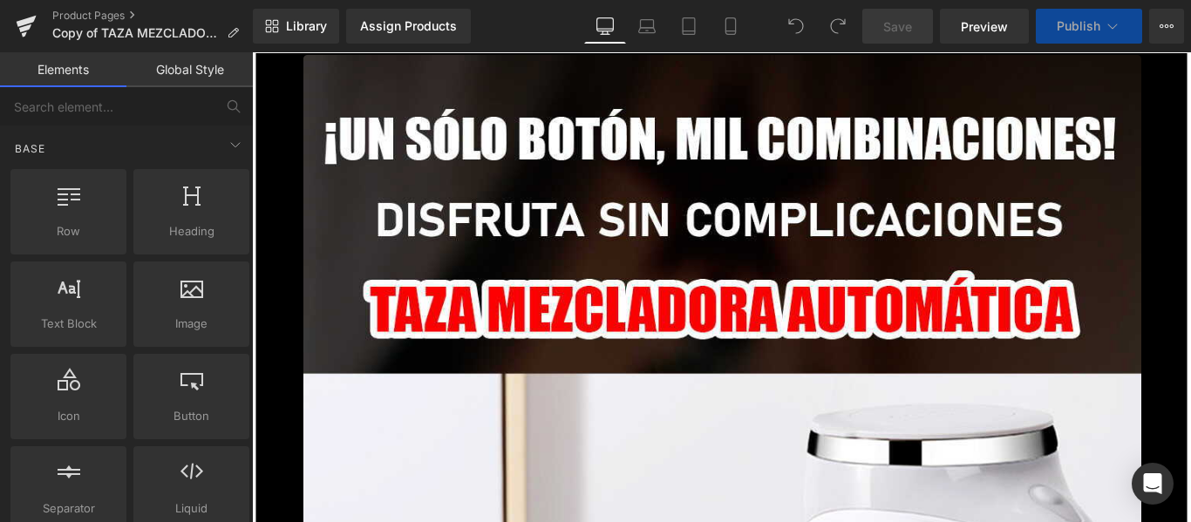
click at [387, 27] on div "Assign Products" at bounding box center [408, 26] width 97 height 14
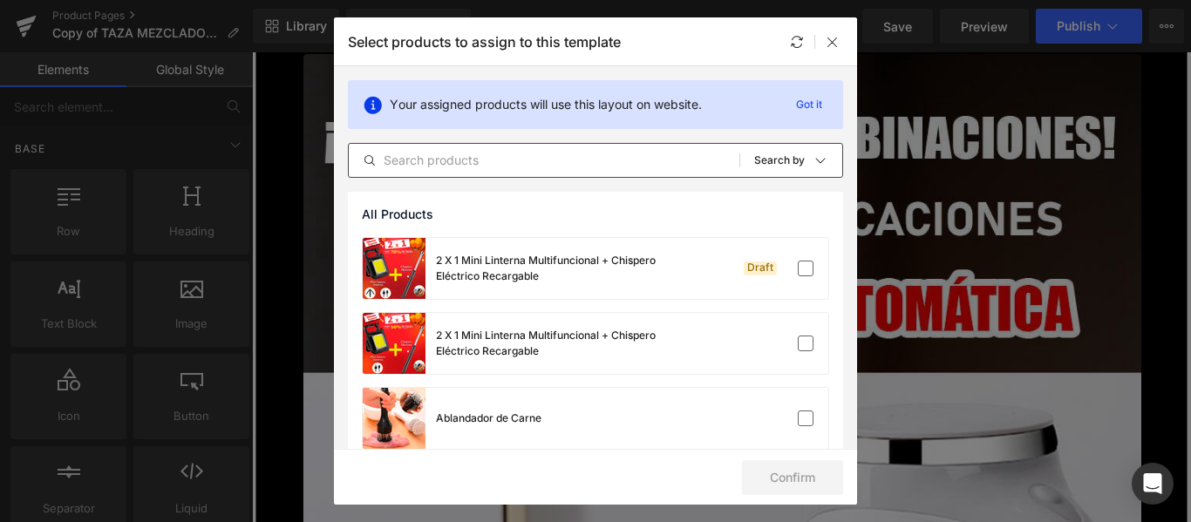
click at [446, 161] on input "text" at bounding box center [544, 160] width 391 height 21
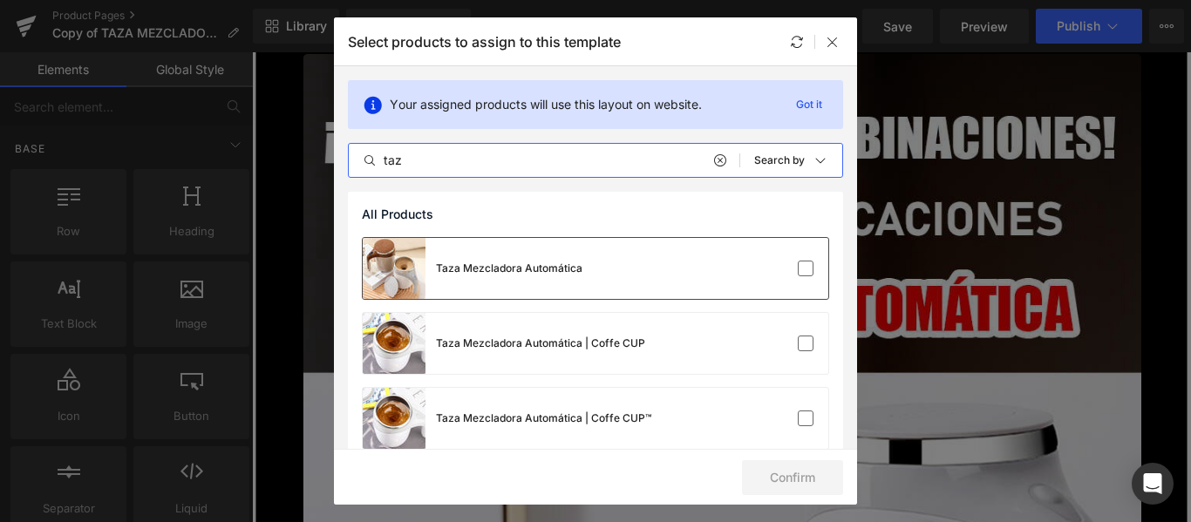
type input "taz"
click at [718, 274] on div "Taza Mezcladora Automática" at bounding box center [596, 268] width 466 height 61
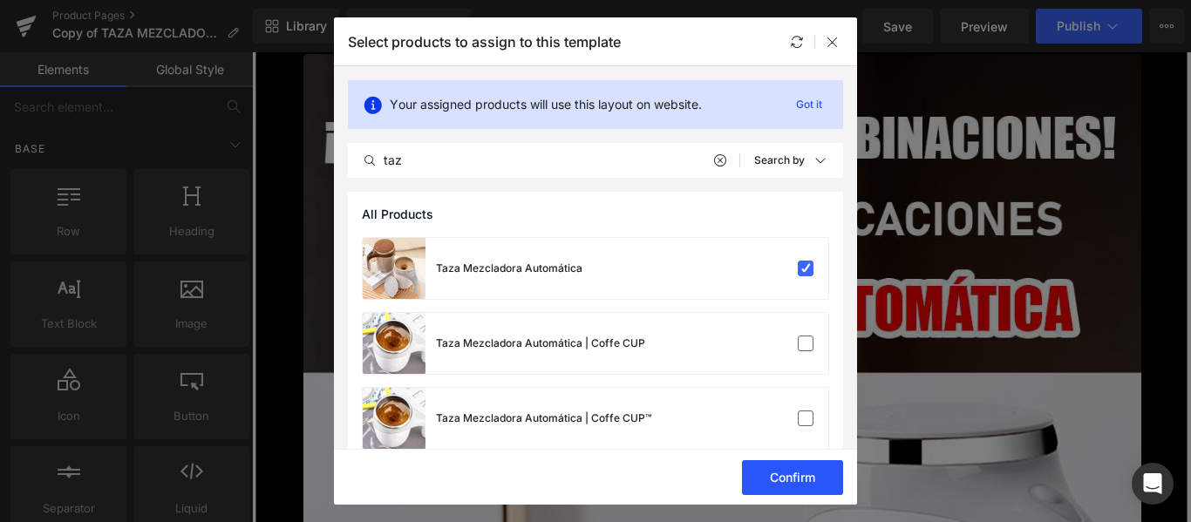
click at [826, 481] on button "Confirm" at bounding box center [792, 477] width 101 height 35
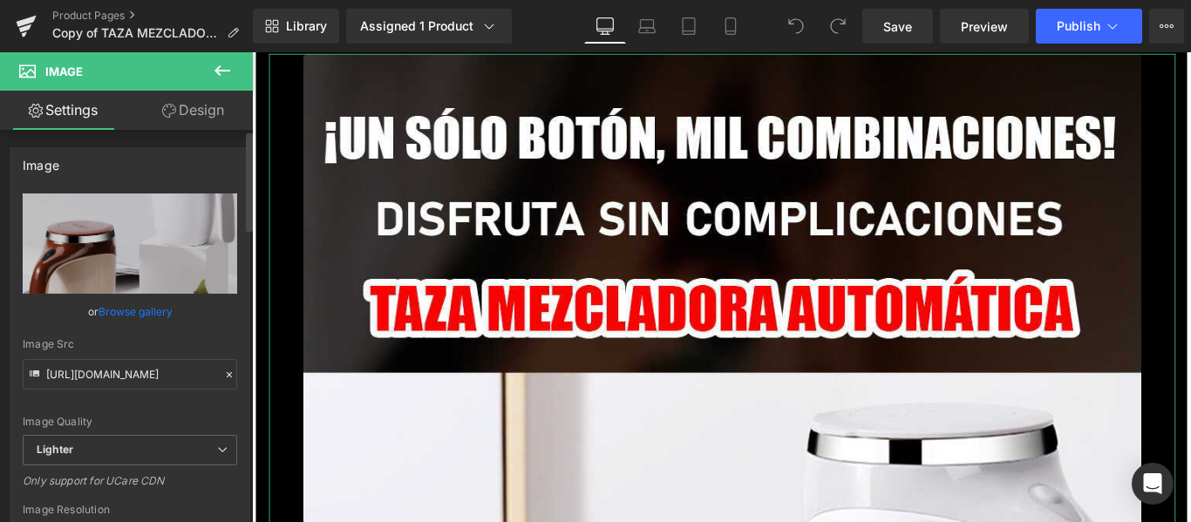
click at [153, 308] on link "Browse gallery" at bounding box center [136, 311] width 74 height 31
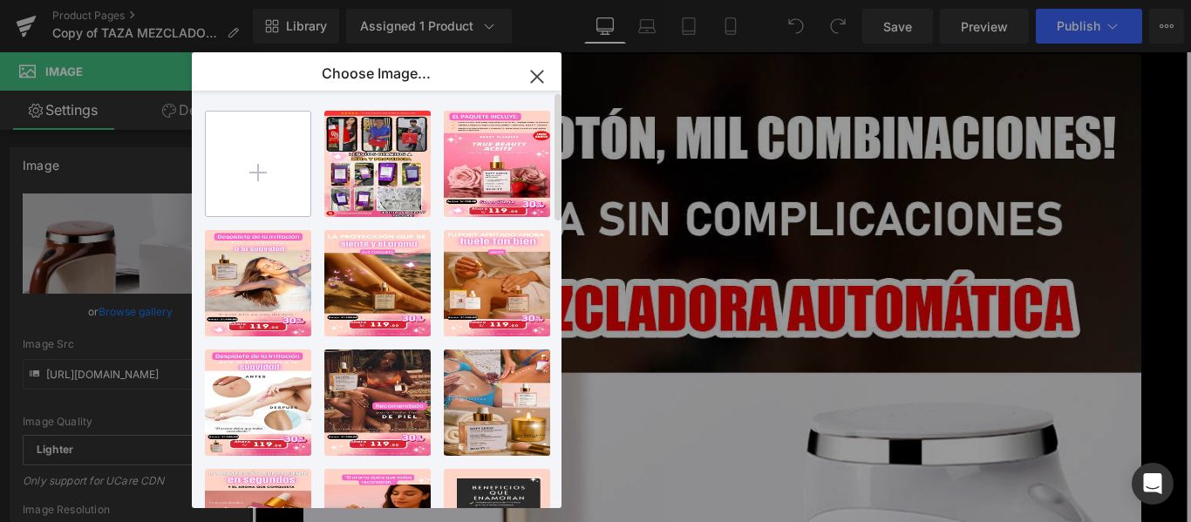
click at [275, 160] on input "file" at bounding box center [258, 164] width 105 height 105
type input "C:\fakepath\1.jpg"
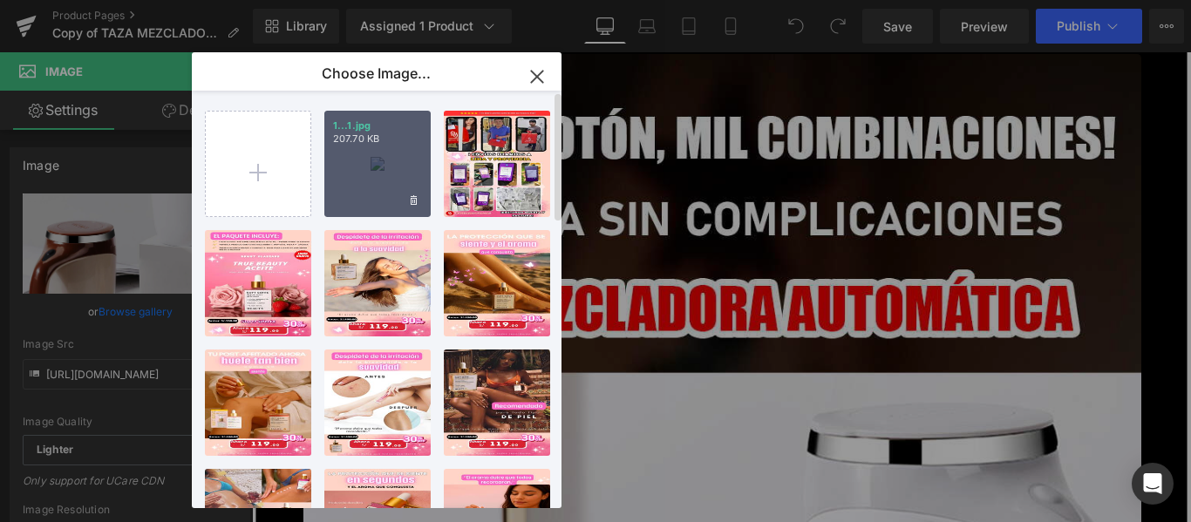
click at [367, 151] on div "1...1.jpg 207.70 KB" at bounding box center [377, 164] width 106 height 106
type input "[URL][DOMAIN_NAME]"
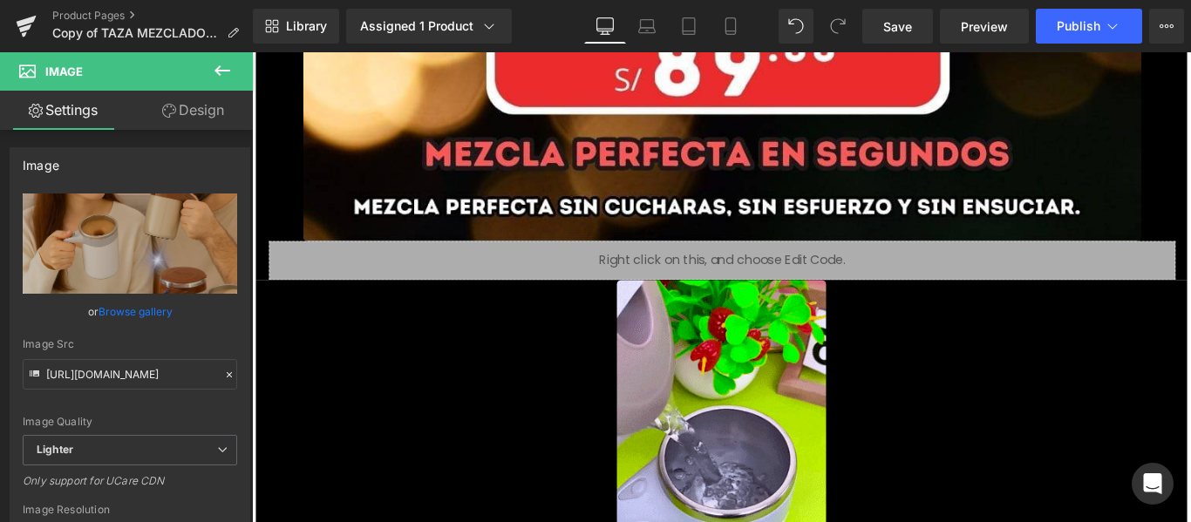
scroll to position [1656, 0]
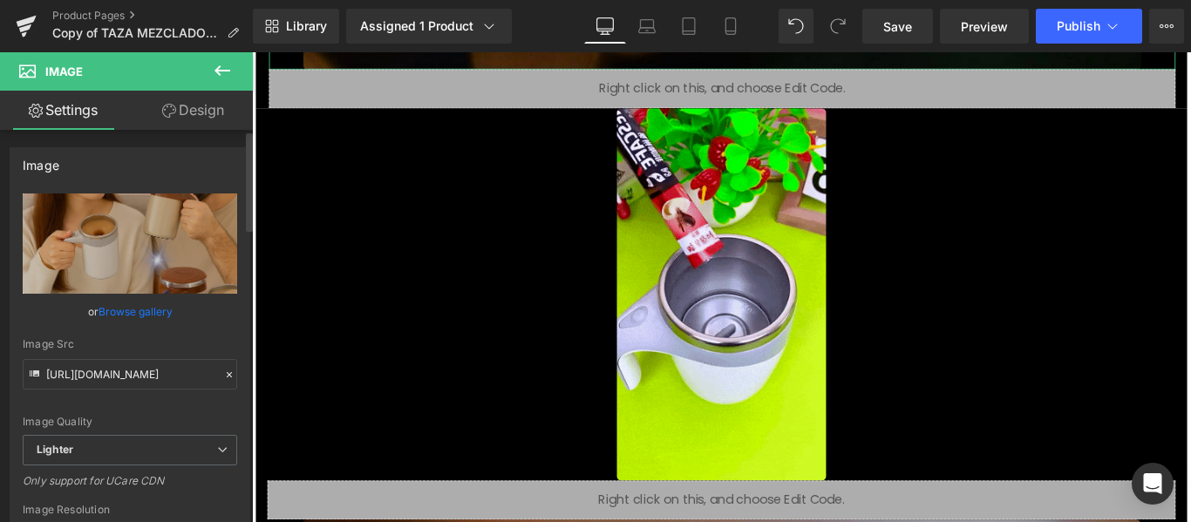
click at [131, 307] on link "Browse gallery" at bounding box center [136, 311] width 74 height 31
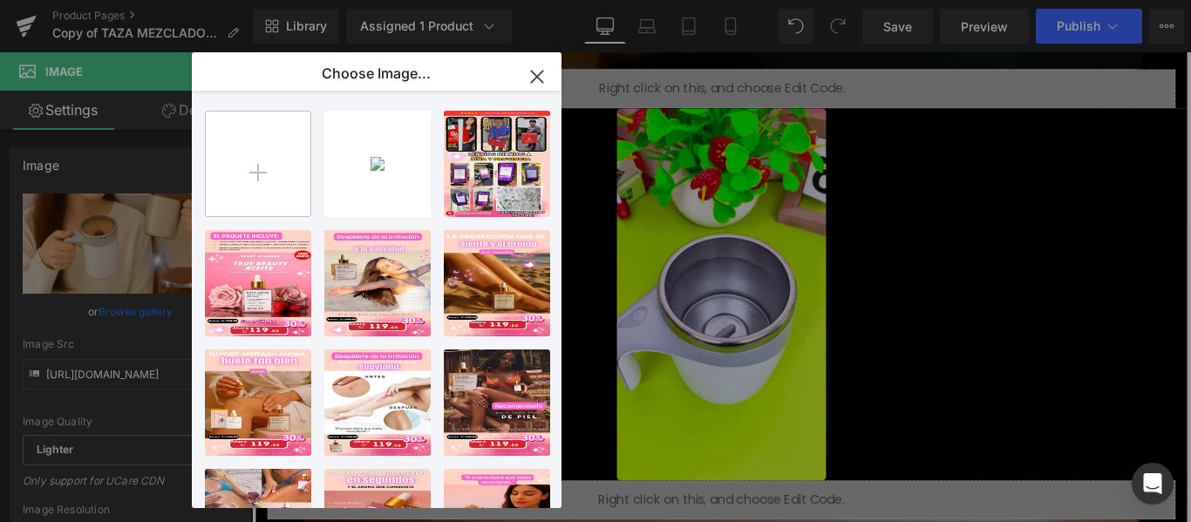
click at [246, 182] on input "file" at bounding box center [258, 164] width 105 height 105
type input "C:\fakepath\giphy.gif"
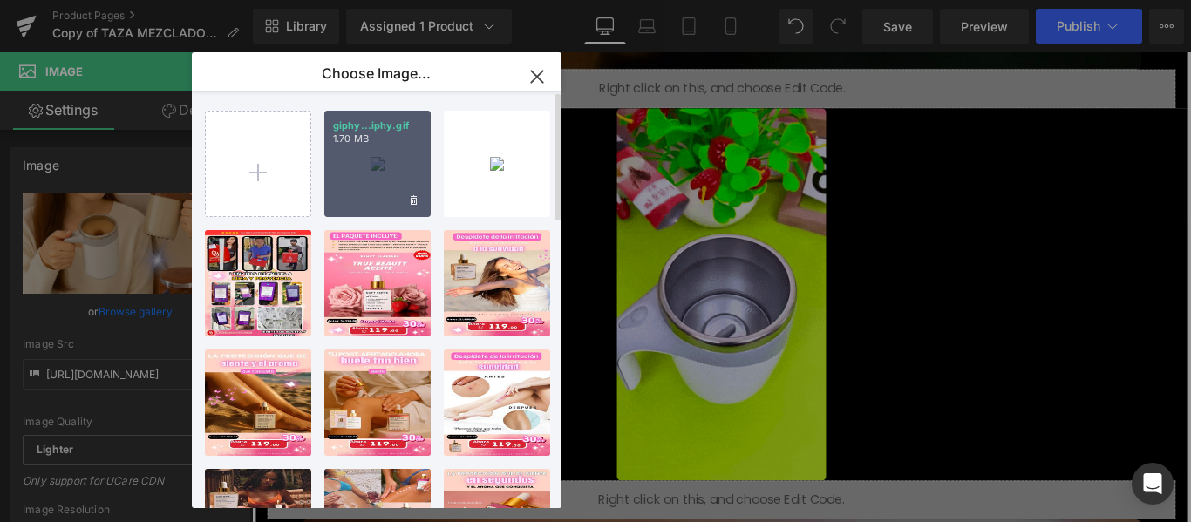
click at [398, 186] on div "giphy...iphy.gif 1.70 MB" at bounding box center [377, 164] width 106 height 106
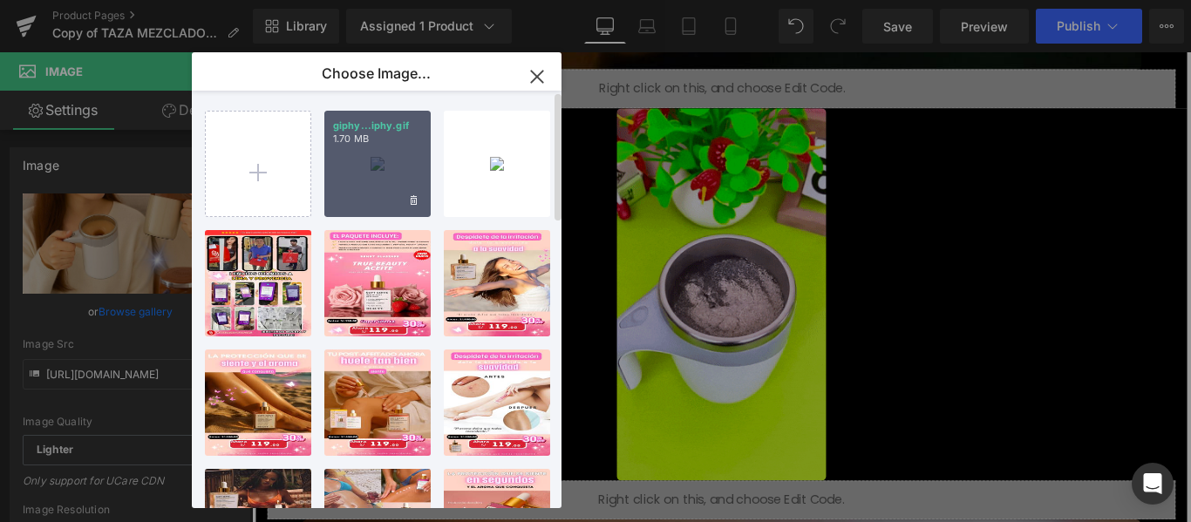
type input "[URL][DOMAIN_NAME]"
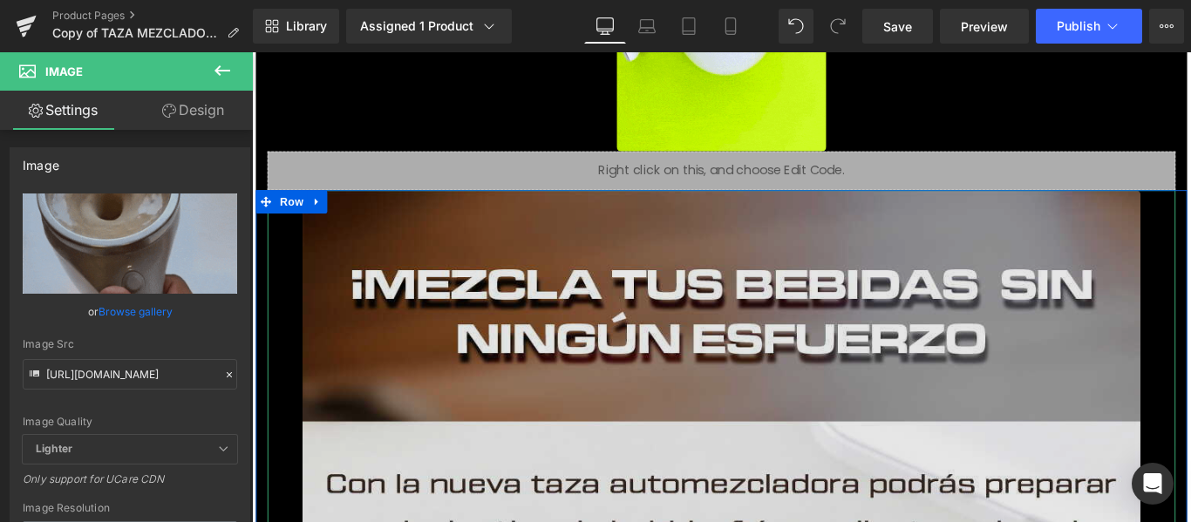
scroll to position [436, 0]
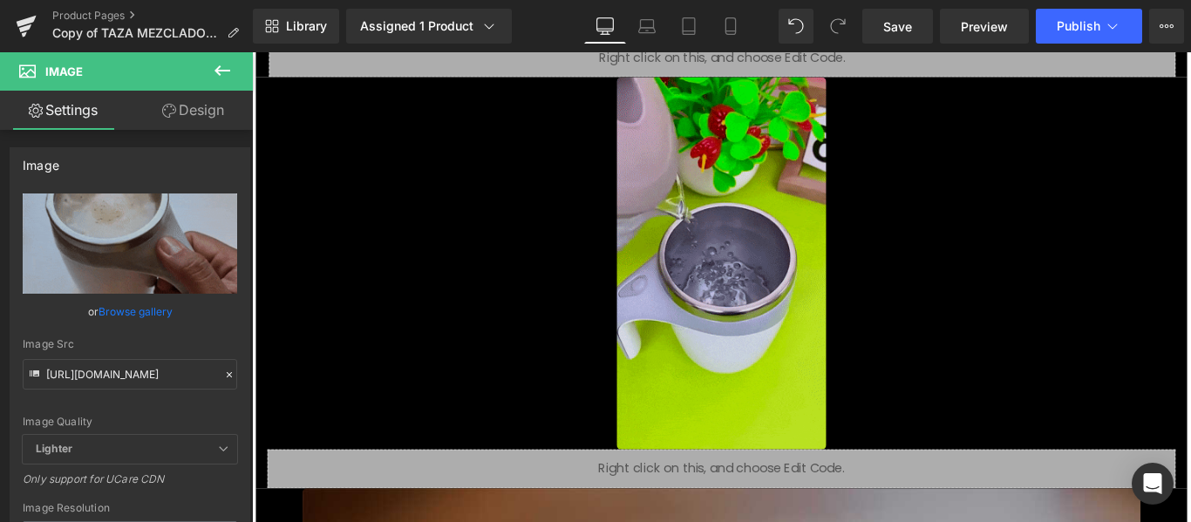
click at [742, 318] on img at bounding box center [779, 289] width 235 height 418
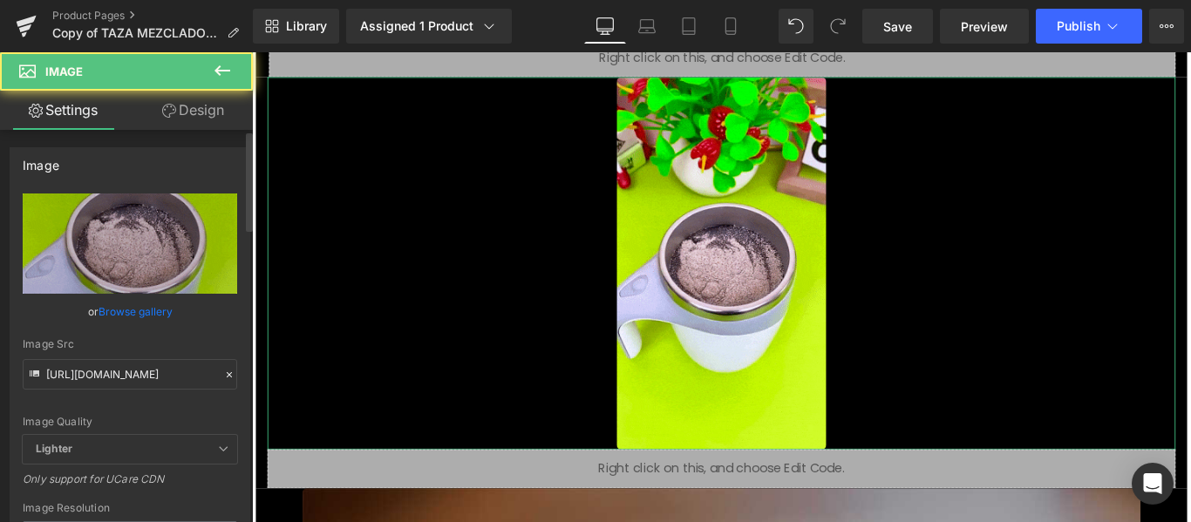
click at [148, 314] on link "Browse gallery" at bounding box center [136, 311] width 74 height 31
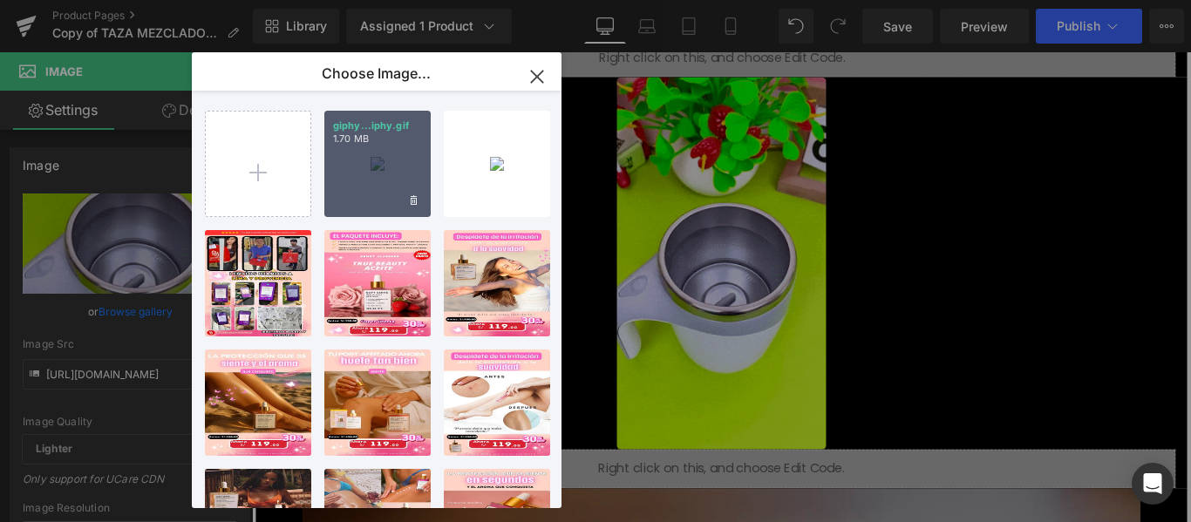
click at [375, 178] on div "giphy...iphy.gif 1.70 MB" at bounding box center [377, 164] width 106 height 106
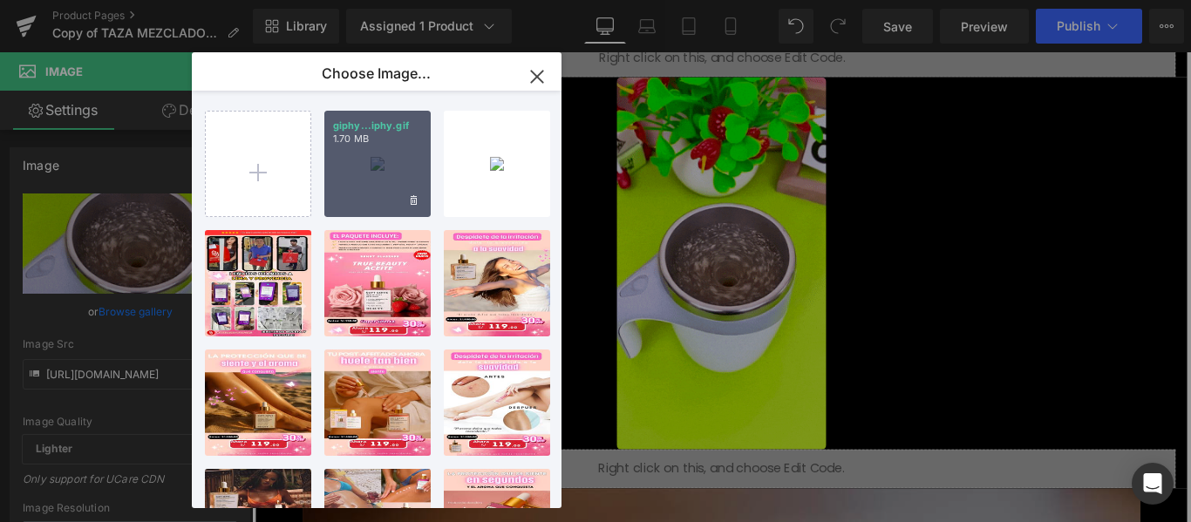
type input "[URL][DOMAIN_NAME]"
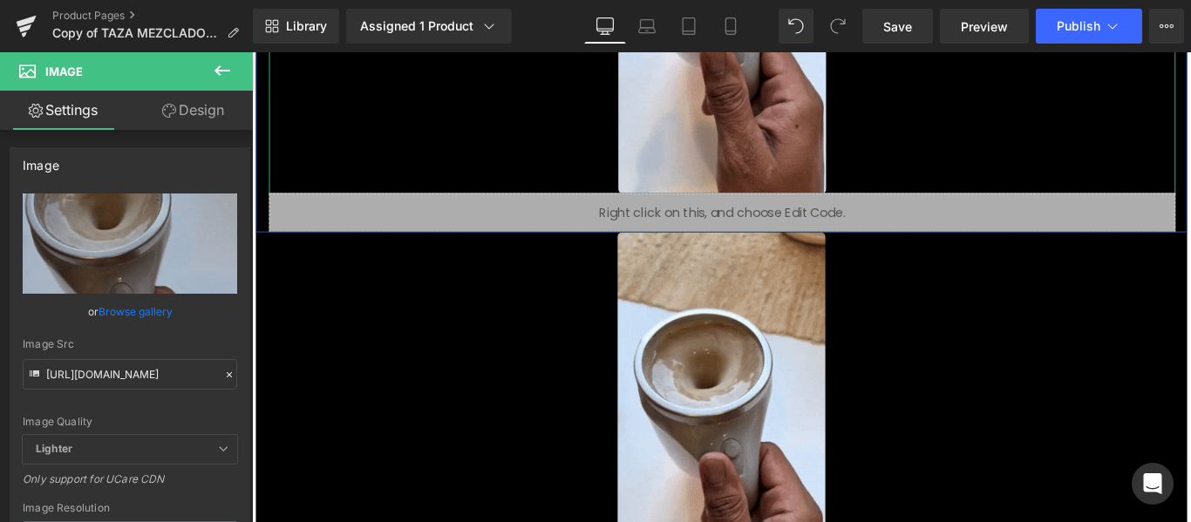
scroll to position [0, 0]
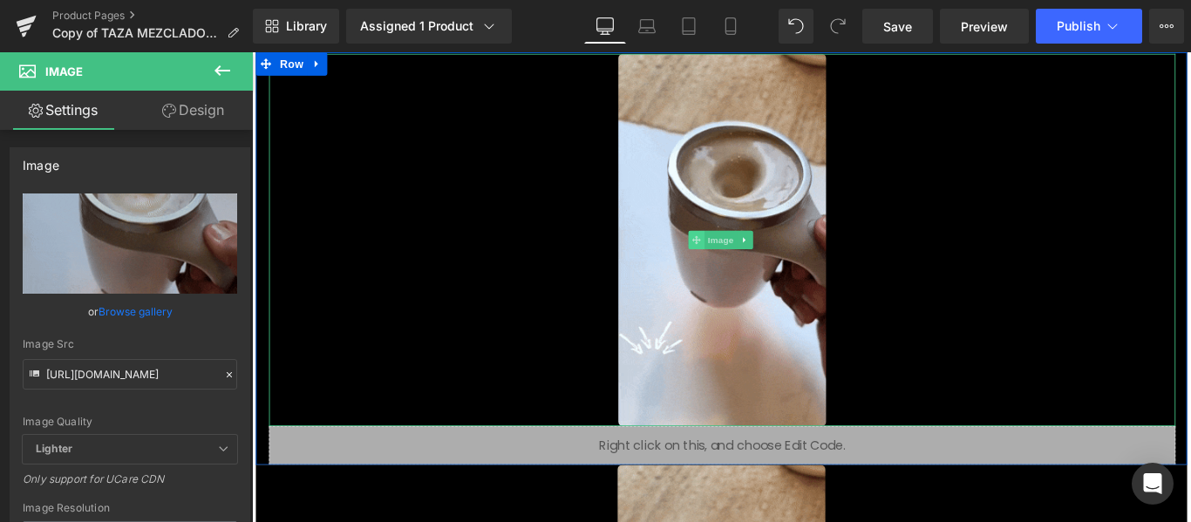
click at [746, 258] on icon at bounding box center [751, 263] width 10 height 10
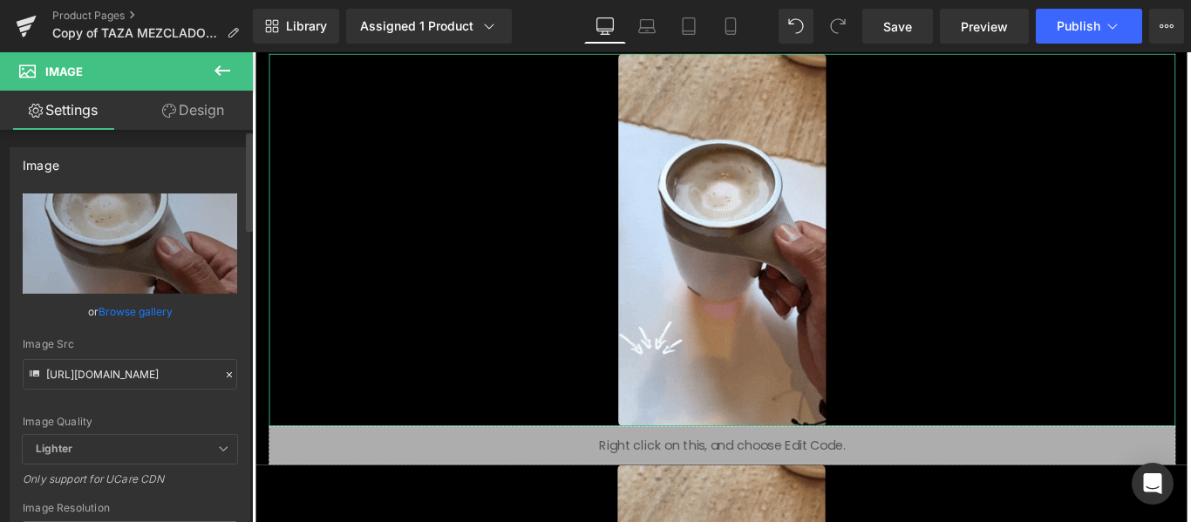
click at [159, 303] on link "Browse gallery" at bounding box center [136, 311] width 74 height 31
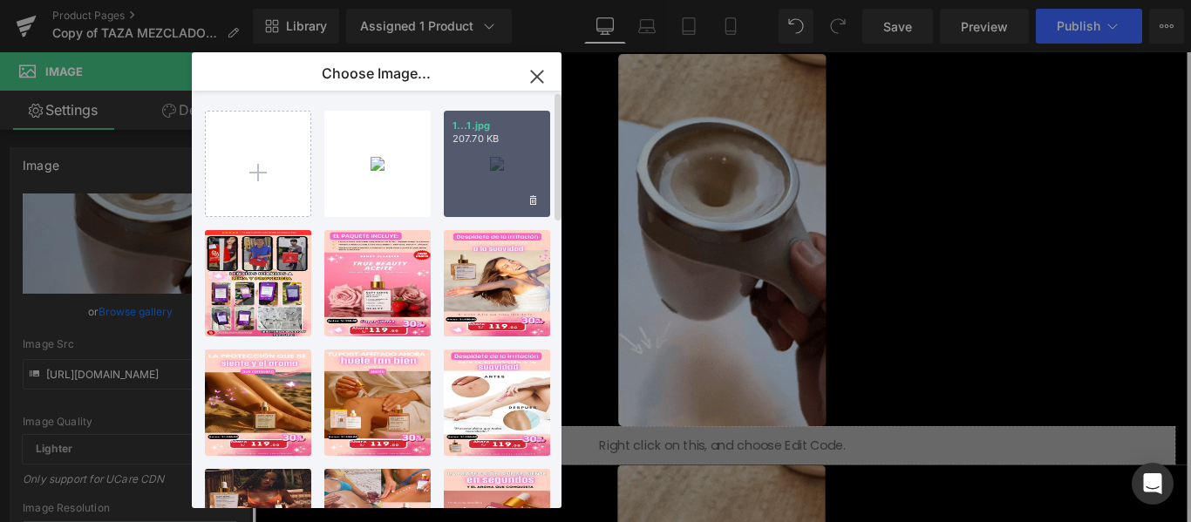
click at [473, 167] on div "1...1.jpg 207.70 KB" at bounding box center [497, 164] width 106 height 106
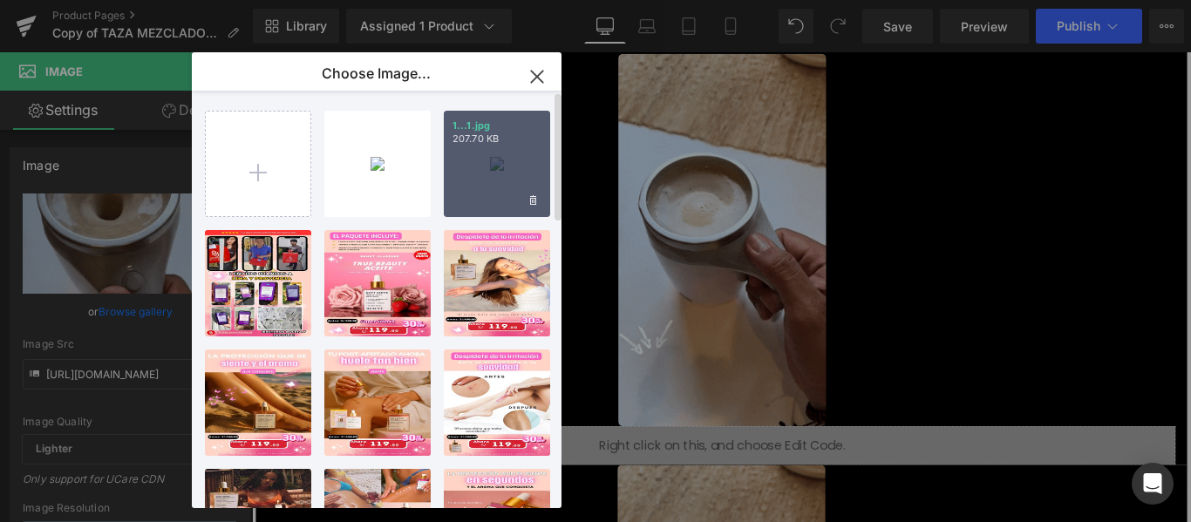
type input "[URL][DOMAIN_NAME]"
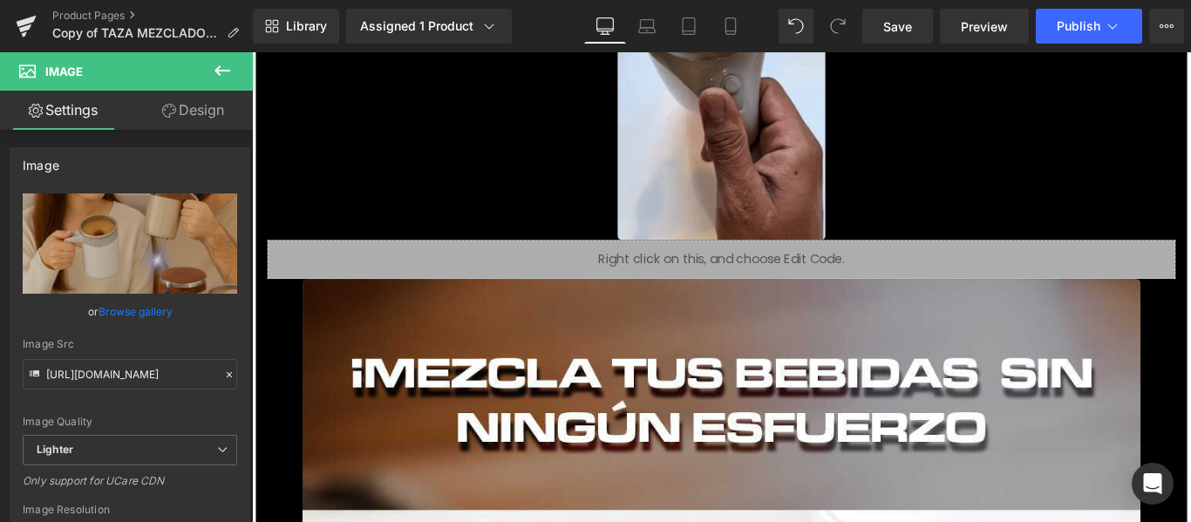
scroll to position [2092, 0]
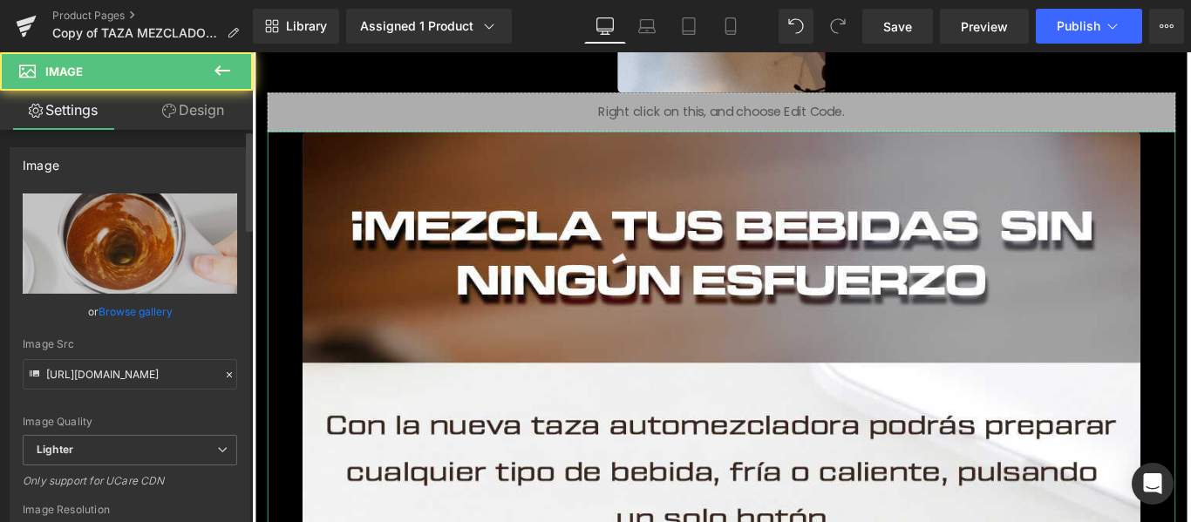
click at [144, 306] on link "Browse gallery" at bounding box center [136, 311] width 74 height 31
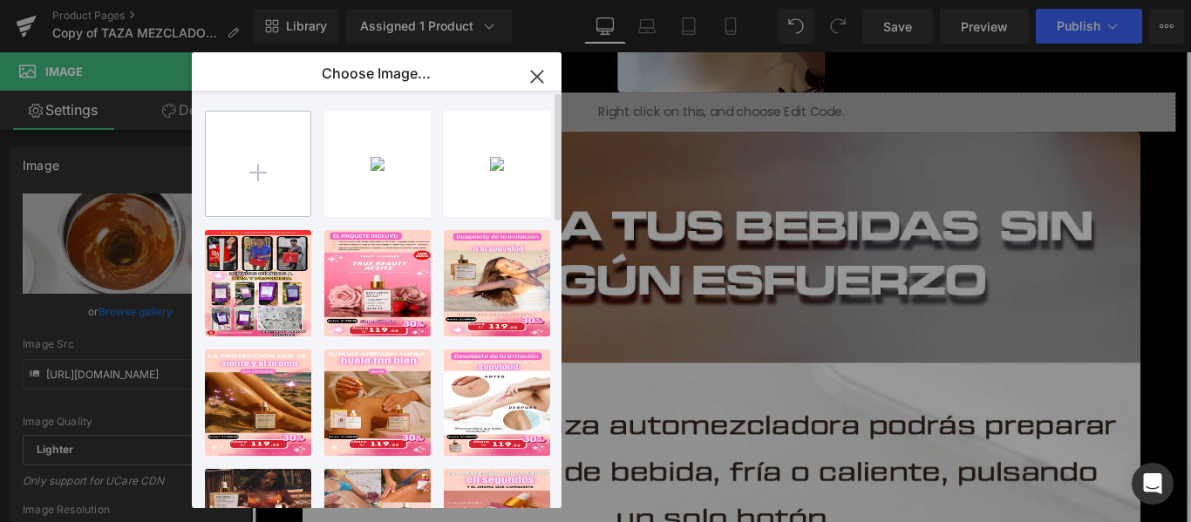
click at [276, 152] on input "file" at bounding box center [258, 164] width 105 height 105
type input "C:\fakepath\2.jpg"
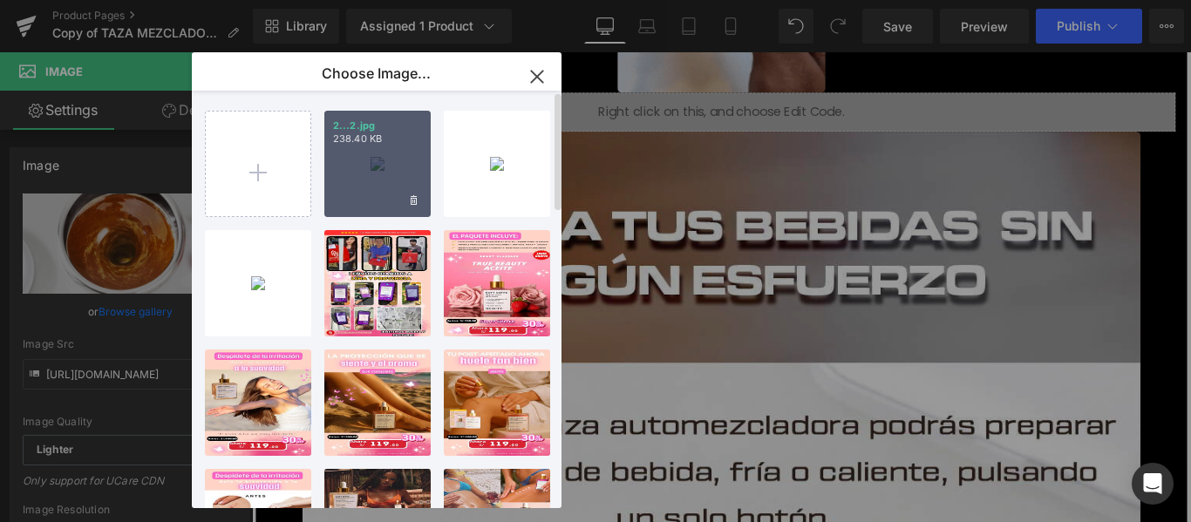
click at [333, 156] on div "2...2.jpg 238.40 KB" at bounding box center [377, 164] width 106 height 106
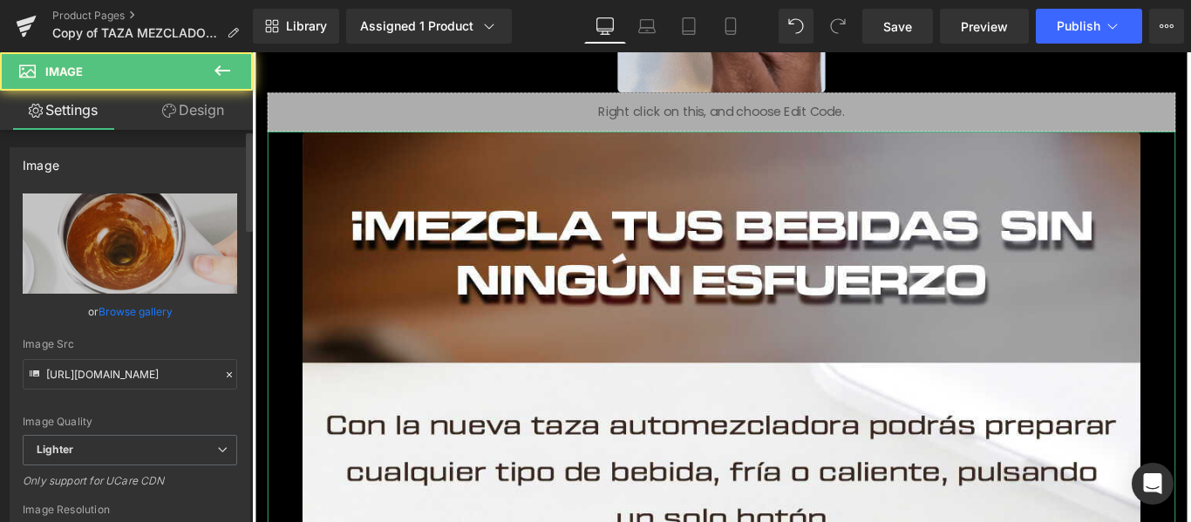
click at [142, 314] on link "Browse gallery" at bounding box center [136, 311] width 74 height 31
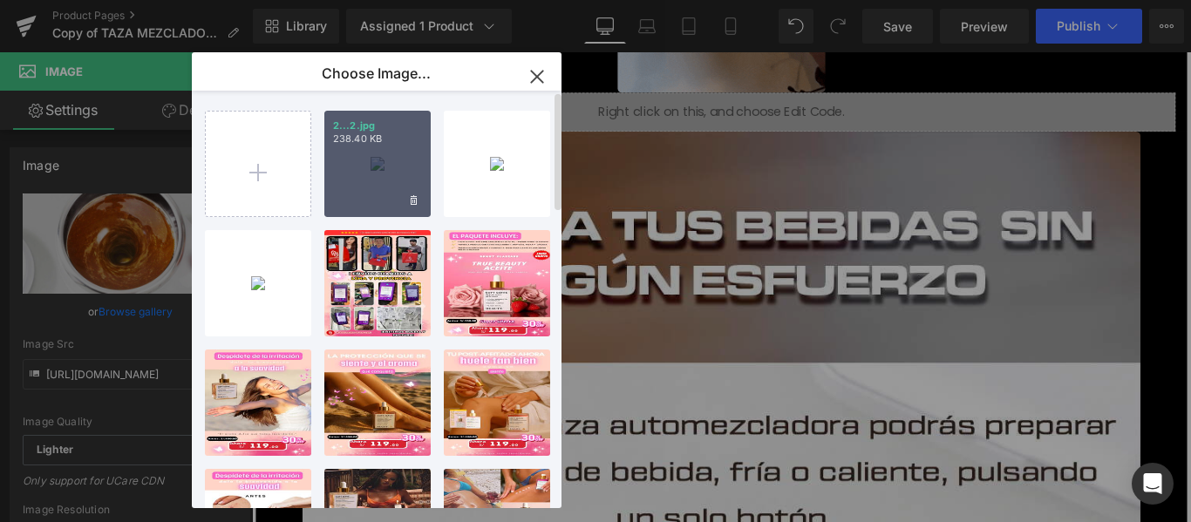
click at [374, 165] on div "2...2.jpg 238.40 KB" at bounding box center [377, 164] width 106 height 106
type input "[URL][DOMAIN_NAME]"
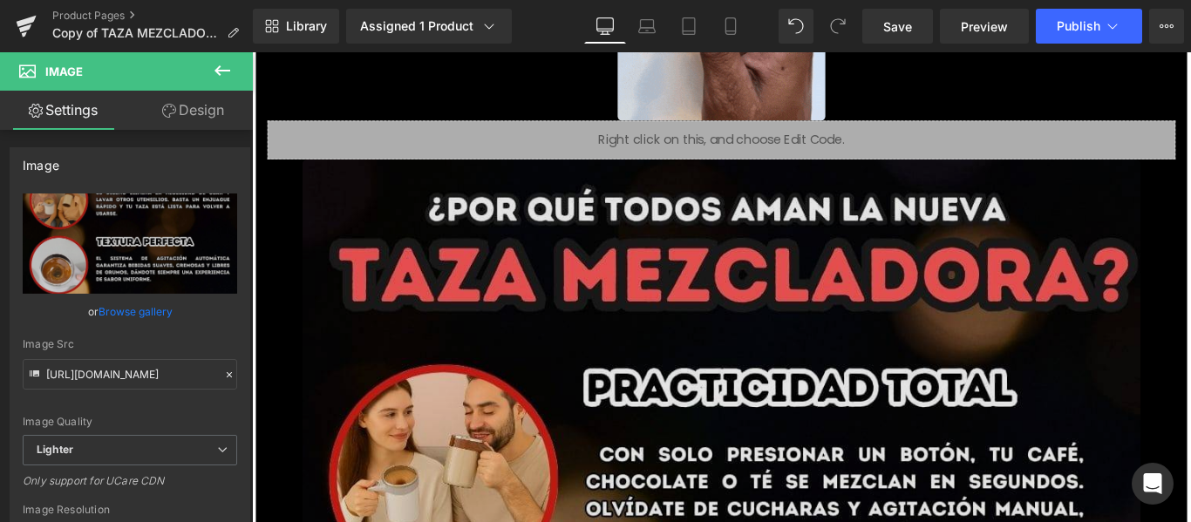
scroll to position [2005, 0]
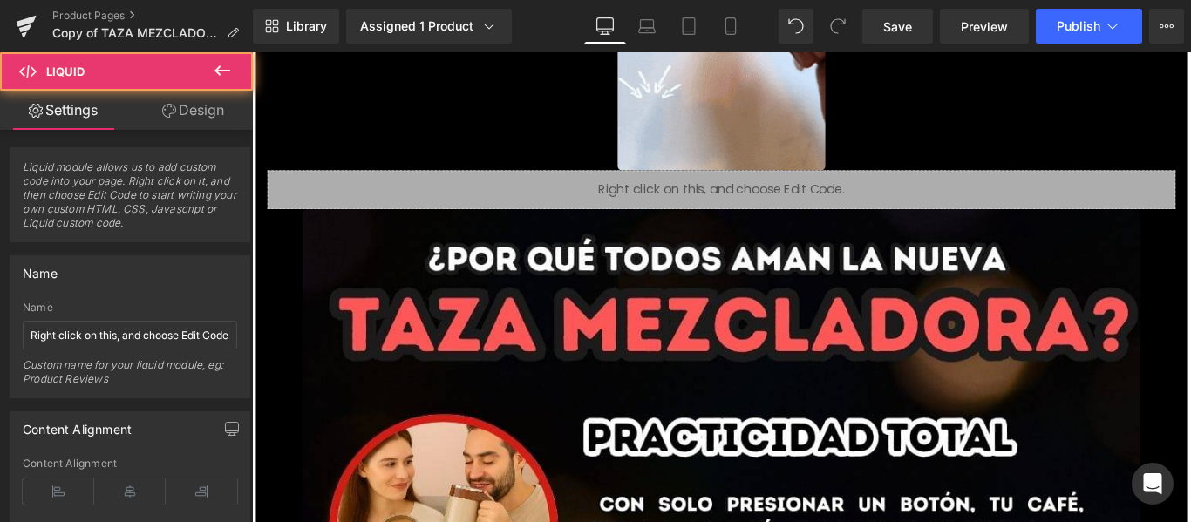
click at [584, 215] on div "Liquid" at bounding box center [779, 207] width 1020 height 44
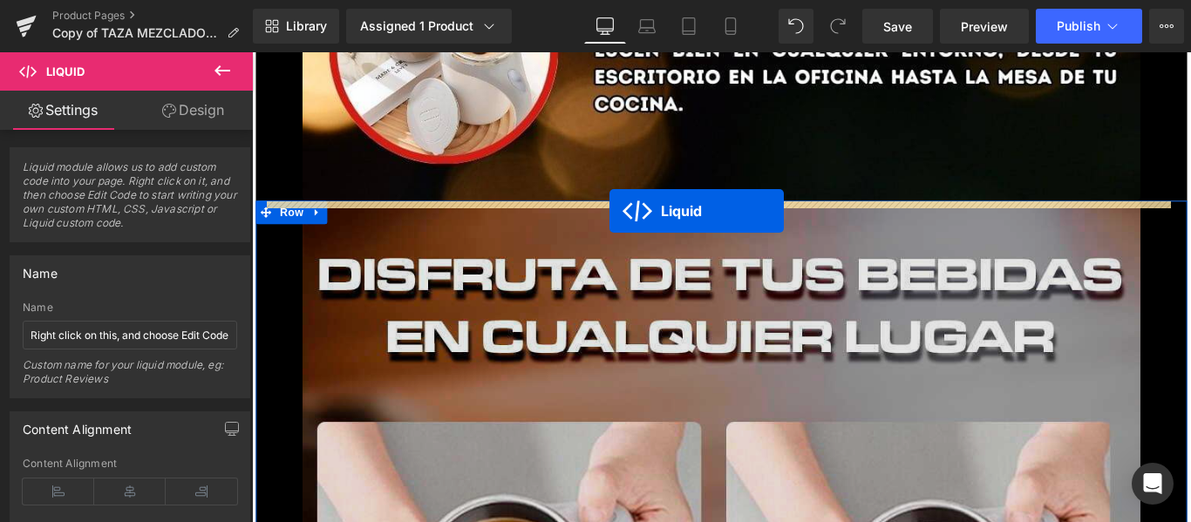
drag, startPoint x: 754, startPoint y: 243, endPoint x: 656, endPoint y: 230, distance: 98.5
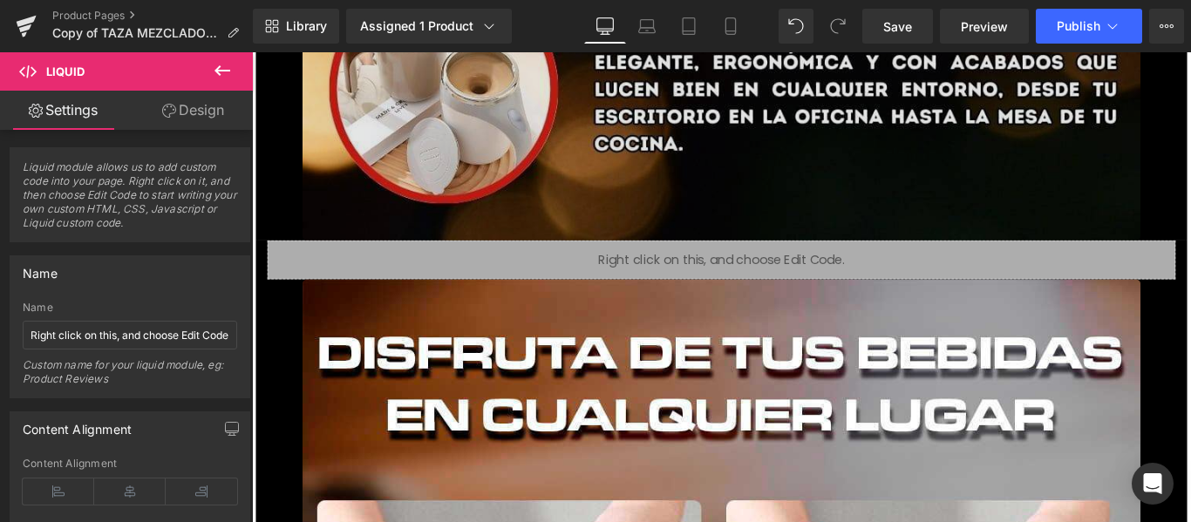
scroll to position [3775, 0]
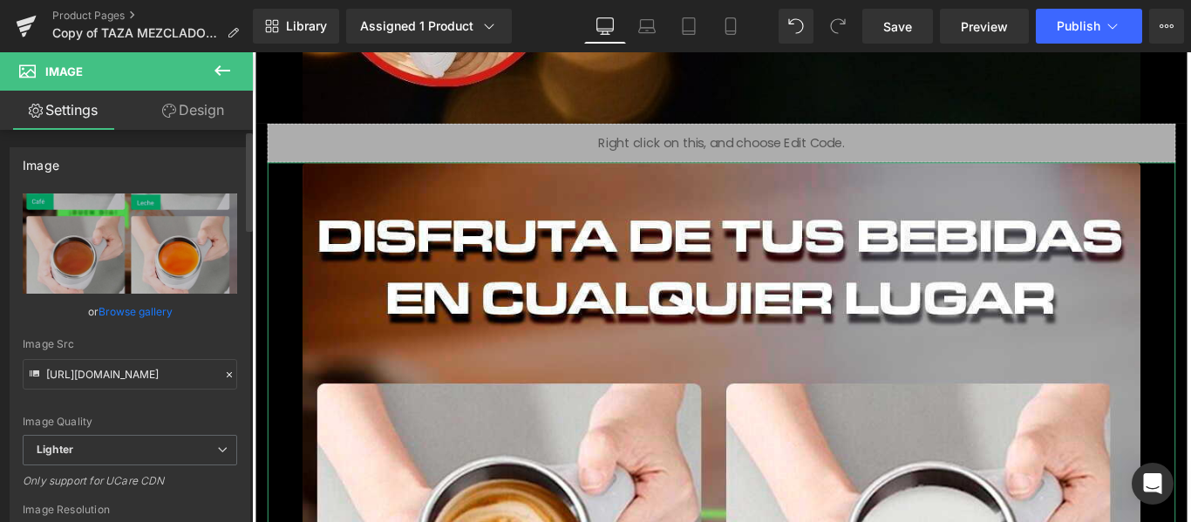
click at [146, 314] on link "Browse gallery" at bounding box center [136, 311] width 74 height 31
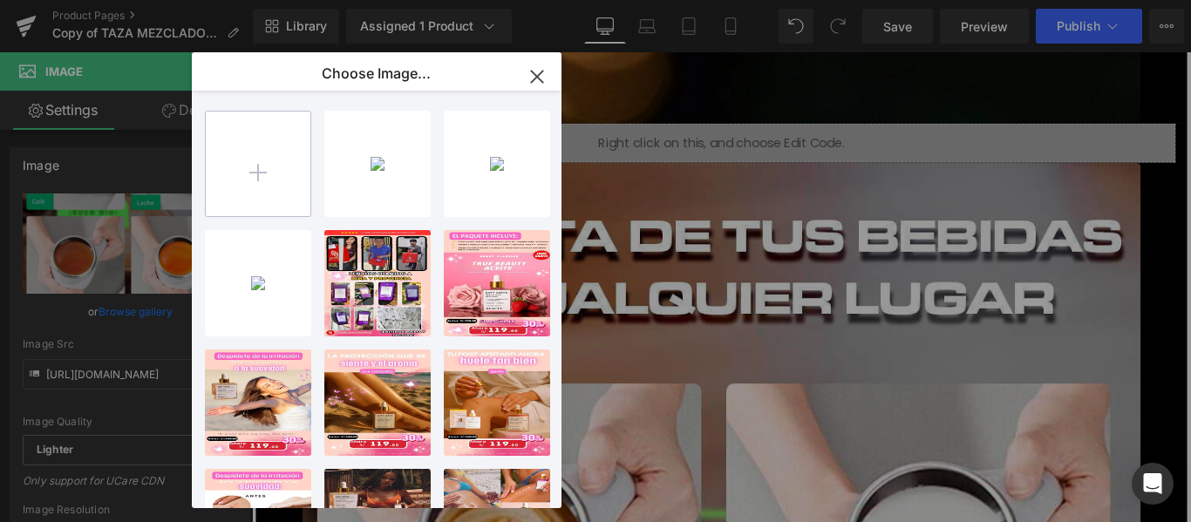
click at [281, 139] on input "file" at bounding box center [258, 164] width 105 height 105
type input "C:\fakepath\3.jpg"
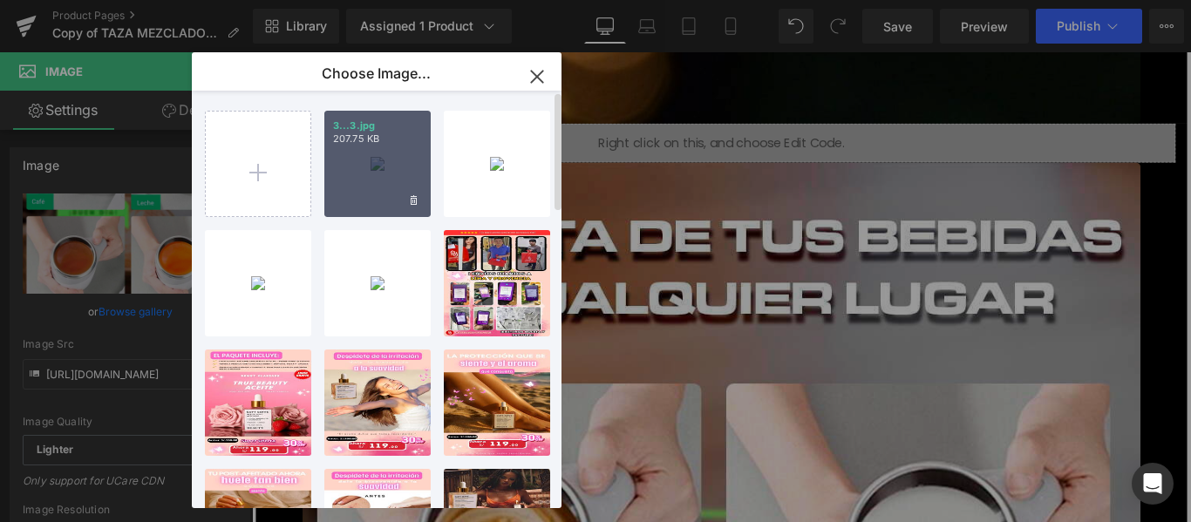
click at [354, 141] on p "207.75 KB" at bounding box center [377, 139] width 89 height 13
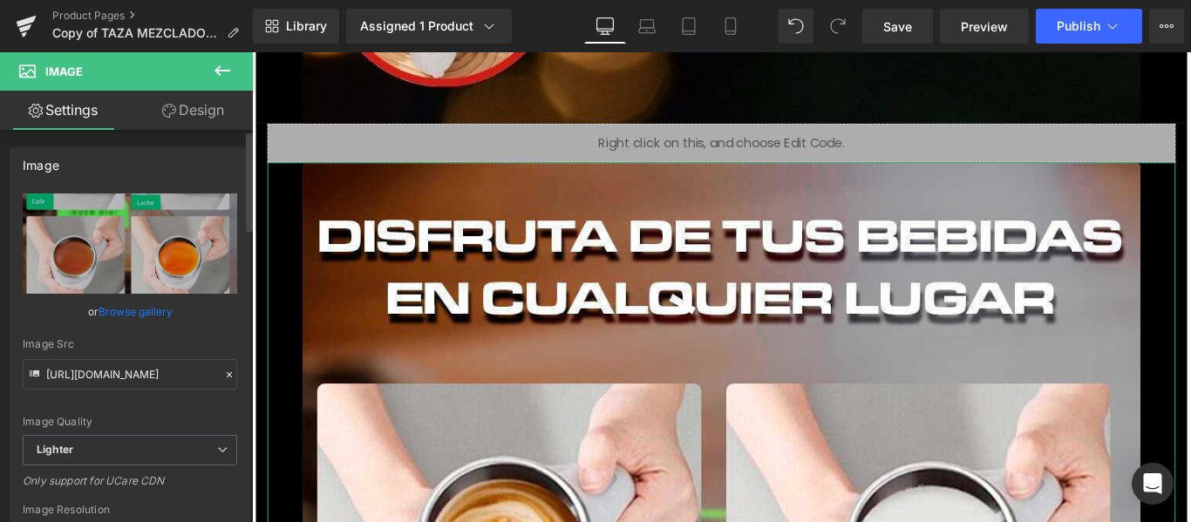
click at [153, 310] on link "Browse gallery" at bounding box center [136, 311] width 74 height 31
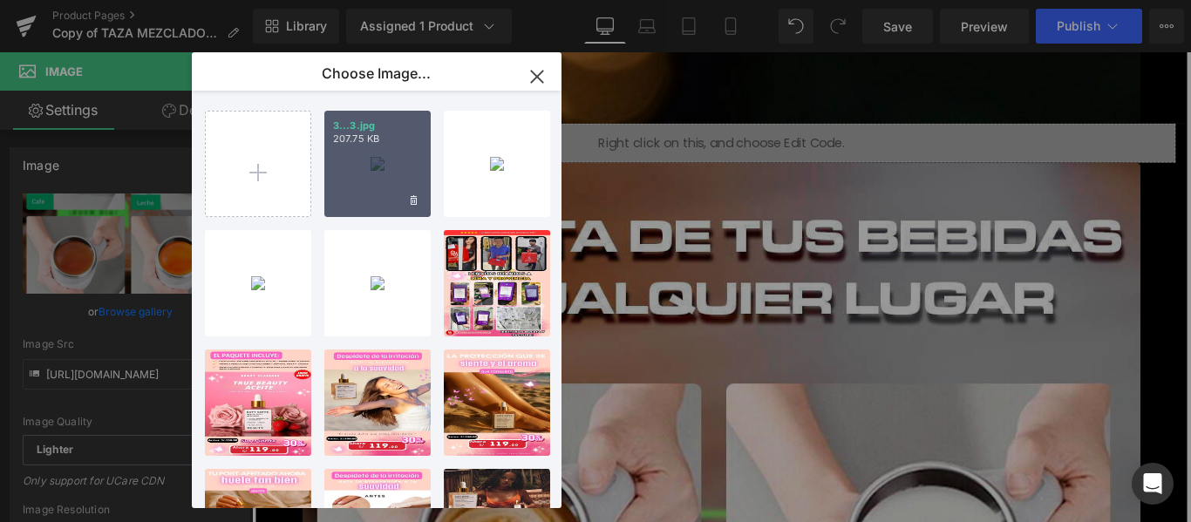
click at [345, 141] on p "207.75 KB" at bounding box center [377, 139] width 89 height 13
type input "[URL][DOMAIN_NAME]"
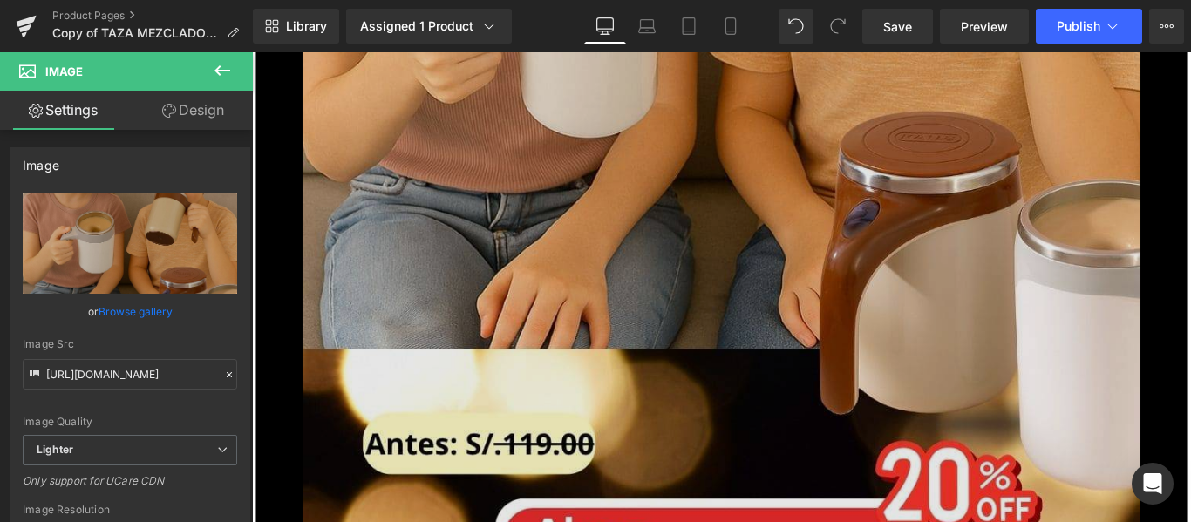
scroll to position [4996, 0]
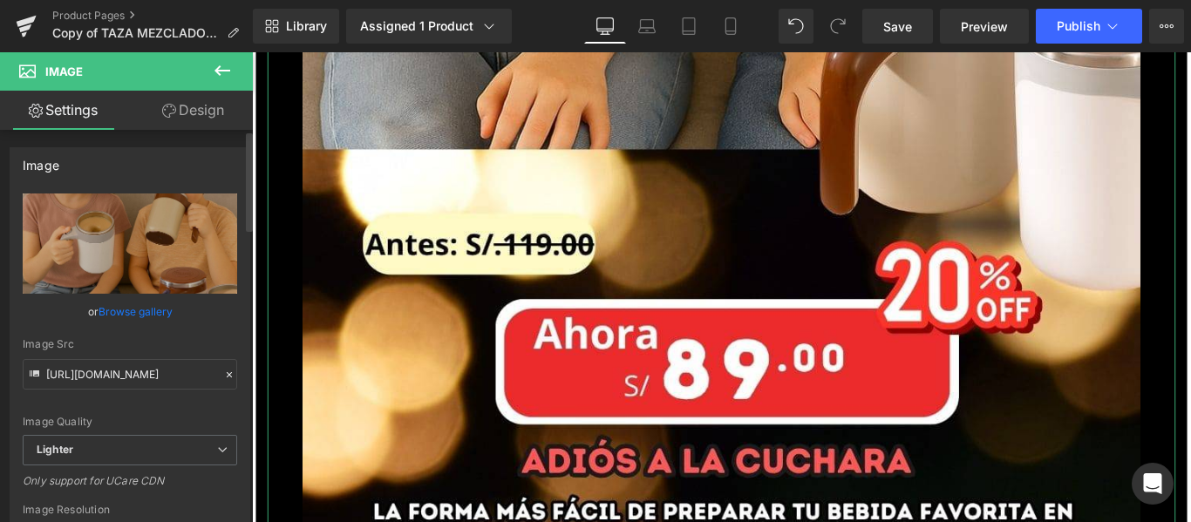
click at [142, 309] on link "Browse gallery" at bounding box center [136, 311] width 74 height 31
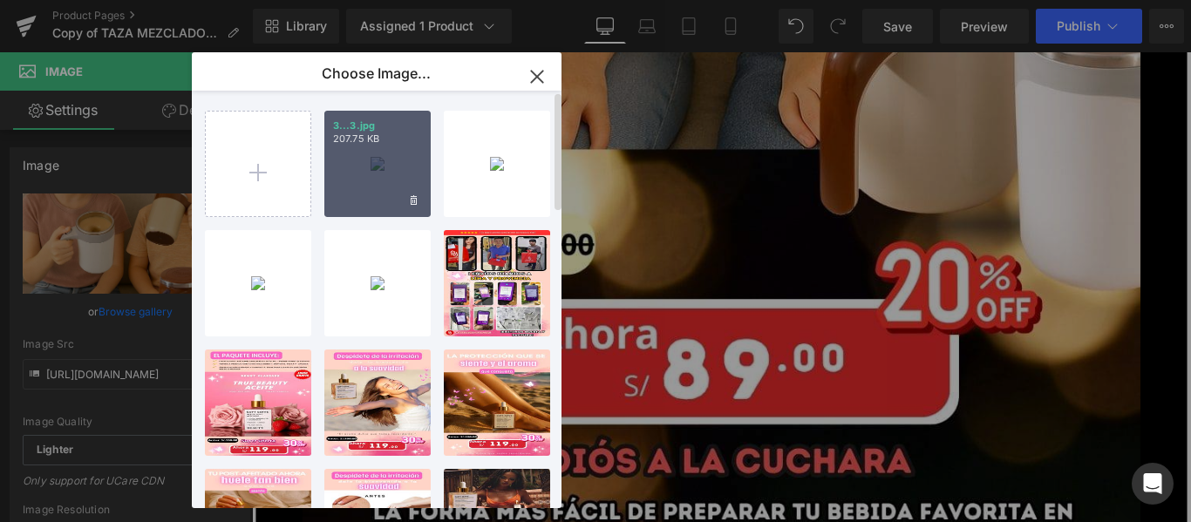
click at [356, 154] on div "3...3.jpg 207.75 KB" at bounding box center [377, 164] width 106 height 106
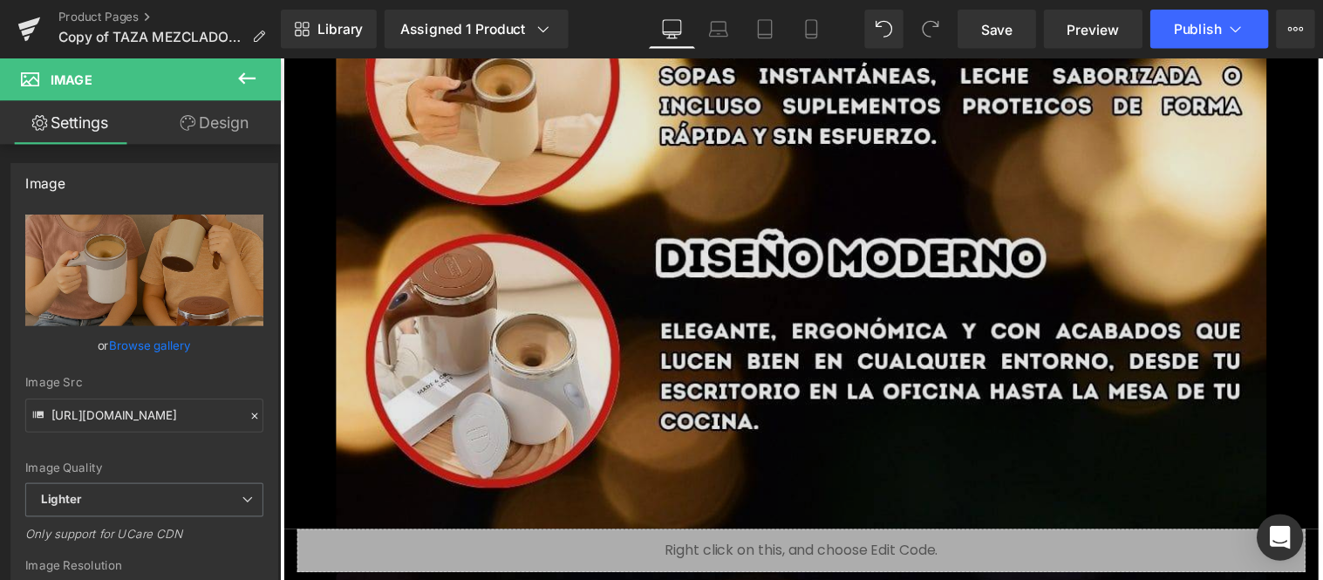
scroll to position [3339, 0]
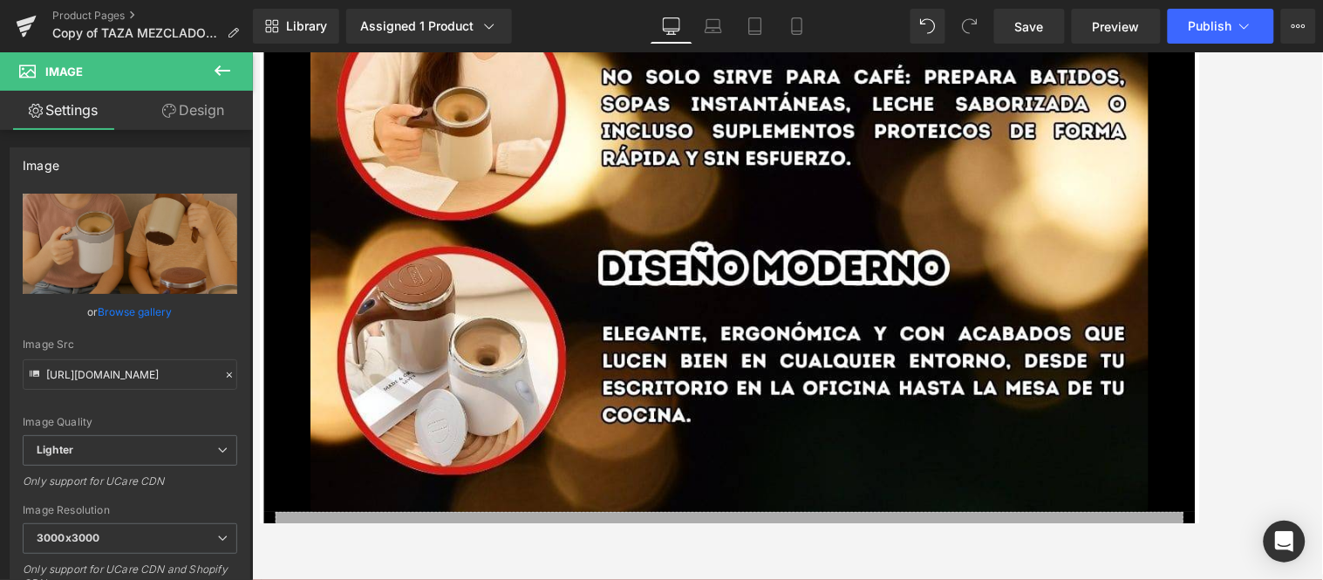
drag, startPoint x: 1263, startPoint y: 51, endPoint x: 441, endPoint y: 252, distance: 846.2
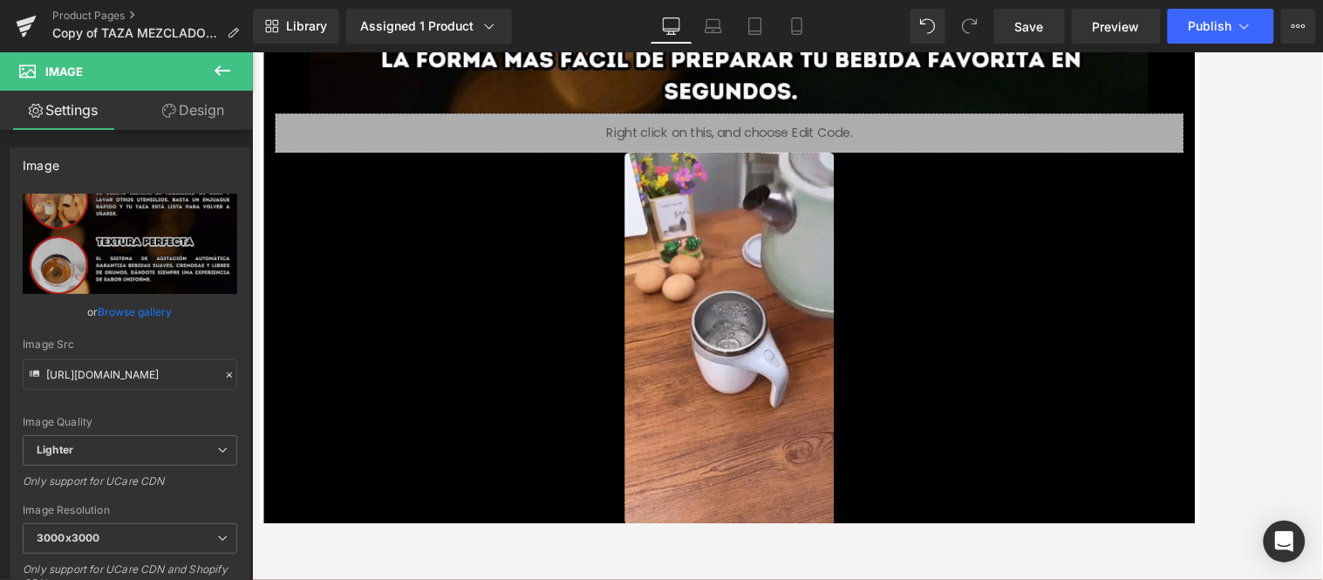
scroll to position [5454, 3]
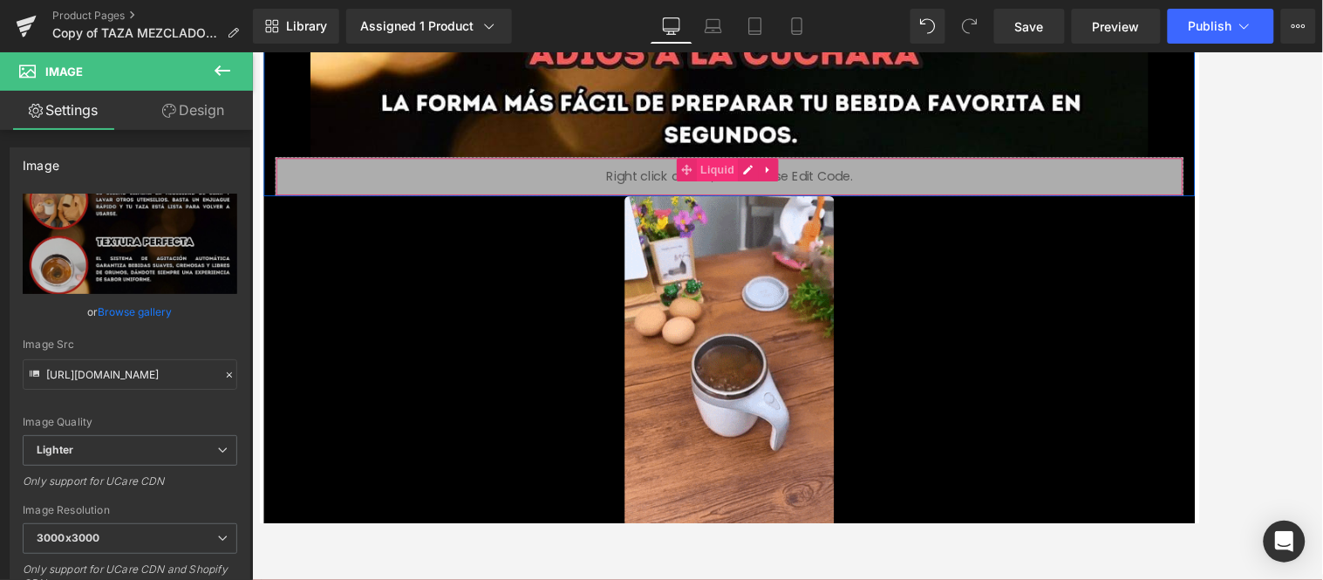
click at [773, 185] on span "Liquid" at bounding box center [773, 184] width 47 height 26
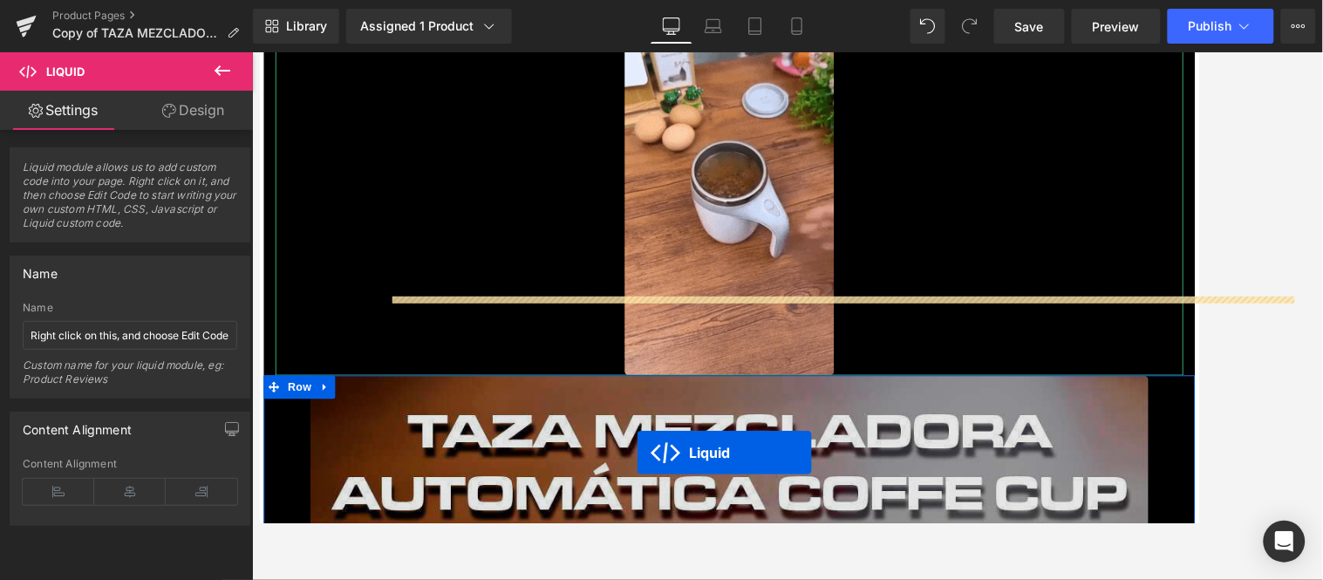
scroll to position [5803, 3]
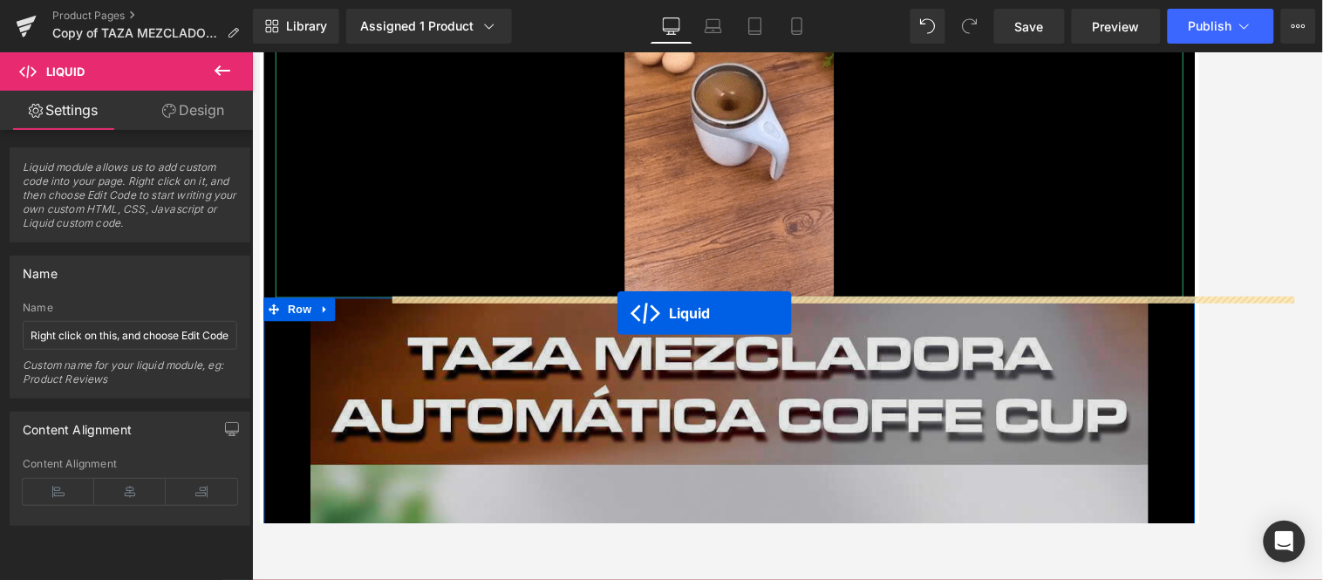
drag, startPoint x: 776, startPoint y: 226, endPoint x: 656, endPoint y: 345, distance: 169.5
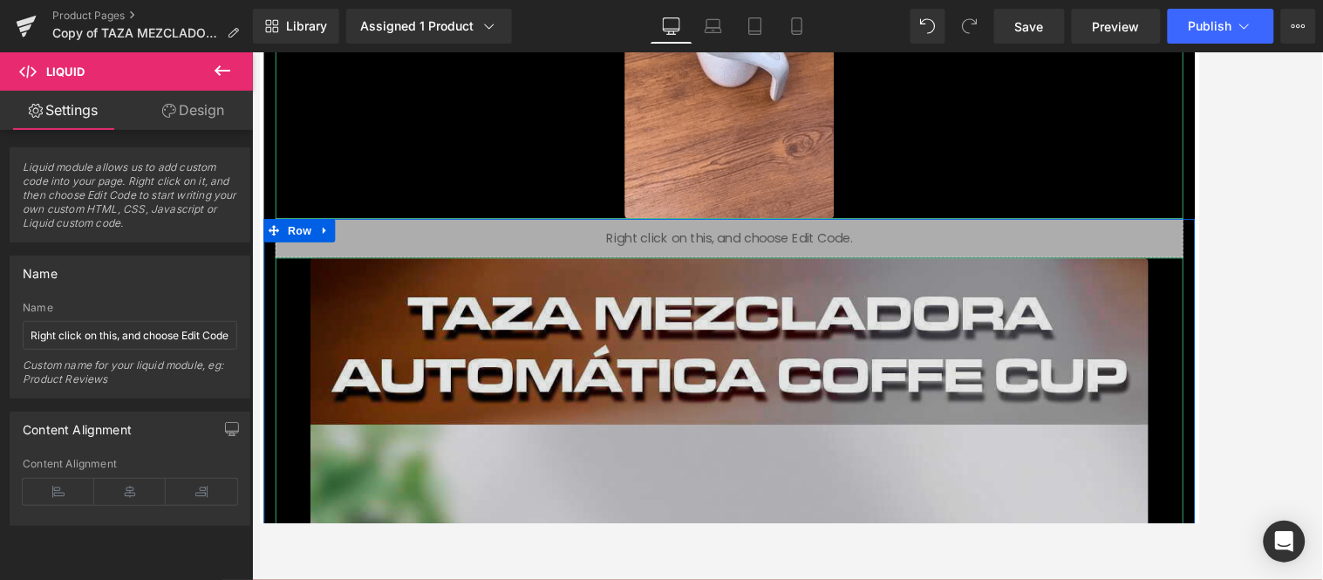
scroll to position [6050, 3]
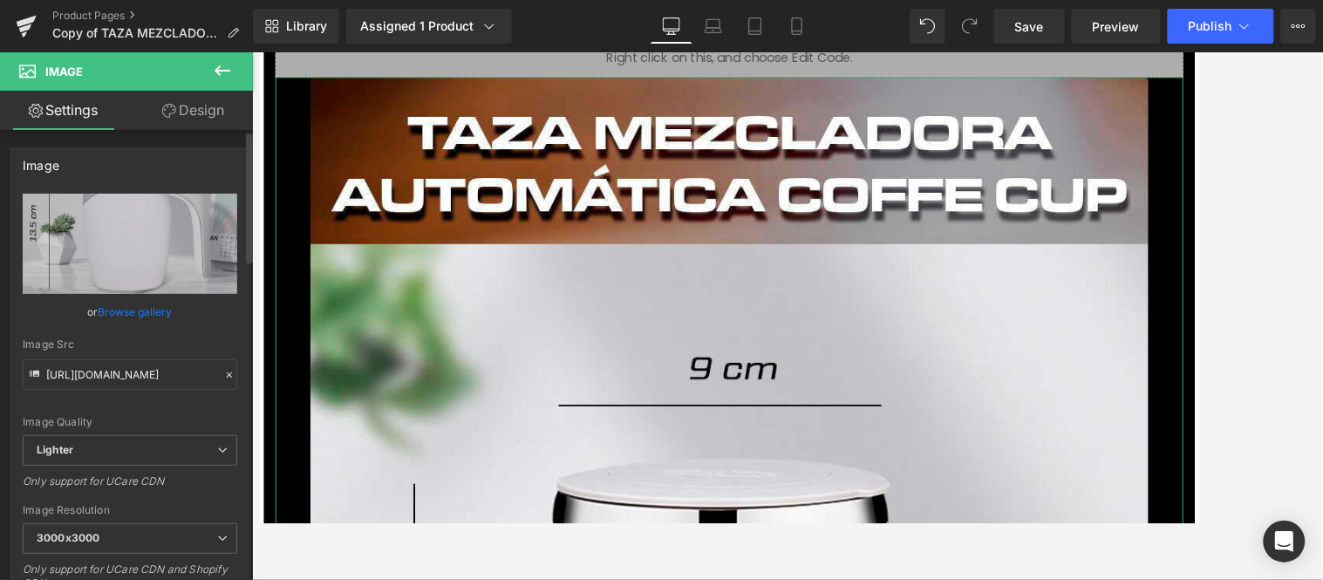
click at [133, 309] on link "Browse gallery" at bounding box center [136, 311] width 74 height 31
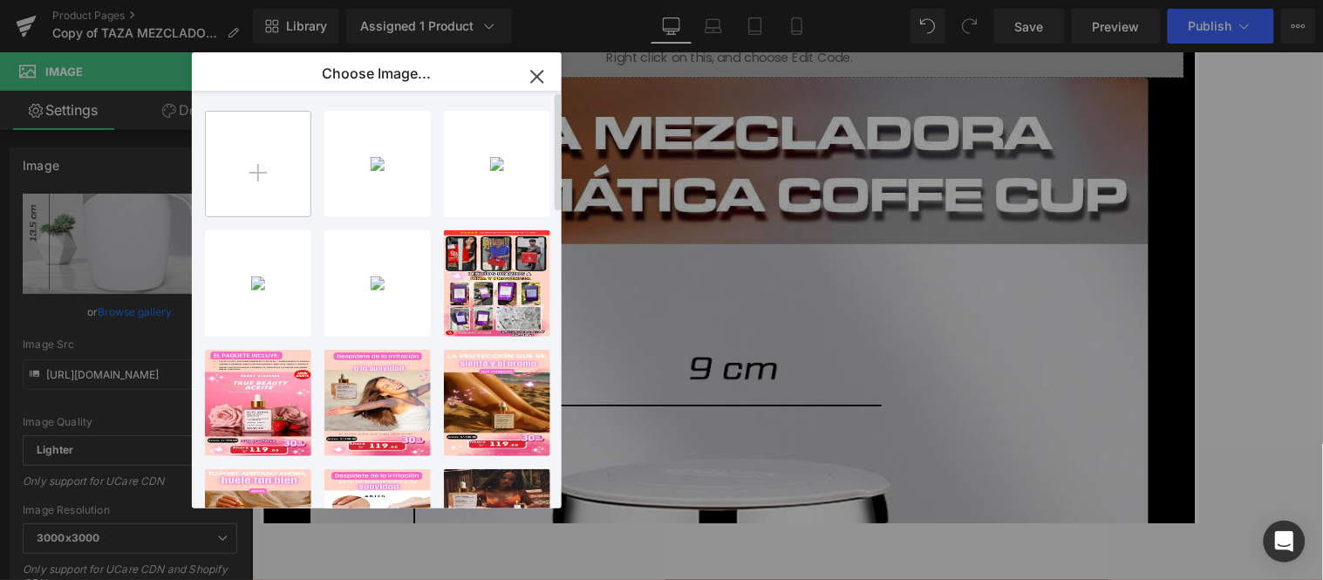
click at [267, 186] on input "file" at bounding box center [258, 164] width 105 height 105
type input "C:\fakepath\4.jpg"
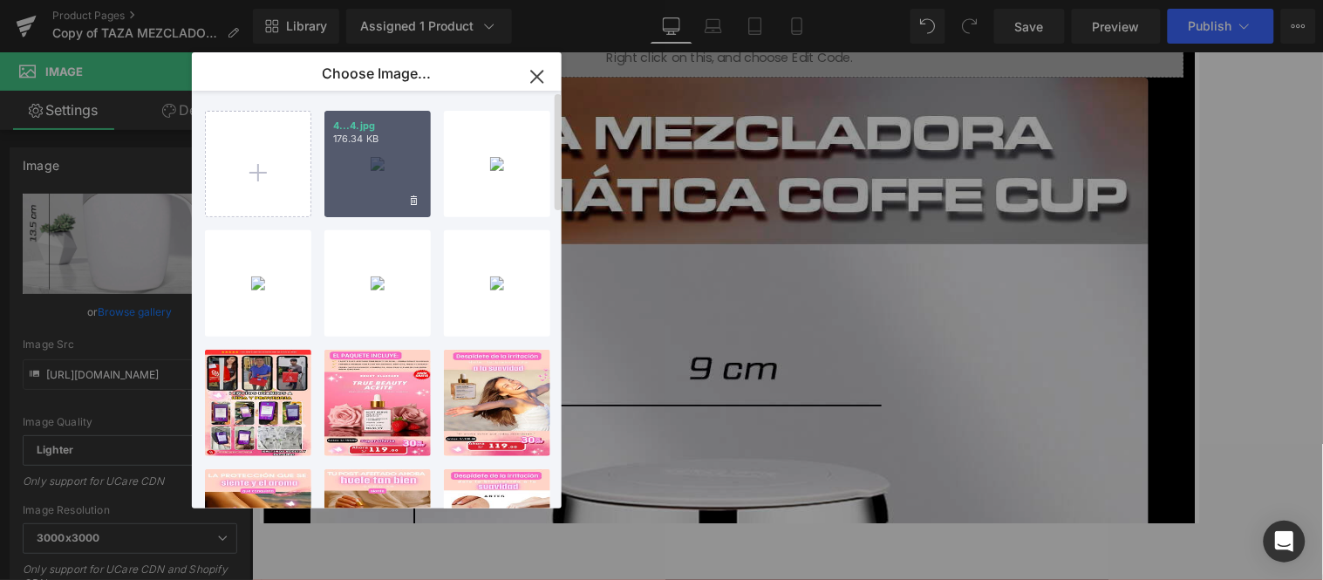
click at [364, 160] on div "4...4.jpg 176.34 KB" at bounding box center [377, 164] width 106 height 106
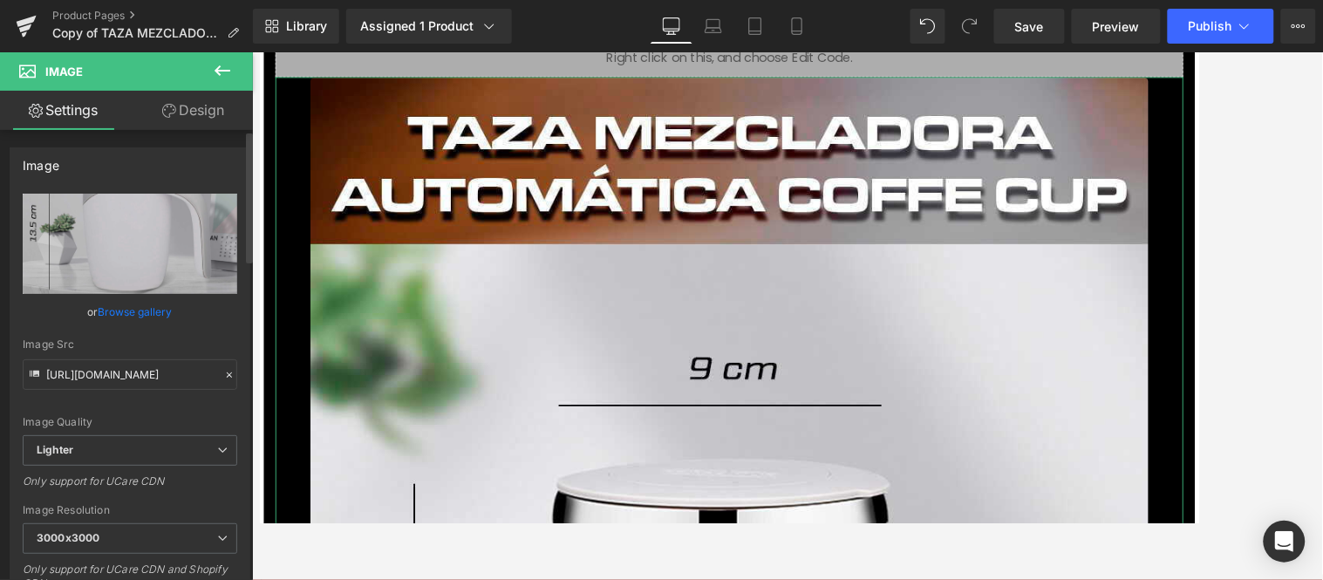
click at [146, 306] on link "Browse gallery" at bounding box center [136, 311] width 74 height 31
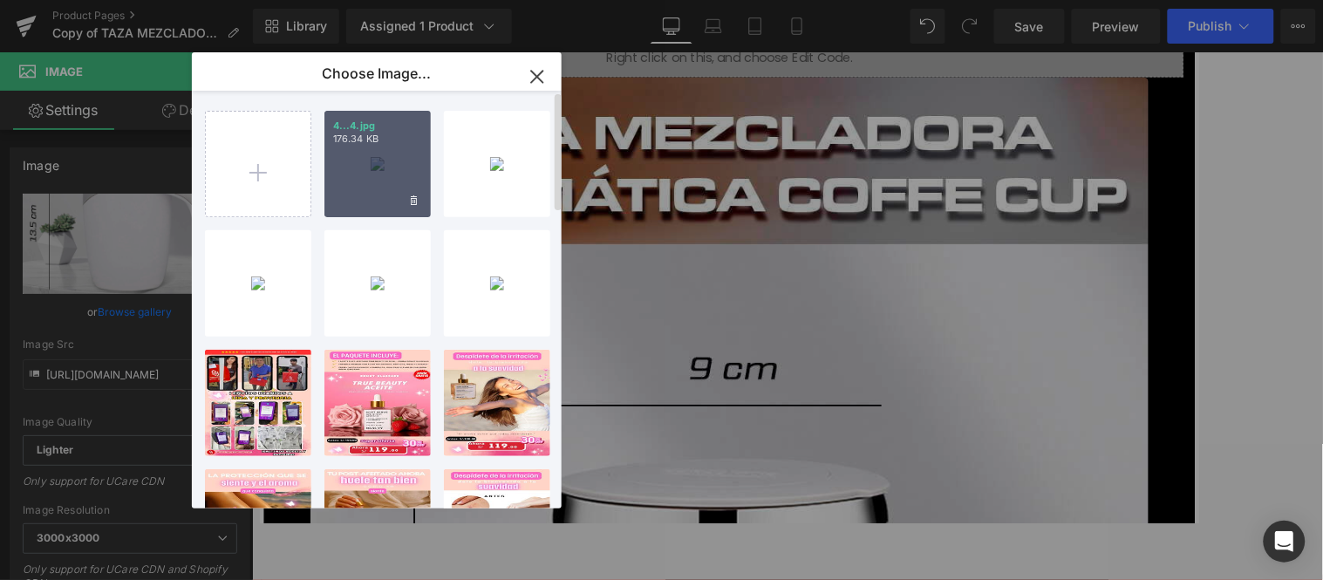
click at [371, 161] on div "4...4.jpg 176.34 KB" at bounding box center [377, 164] width 106 height 106
type input "[URL][DOMAIN_NAME]"
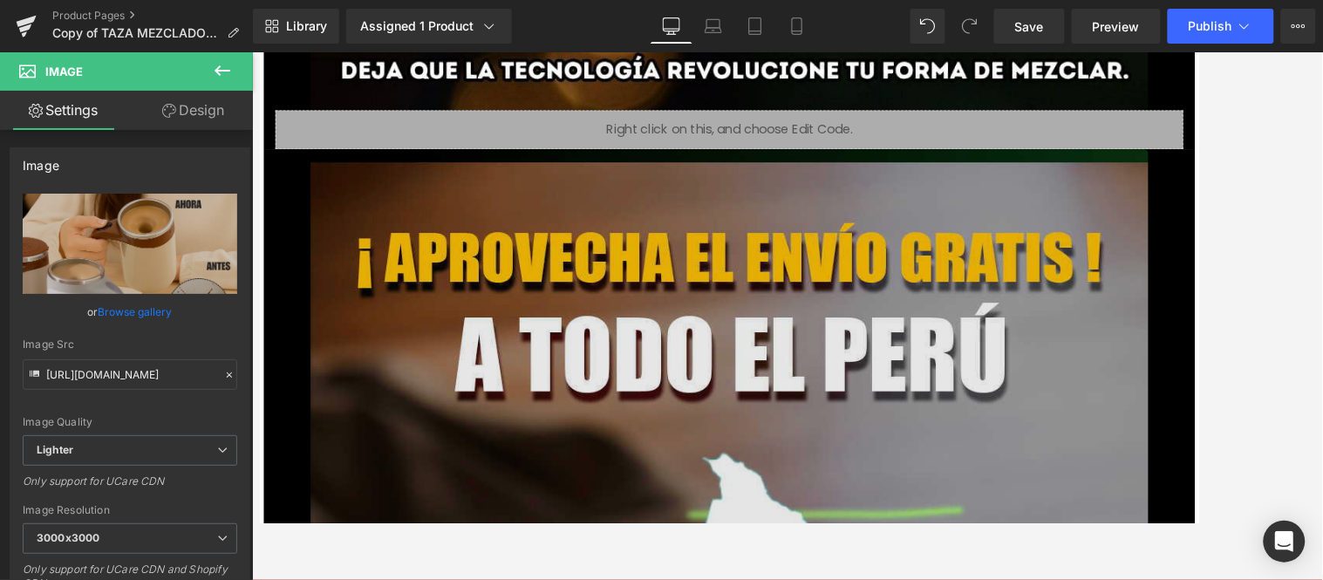
scroll to position [7794, 3]
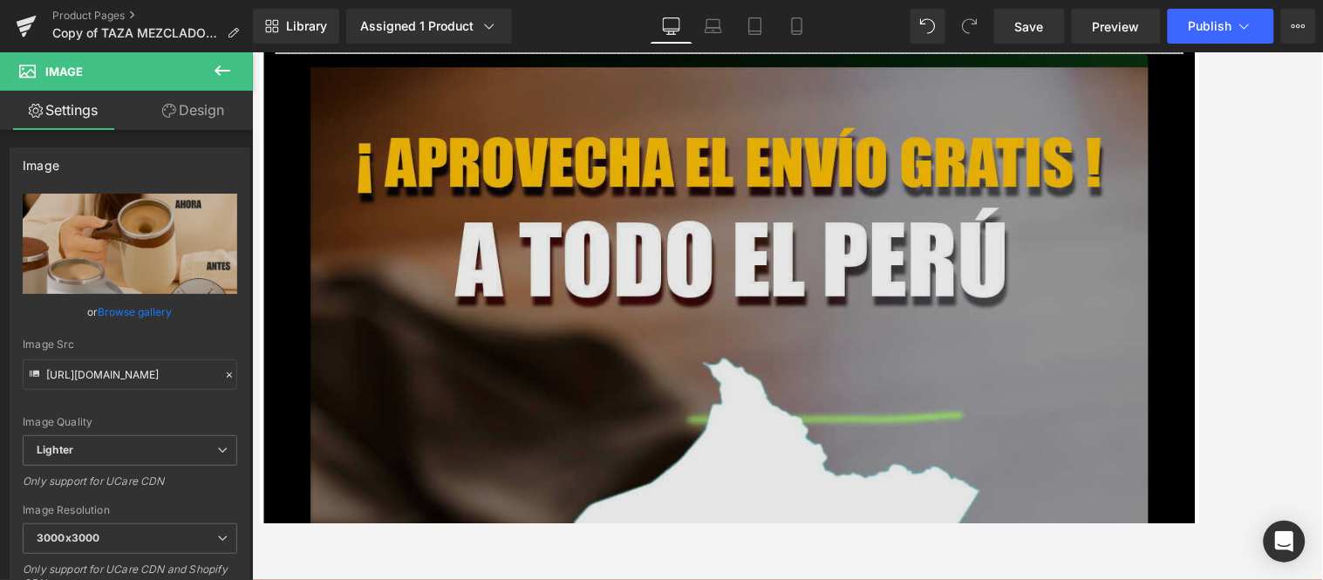
drag, startPoint x: 677, startPoint y: 367, endPoint x: 409, endPoint y: 342, distance: 269.7
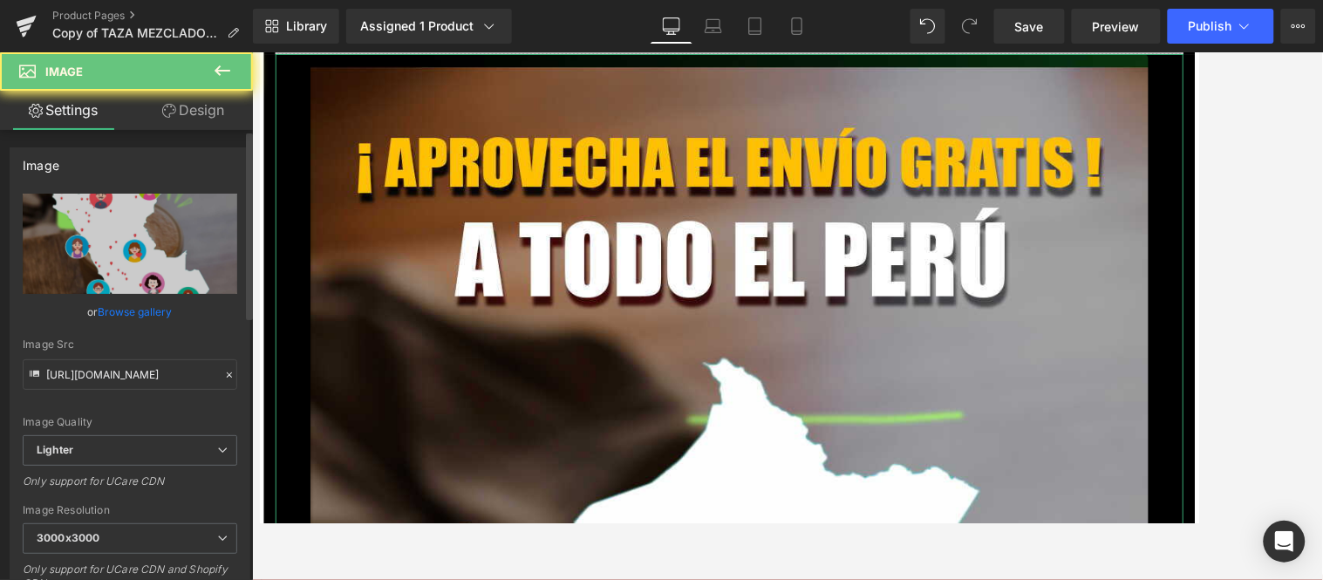
click at [146, 311] on link "Browse gallery" at bounding box center [136, 311] width 74 height 31
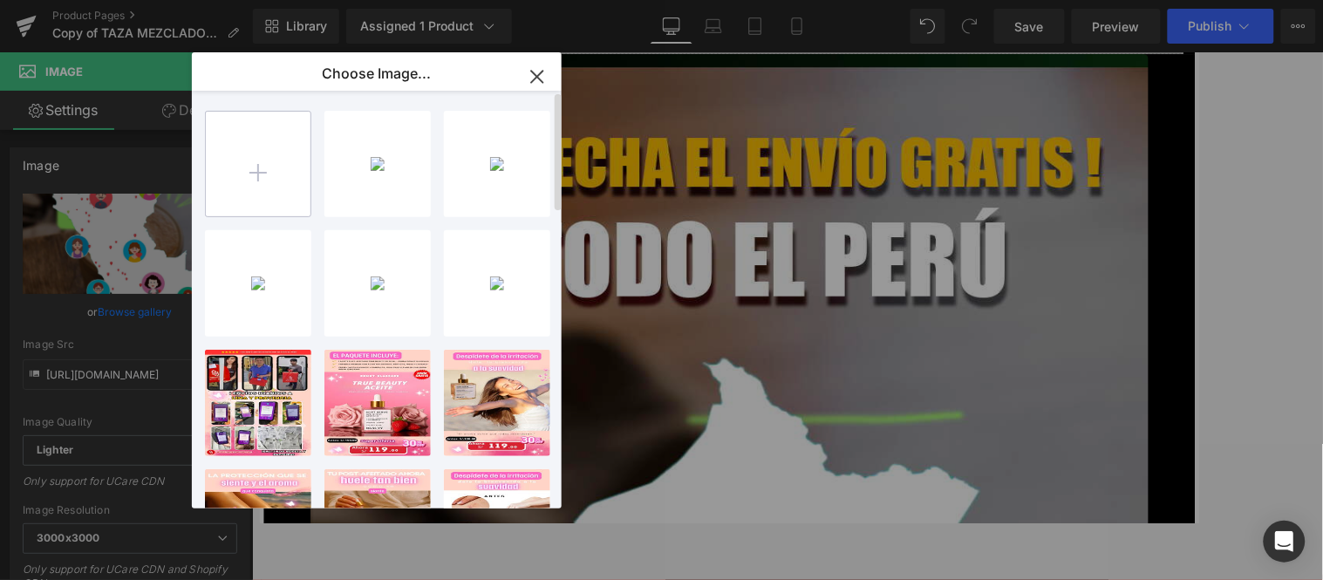
click at [279, 163] on input "file" at bounding box center [258, 164] width 105 height 105
type input "C:\fakepath\5.jpg"
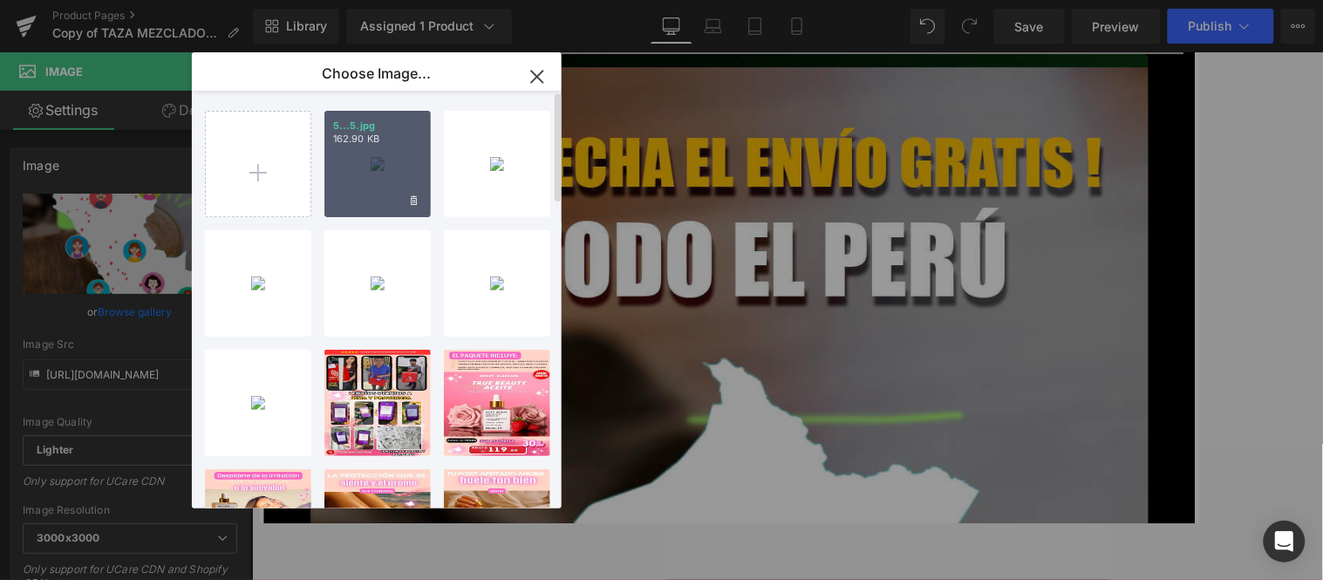
click at [361, 159] on div "5...5.jpg 162.90 KB" at bounding box center [377, 164] width 106 height 106
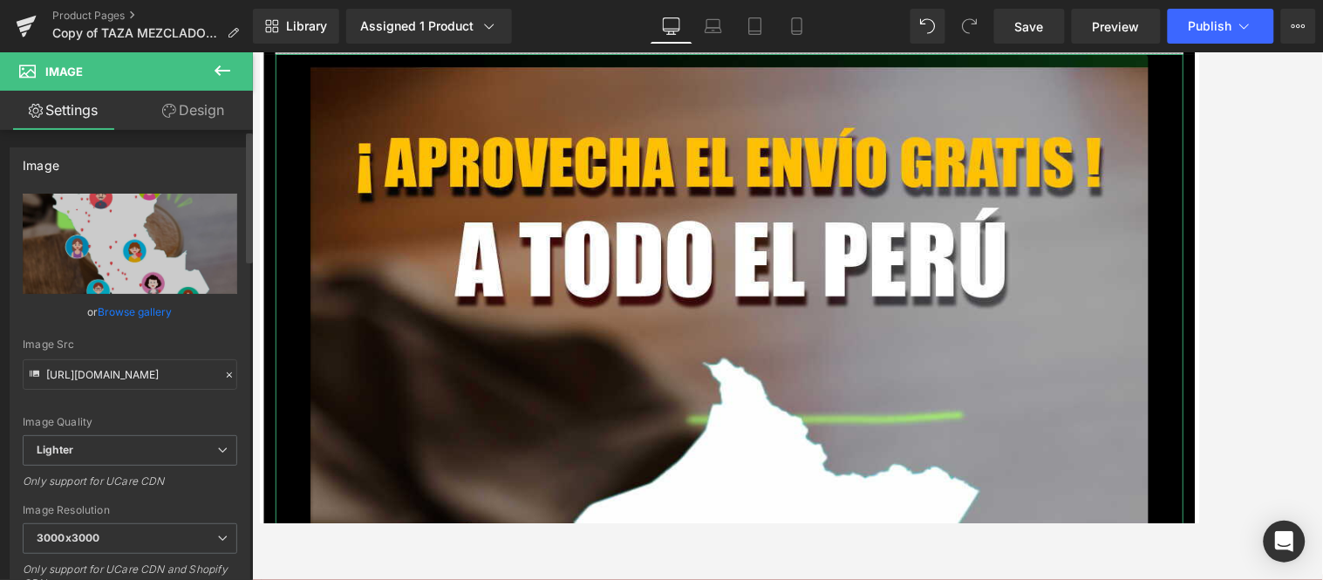
click at [139, 306] on link "Browse gallery" at bounding box center [136, 311] width 74 height 31
click at [139, 0] on div "Liquid You are previewing how the will restyle your page. You can not edit Elem…" at bounding box center [661, 0] width 1323 height 0
click at [133, 307] on link "Browse gallery" at bounding box center [136, 311] width 74 height 31
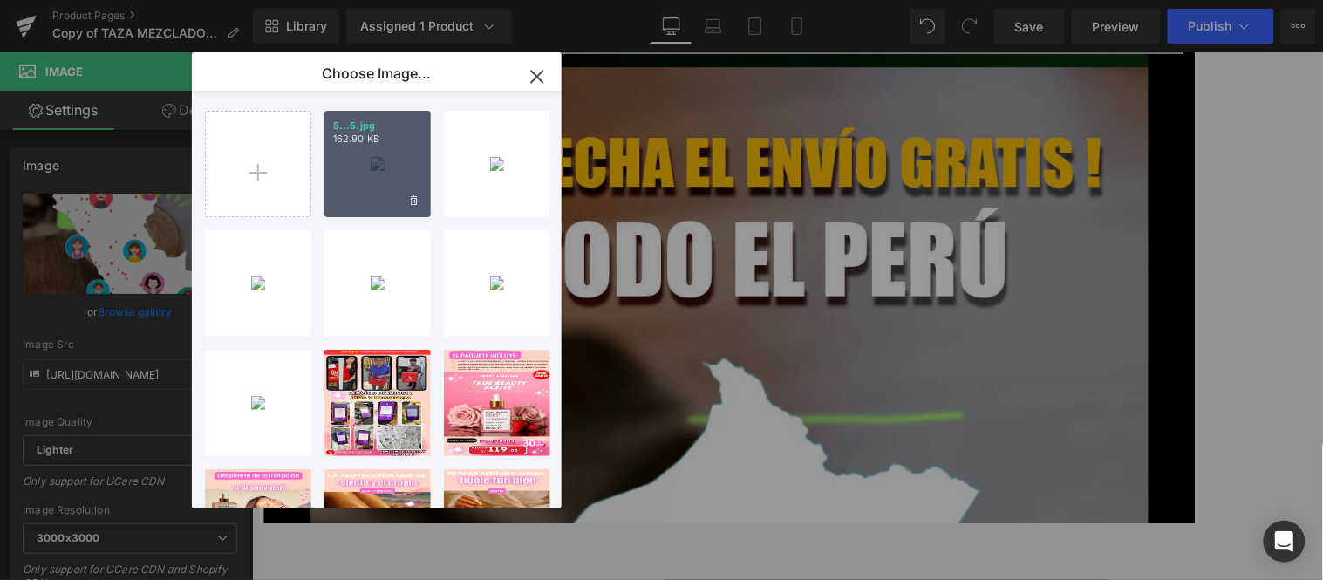
click at [357, 149] on div "5...5.jpg 162.90 KB" at bounding box center [377, 164] width 106 height 106
type input "[URL][DOMAIN_NAME]"
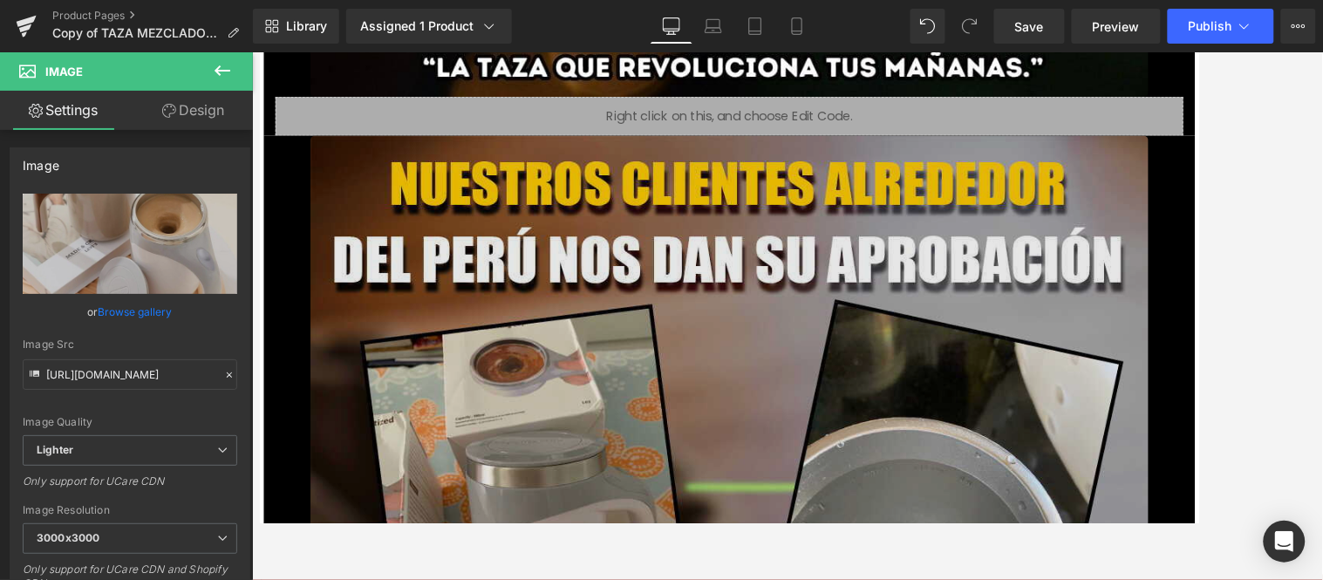
scroll to position [9422, 3]
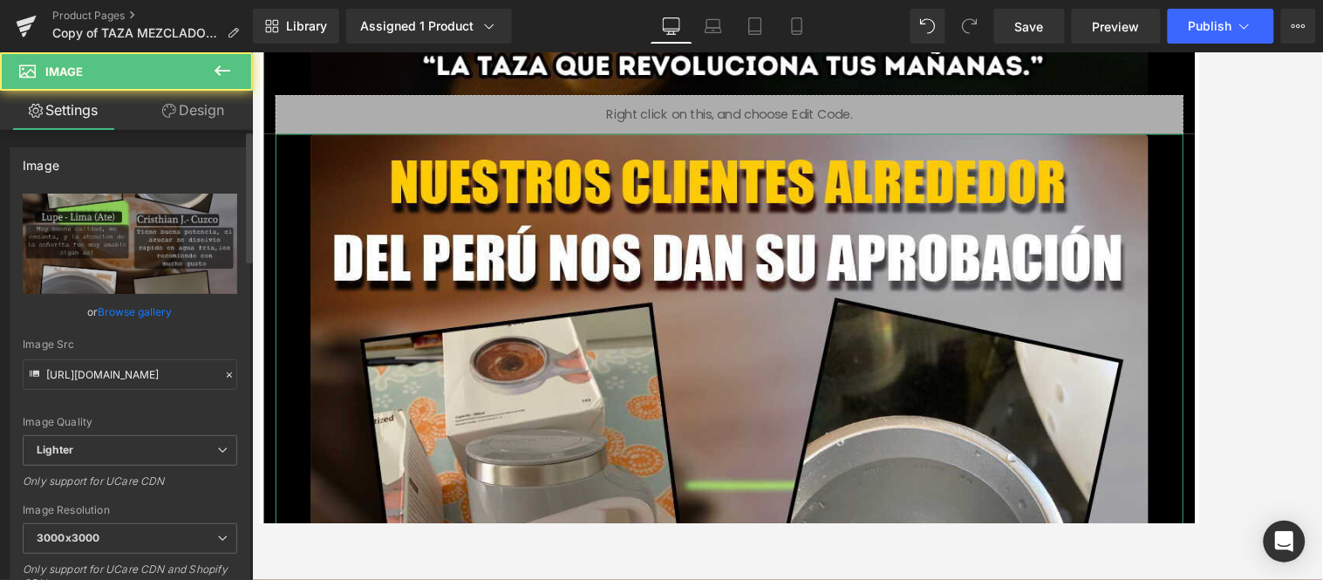
click at [144, 308] on link "Browse gallery" at bounding box center [136, 311] width 74 height 31
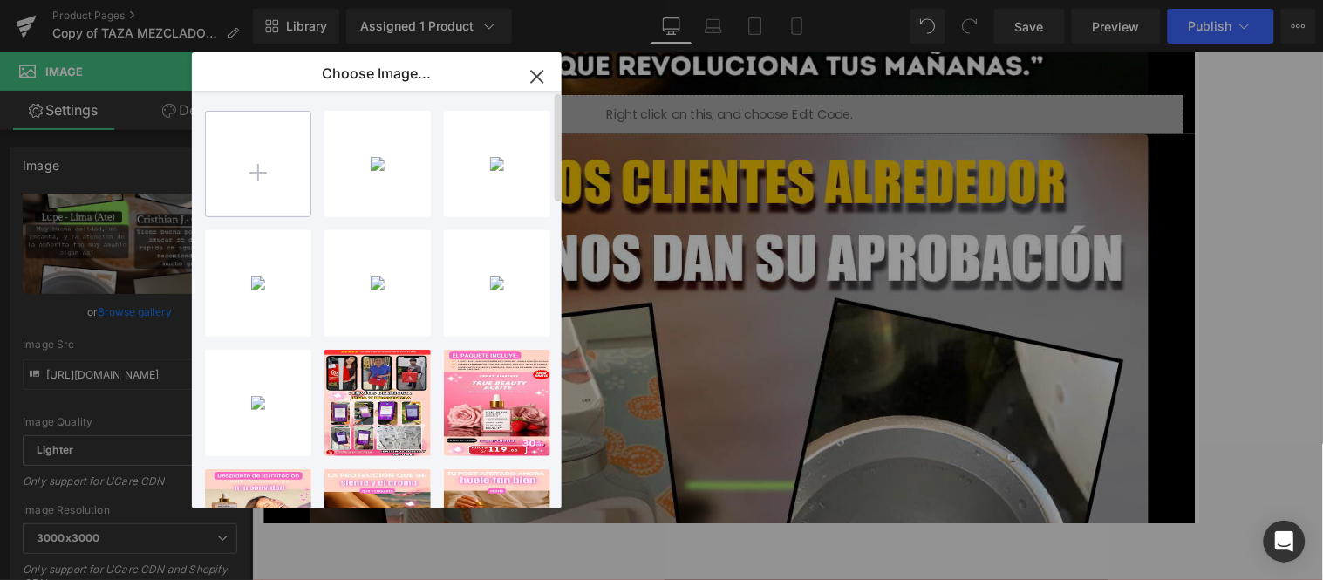
click at [279, 173] on input "file" at bounding box center [258, 164] width 105 height 105
type input "C:\fakepath\6.jpg"
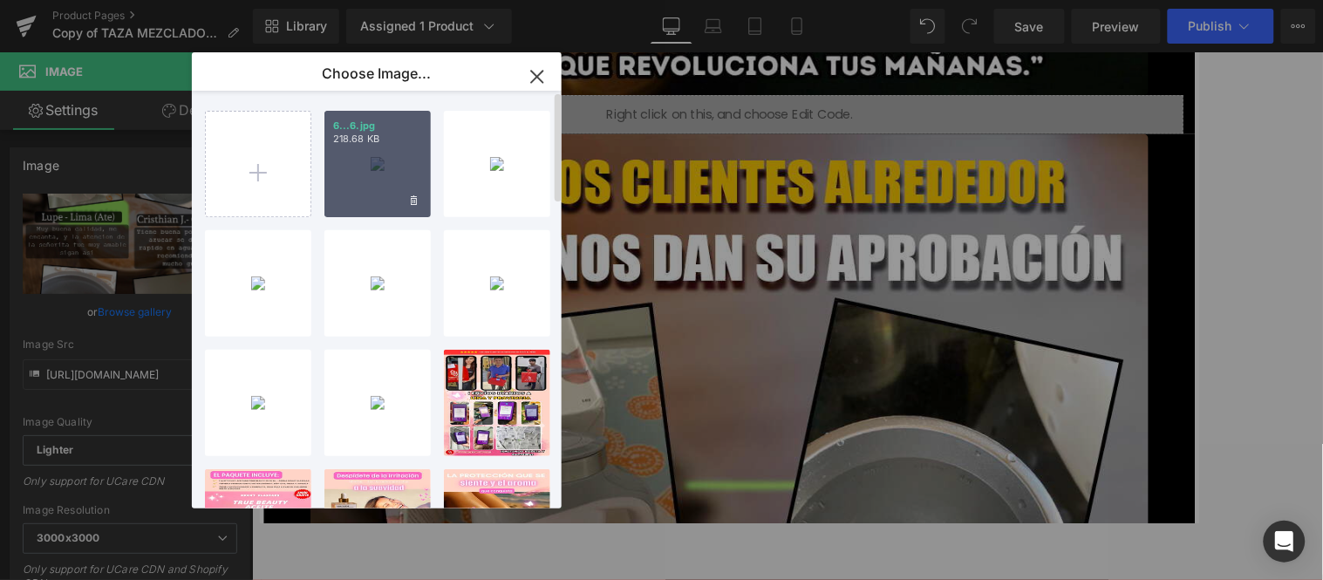
click at [391, 159] on div "6...6.jpg 218.68 KB" at bounding box center [377, 164] width 106 height 106
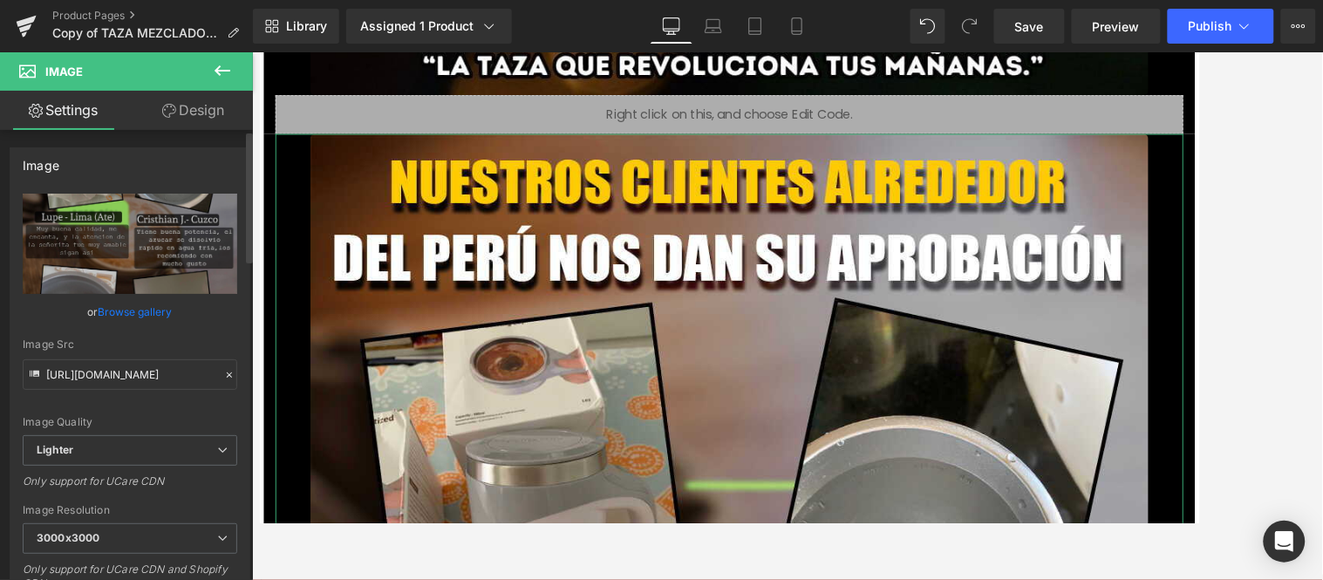
click at [134, 307] on link "Browse gallery" at bounding box center [136, 311] width 74 height 31
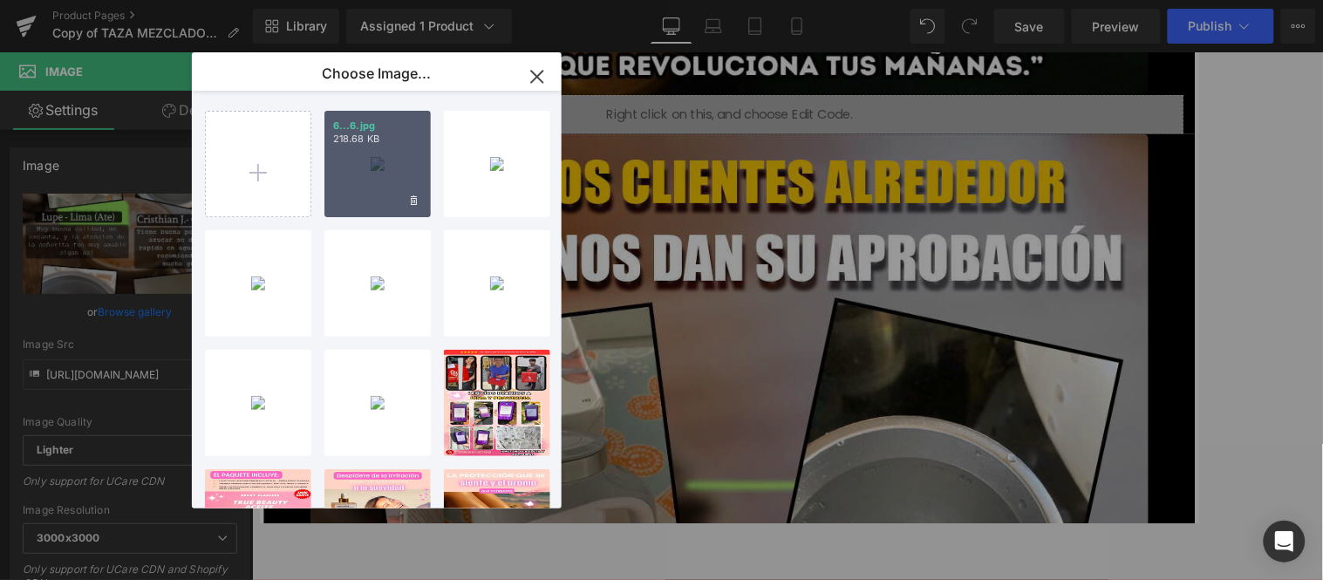
click at [375, 159] on div "6...6.jpg 218.68 KB" at bounding box center [377, 164] width 106 height 106
type input "[URL][DOMAIN_NAME]"
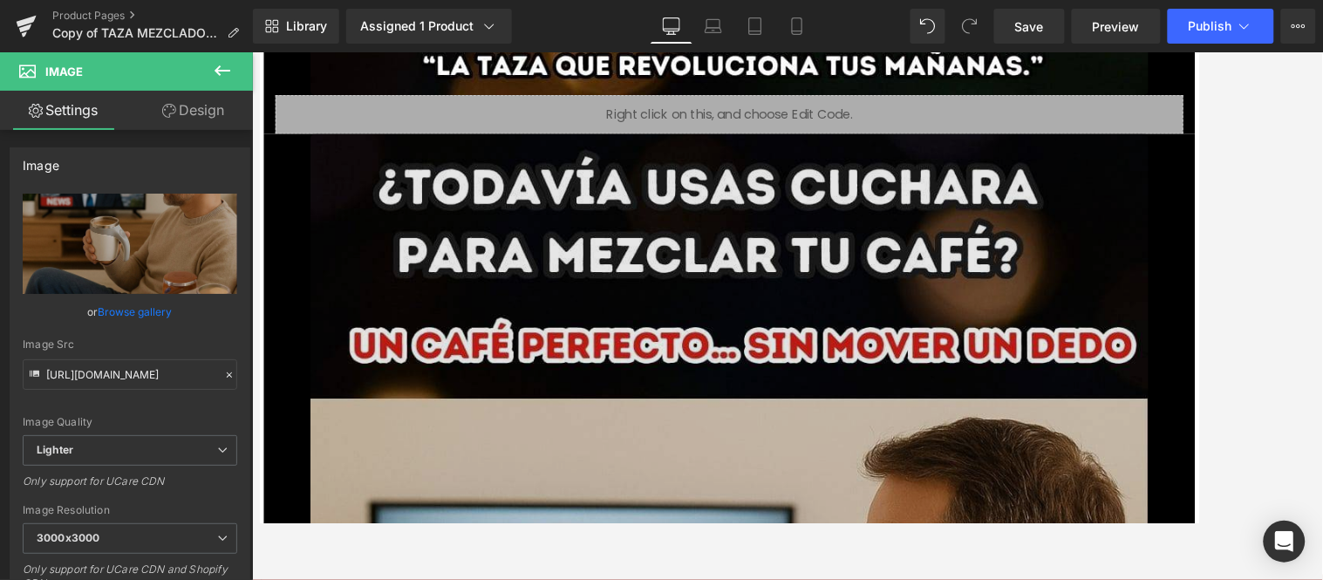
scroll to position [9325, 3]
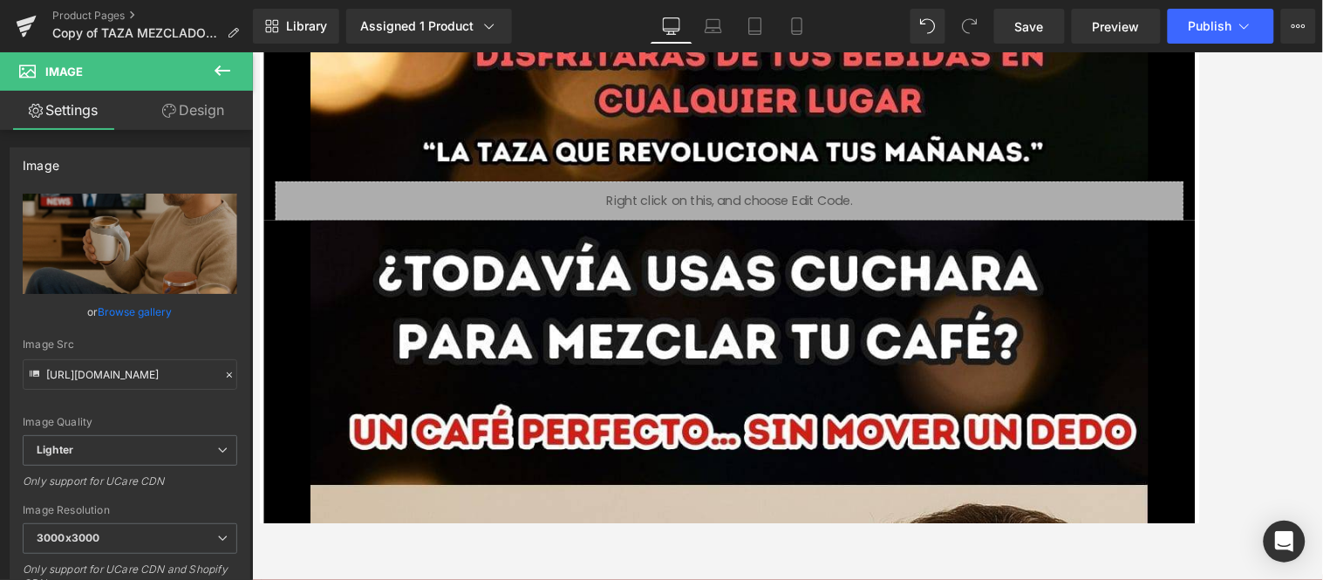
click at [758, 214] on span "Liquid" at bounding box center [776, 210] width 37 height 21
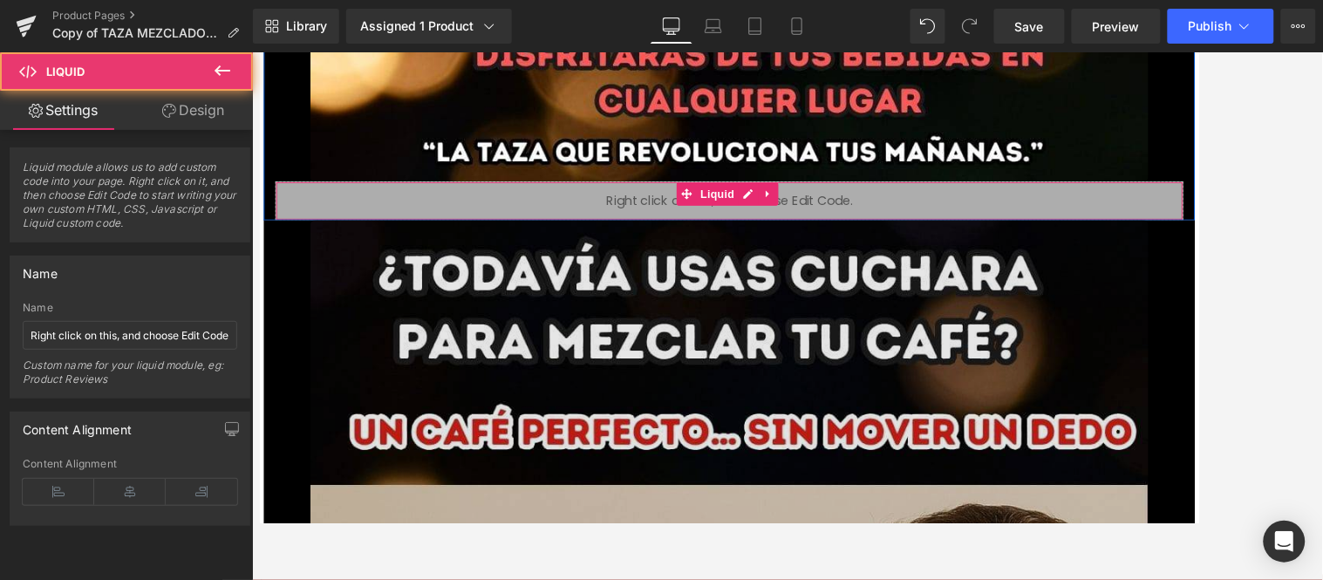
drag, startPoint x: 760, startPoint y: 228, endPoint x: 757, endPoint y: 238, distance: 10.2
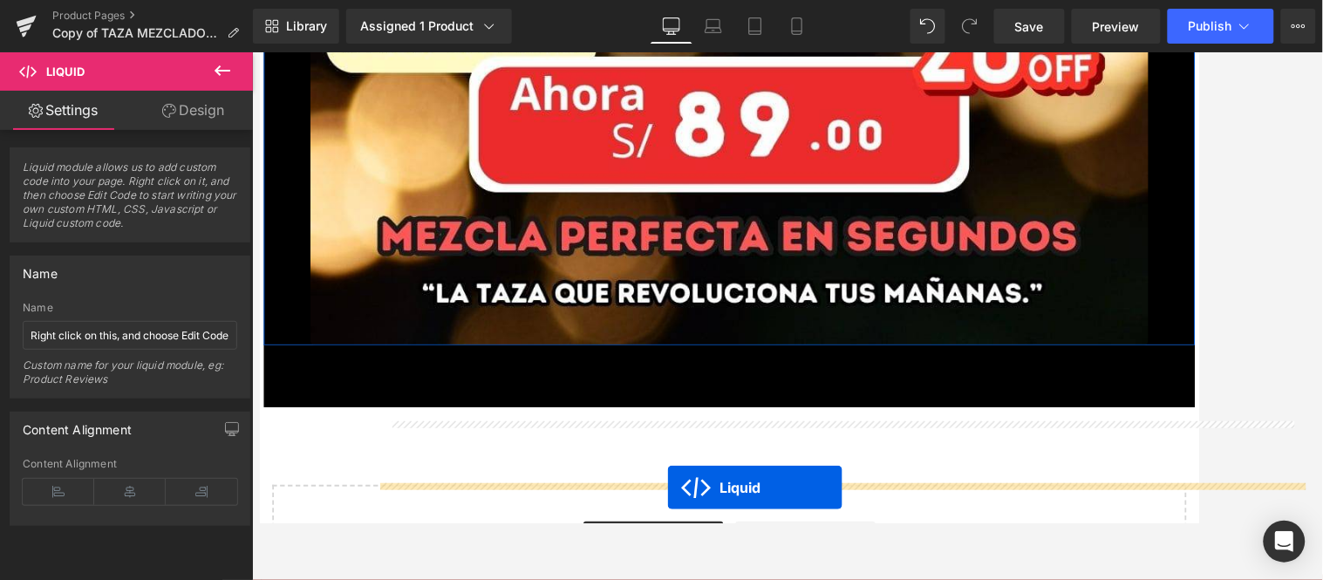
scroll to position [12733, 3]
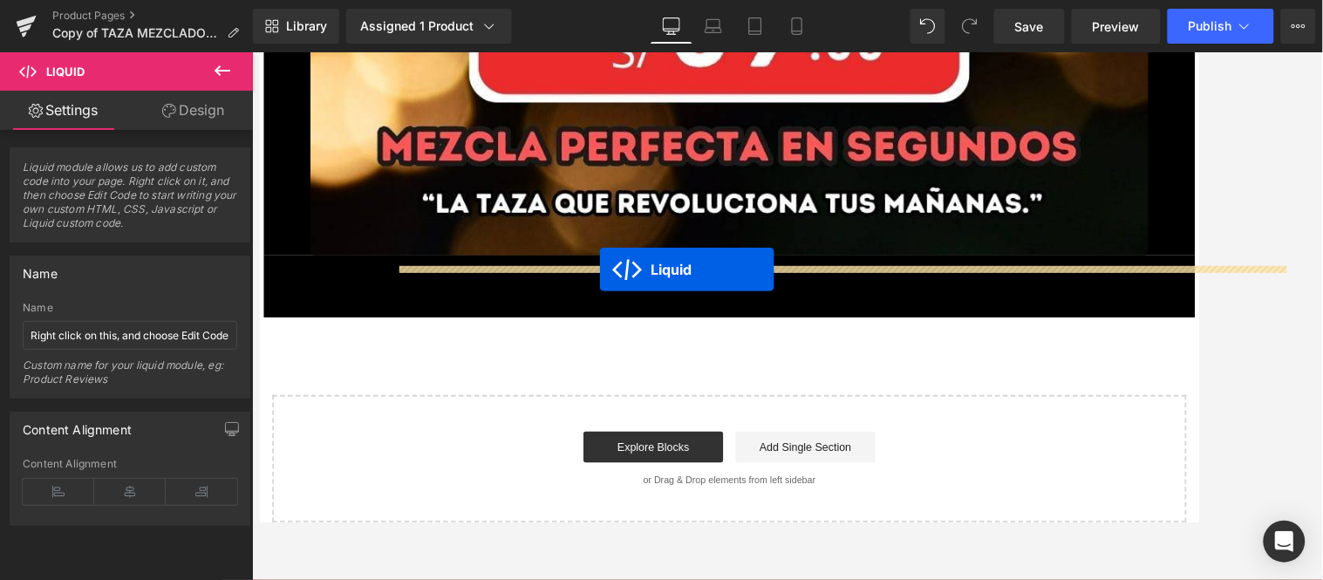
drag, startPoint x: 768, startPoint y: 354, endPoint x: 636, endPoint y: 295, distance: 144.4
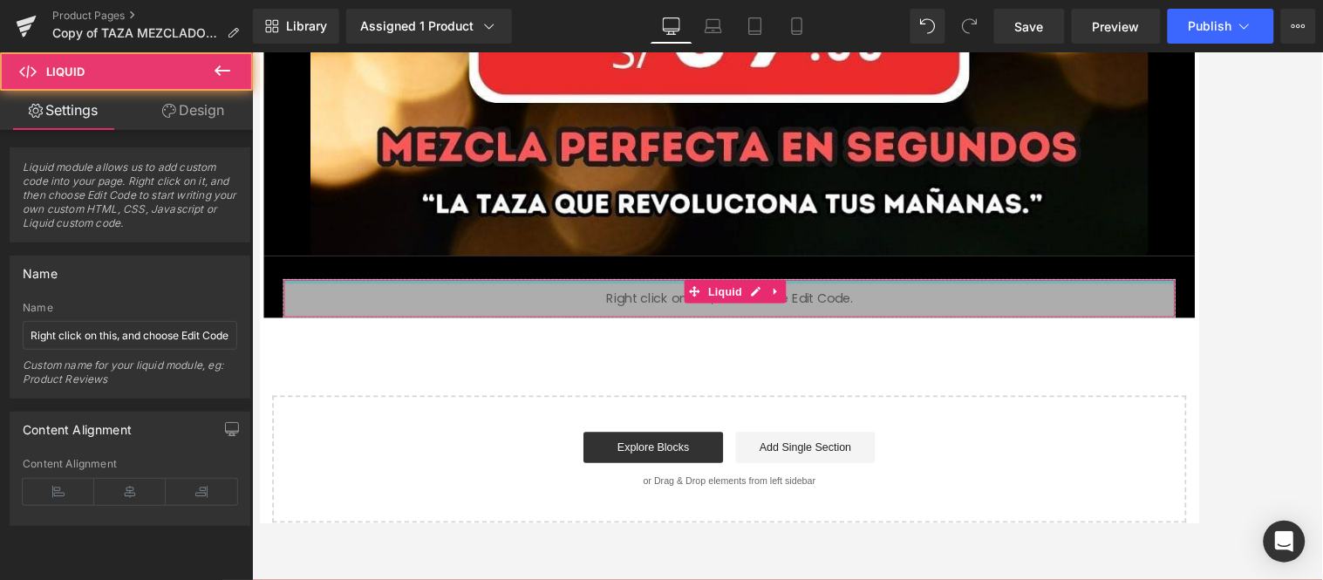
scroll to position [12689, 3]
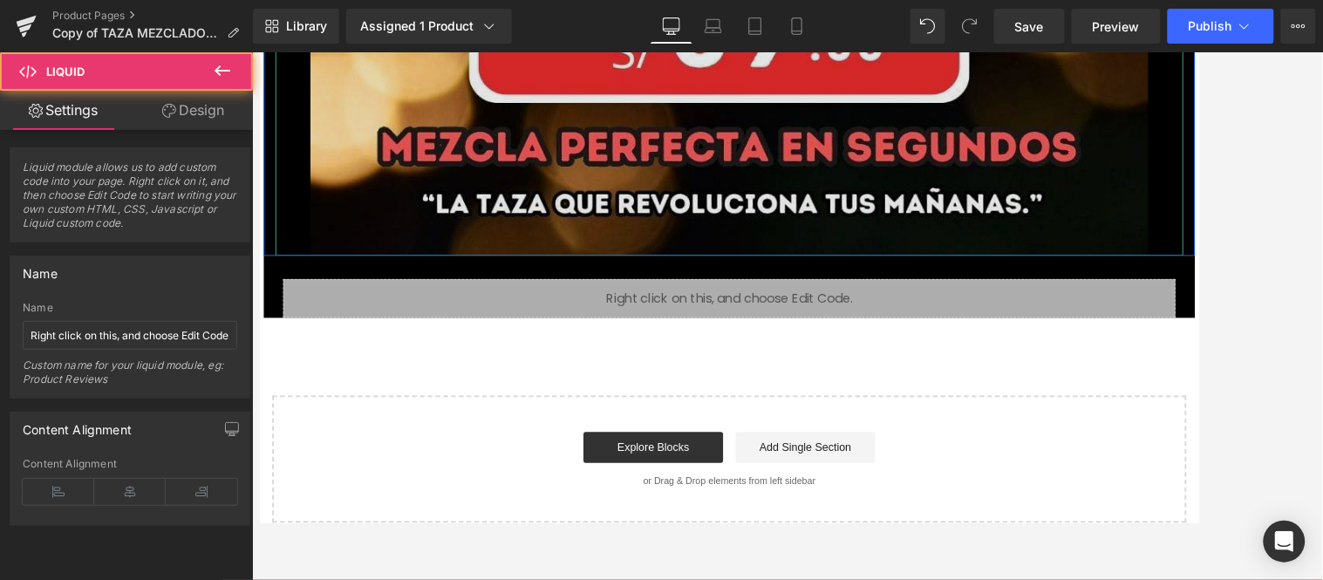
drag, startPoint x: 661, startPoint y: 320, endPoint x: 691, endPoint y: 259, distance: 68.2
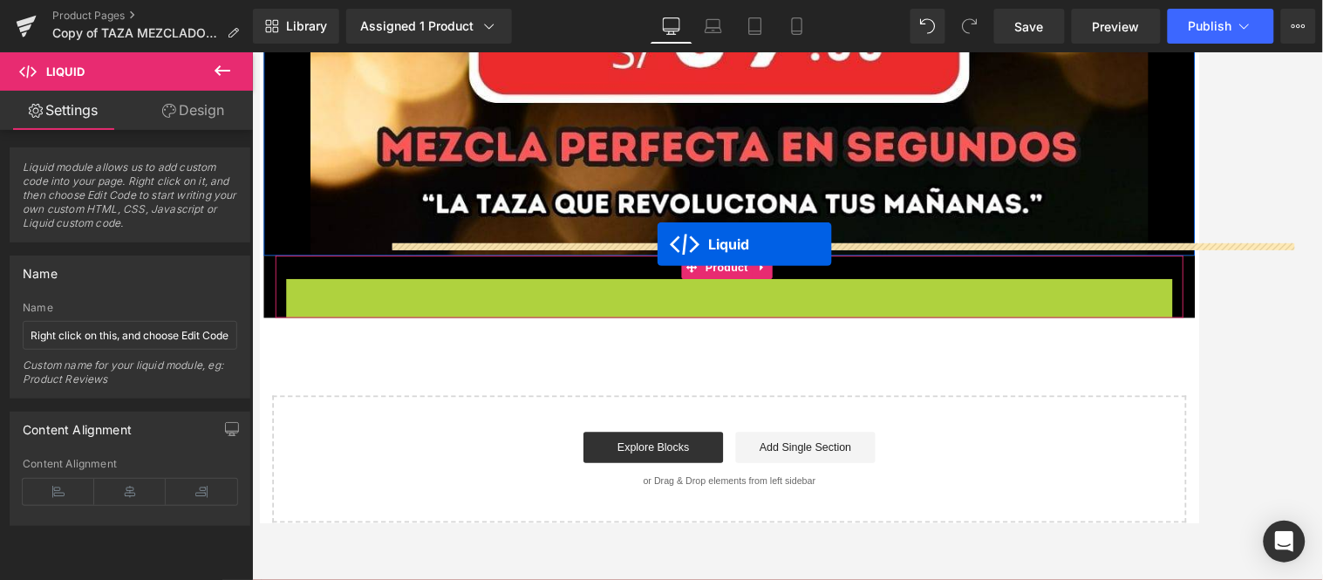
drag, startPoint x: 751, startPoint y: 299, endPoint x: 699, endPoint y: 268, distance: 60.3
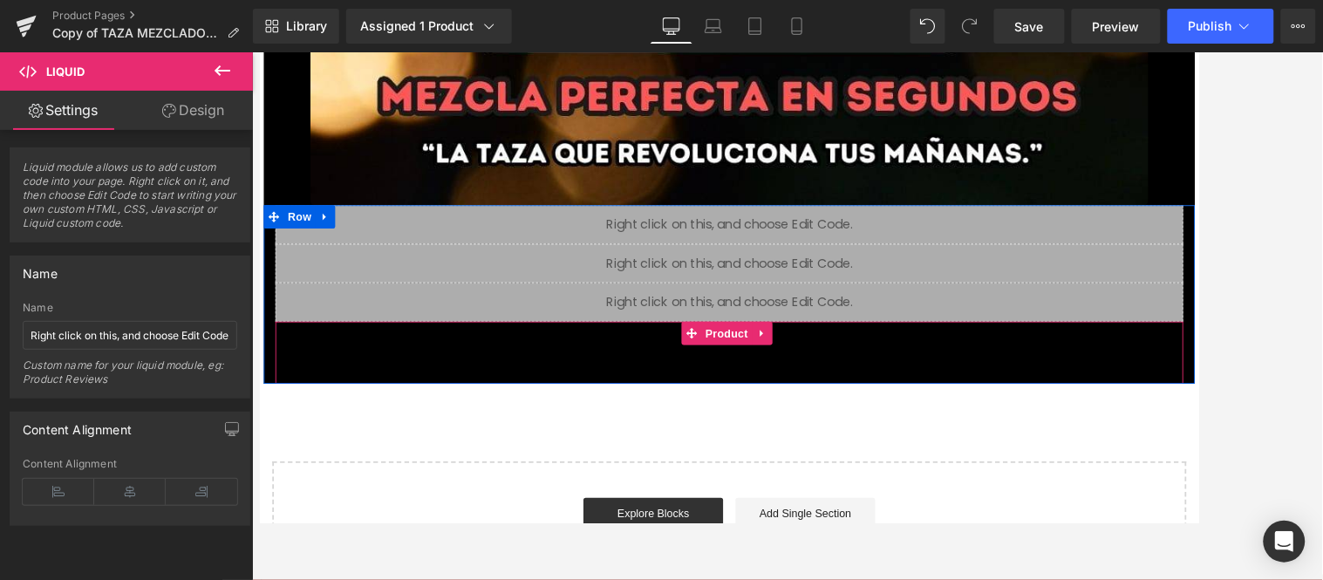
scroll to position [14310, 3]
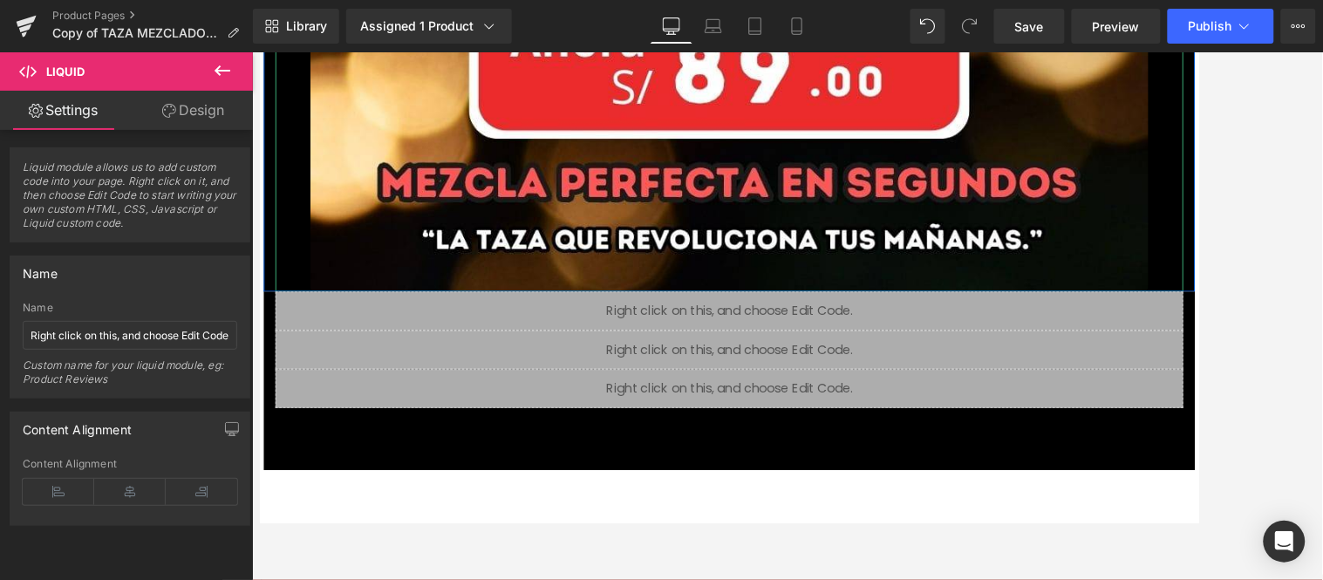
drag, startPoint x: 697, startPoint y: 381, endPoint x: 750, endPoint y: 323, distance: 77.8
click at [750, 323] on div "Liquid Liquid Liquid Add To Cart (P) Cart Button Product" at bounding box center [786, 420] width 1046 height 201
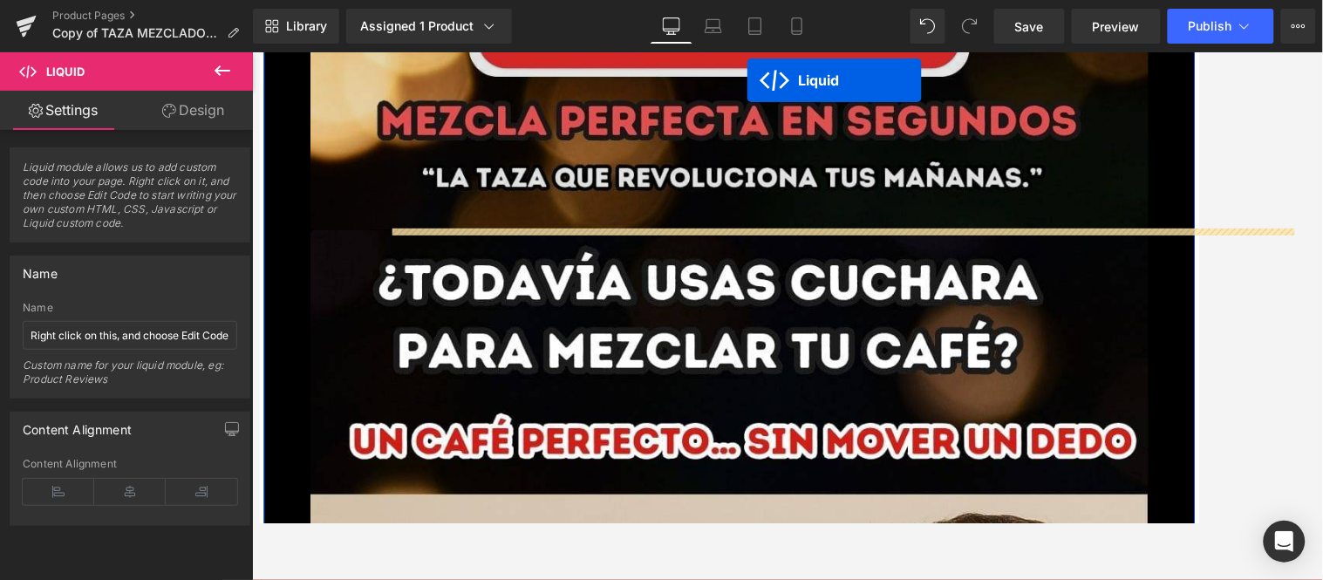
scroll to position [12619, 3]
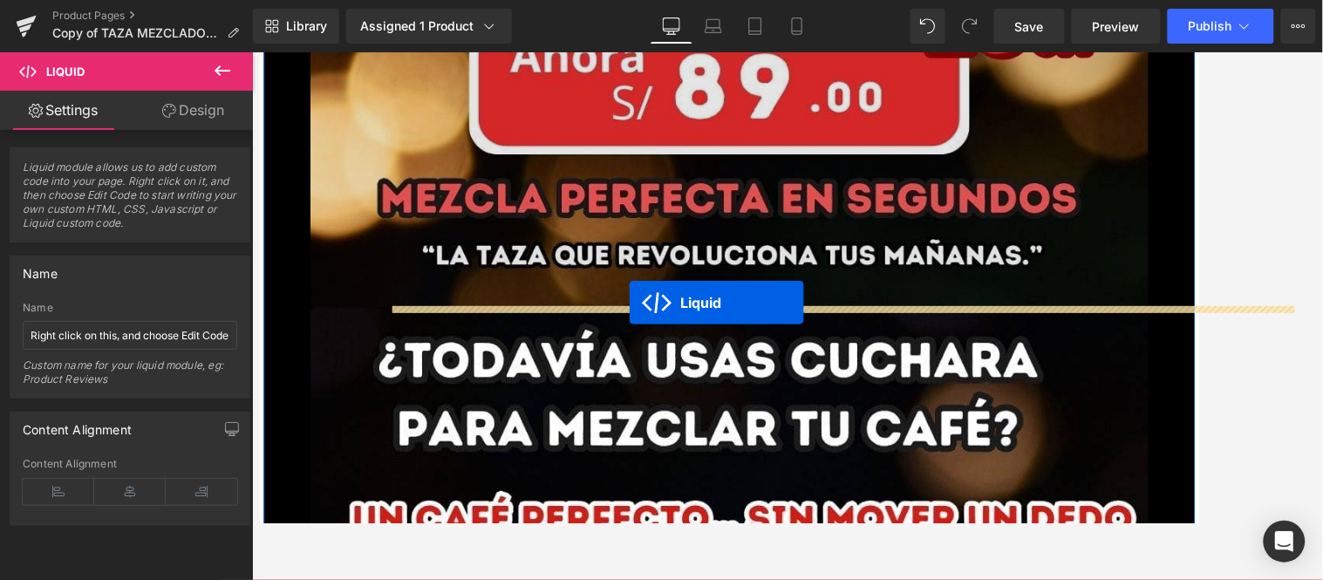
drag, startPoint x: 764, startPoint y: 382, endPoint x: 669, endPoint y: 333, distance: 106.8
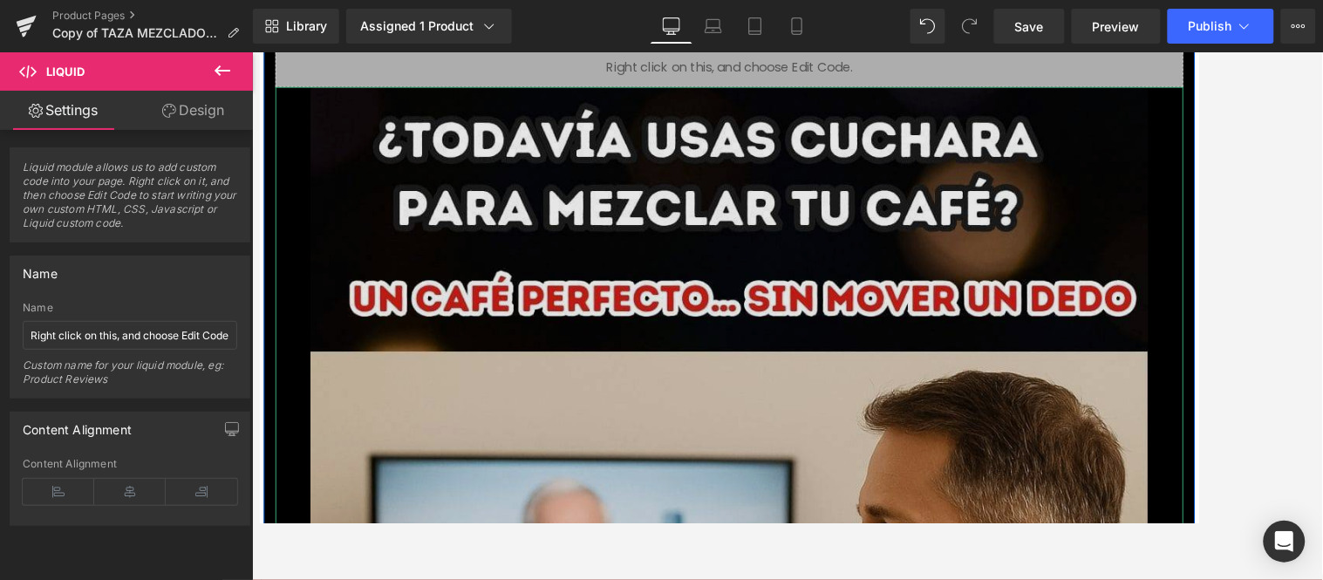
scroll to position [13006, 3]
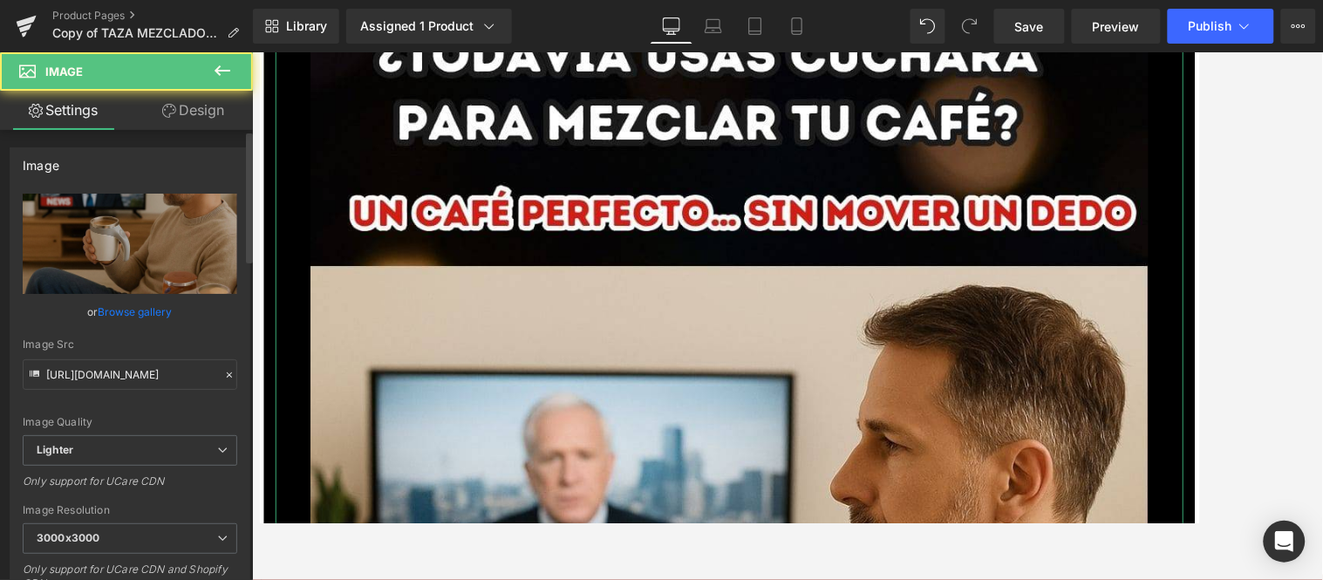
click at [152, 307] on link "Browse gallery" at bounding box center [136, 311] width 74 height 31
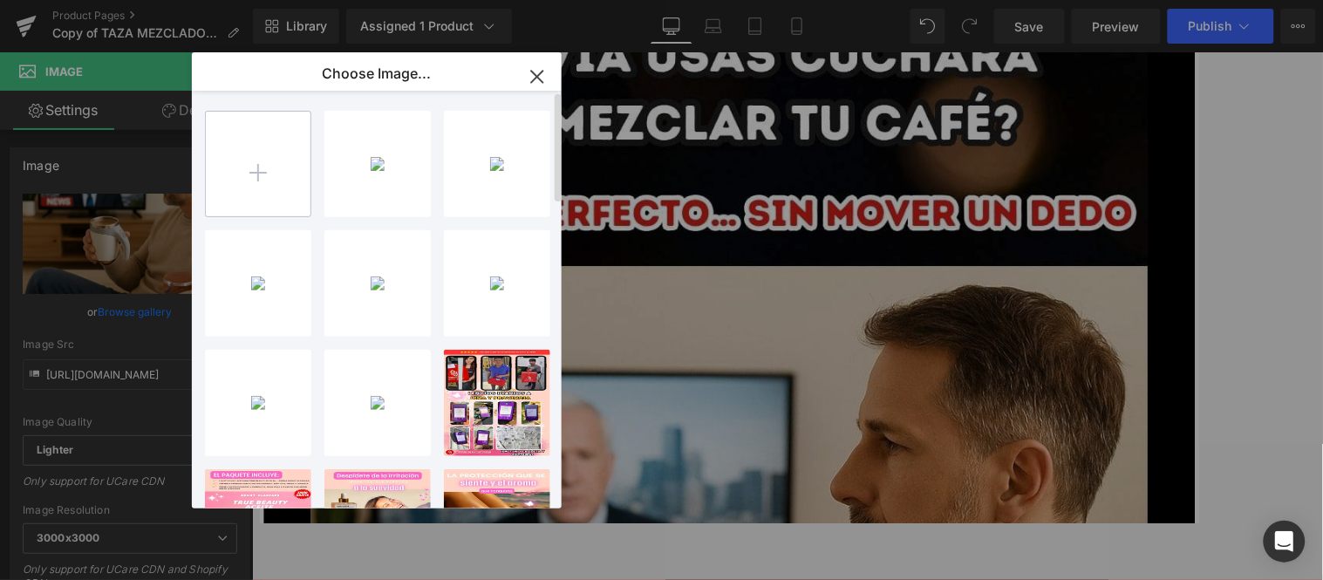
click at [259, 140] on input "file" at bounding box center [258, 164] width 105 height 105
type input "C:\fakepath\7.jpg"
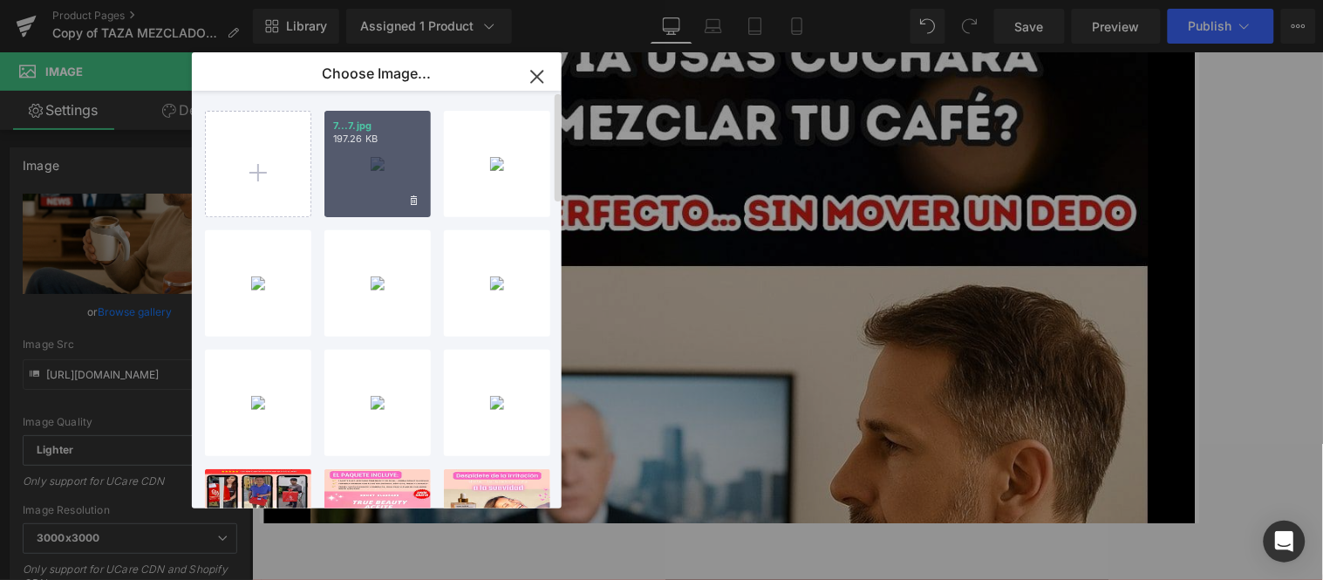
click at [378, 180] on div "7...7.jpg 197.26 KB" at bounding box center [377, 164] width 106 height 106
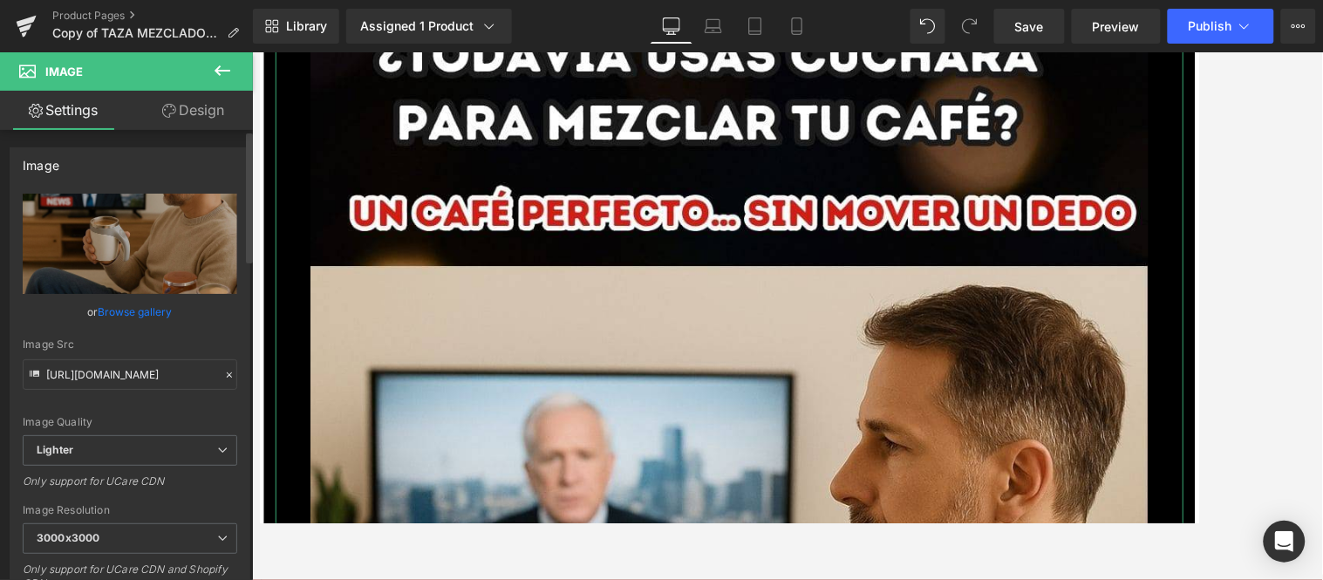
click at [127, 311] on link "Browse gallery" at bounding box center [136, 311] width 74 height 31
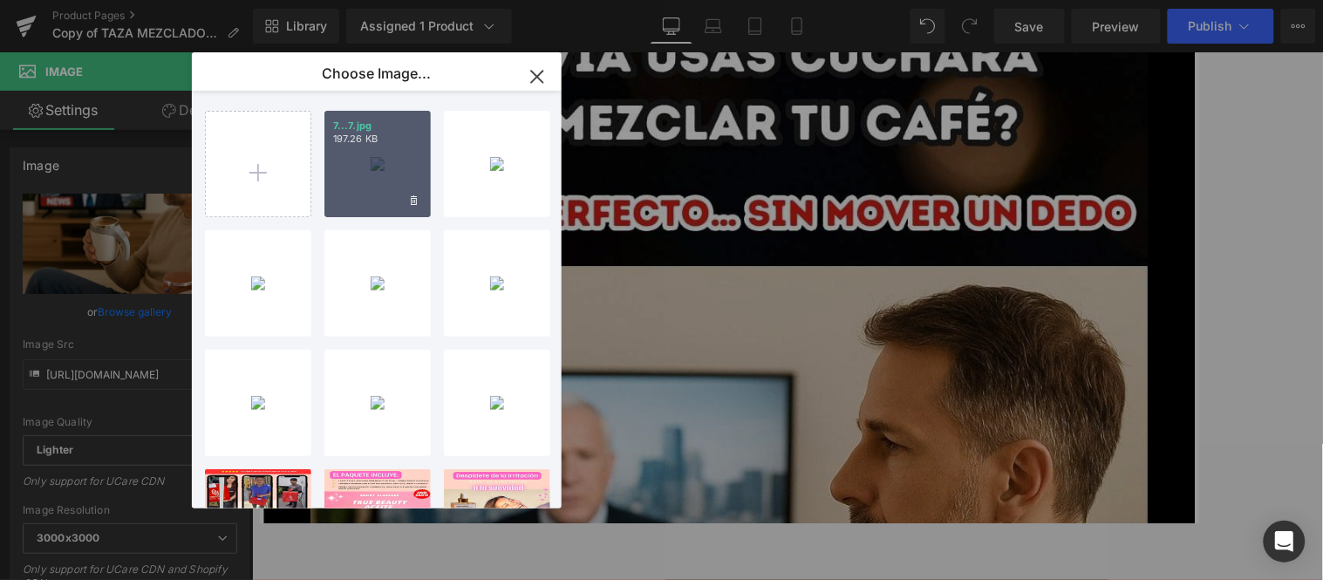
click at [371, 140] on p "197.26 KB" at bounding box center [377, 139] width 89 height 13
type input "[URL][DOMAIN_NAME]"
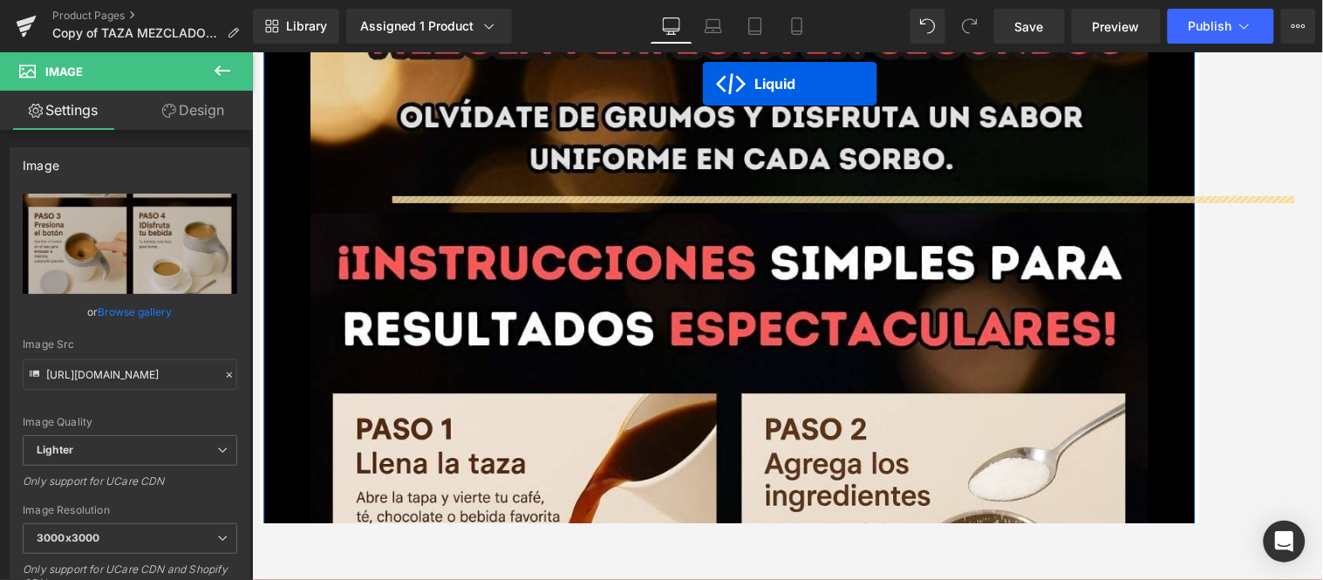
scroll to position [14407, 3]
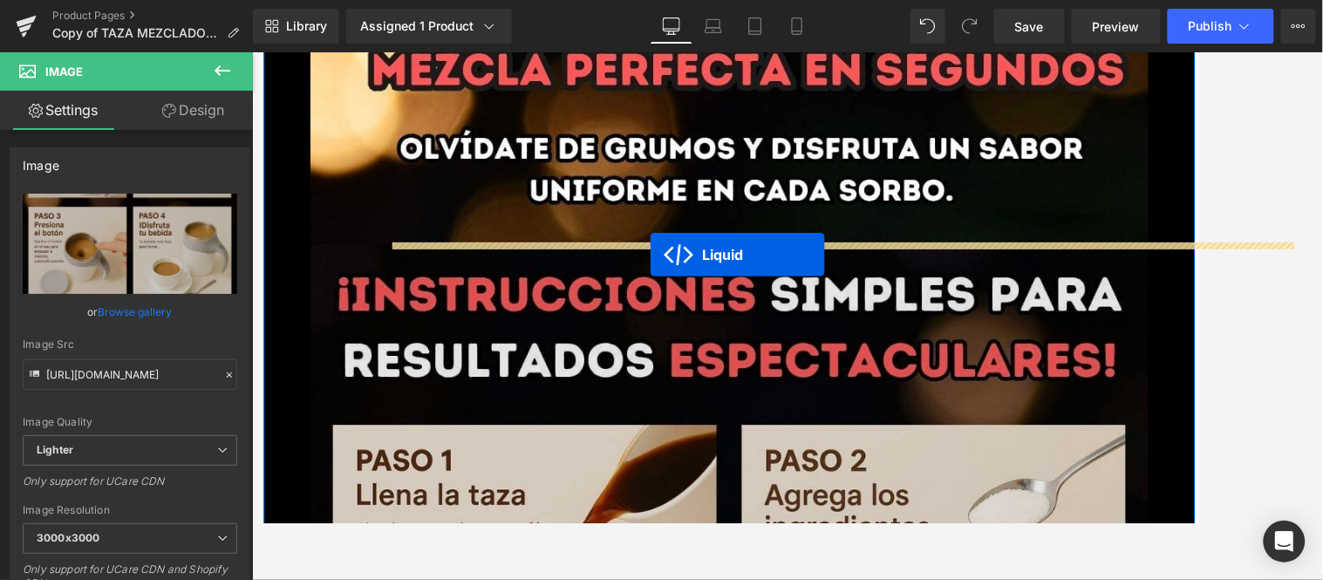
drag, startPoint x: 755, startPoint y: 238, endPoint x: 694, endPoint y: 278, distance: 73.0
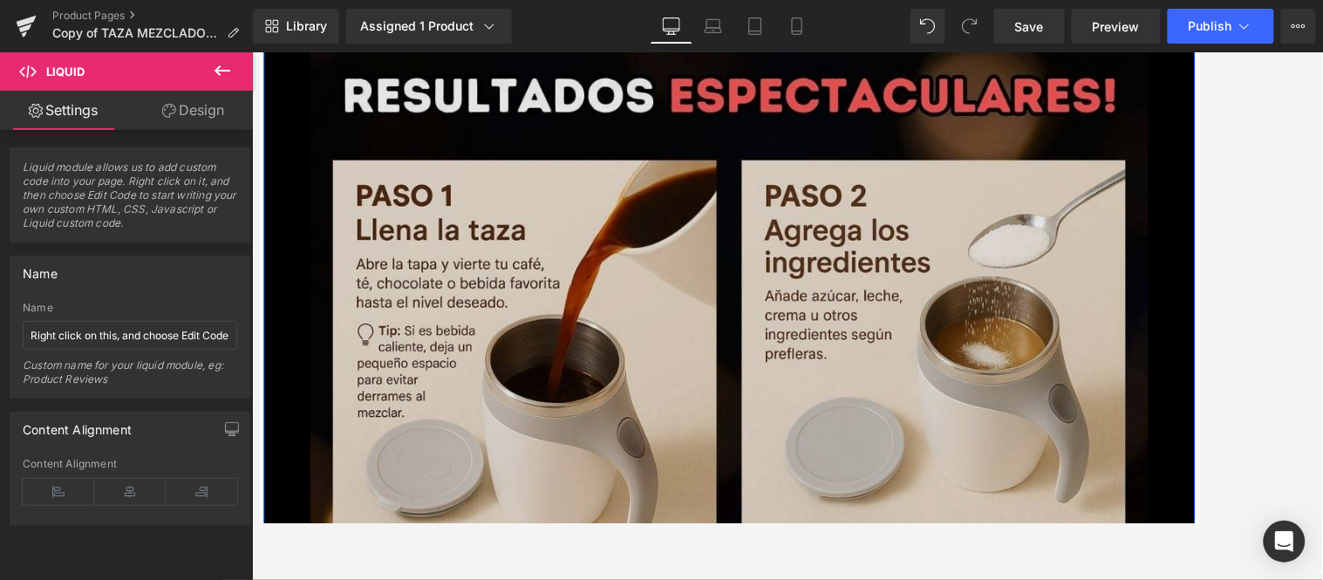
scroll to position [14795, 3]
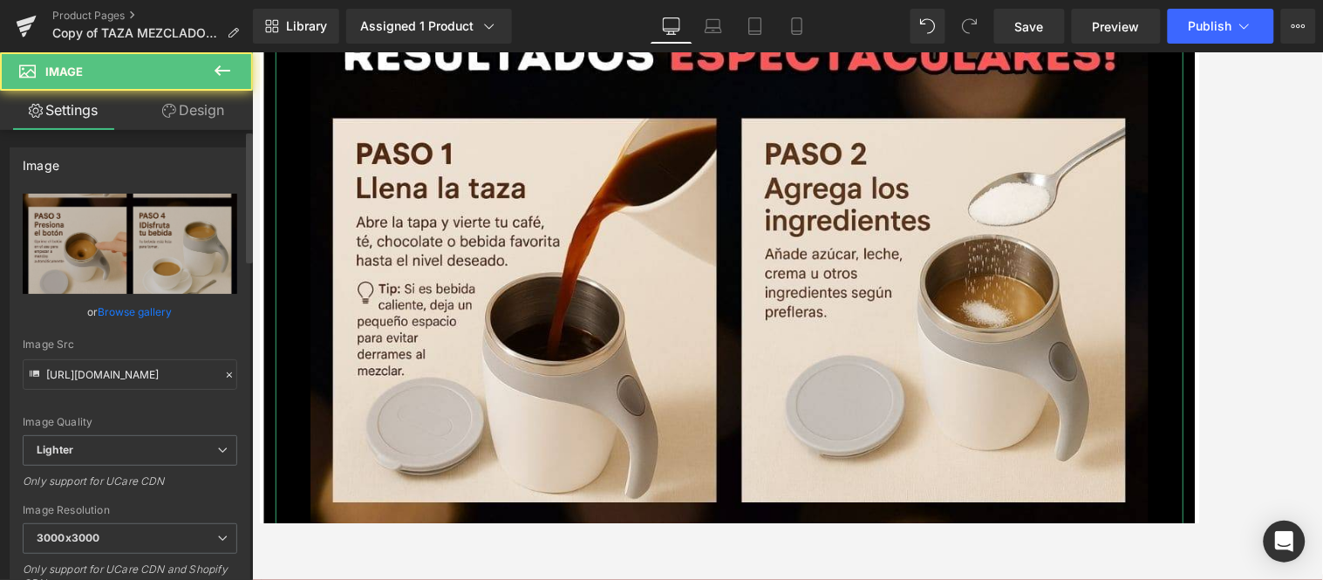
click at [153, 308] on link "Browse gallery" at bounding box center [136, 311] width 74 height 31
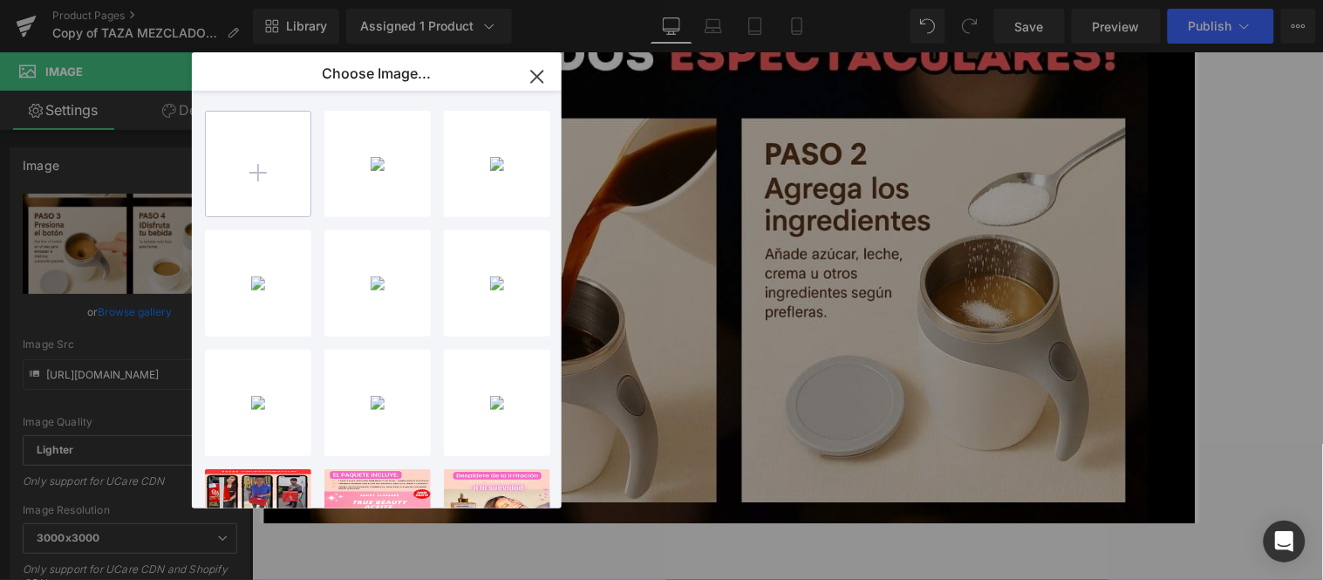
click at [241, 177] on input "file" at bounding box center [258, 164] width 105 height 105
type input "C:\fakepath\8.jpg"
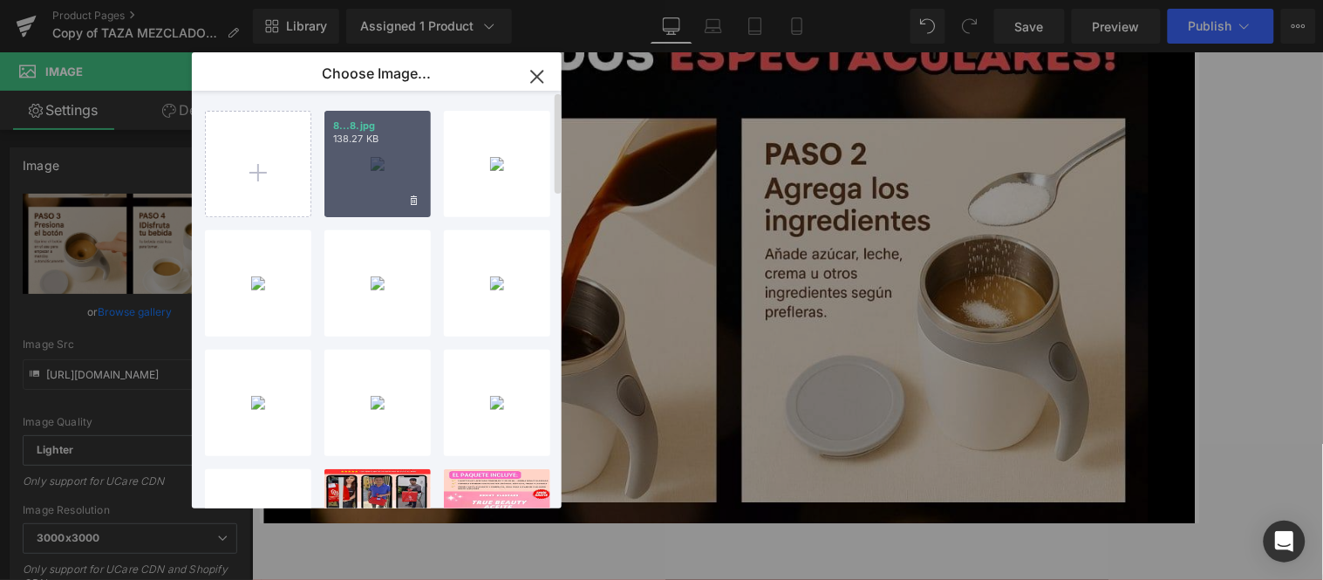
click at [378, 159] on div "8...8.jpg 138.27 KB" at bounding box center [377, 164] width 106 height 106
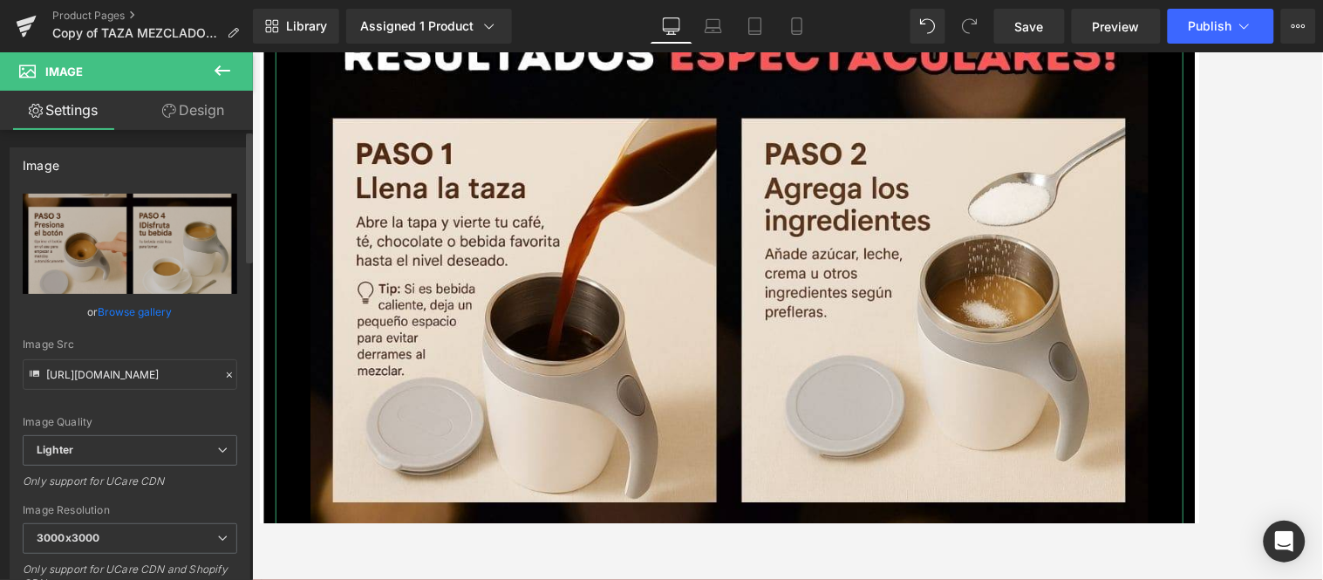
click at [136, 307] on link "Browse gallery" at bounding box center [136, 311] width 74 height 31
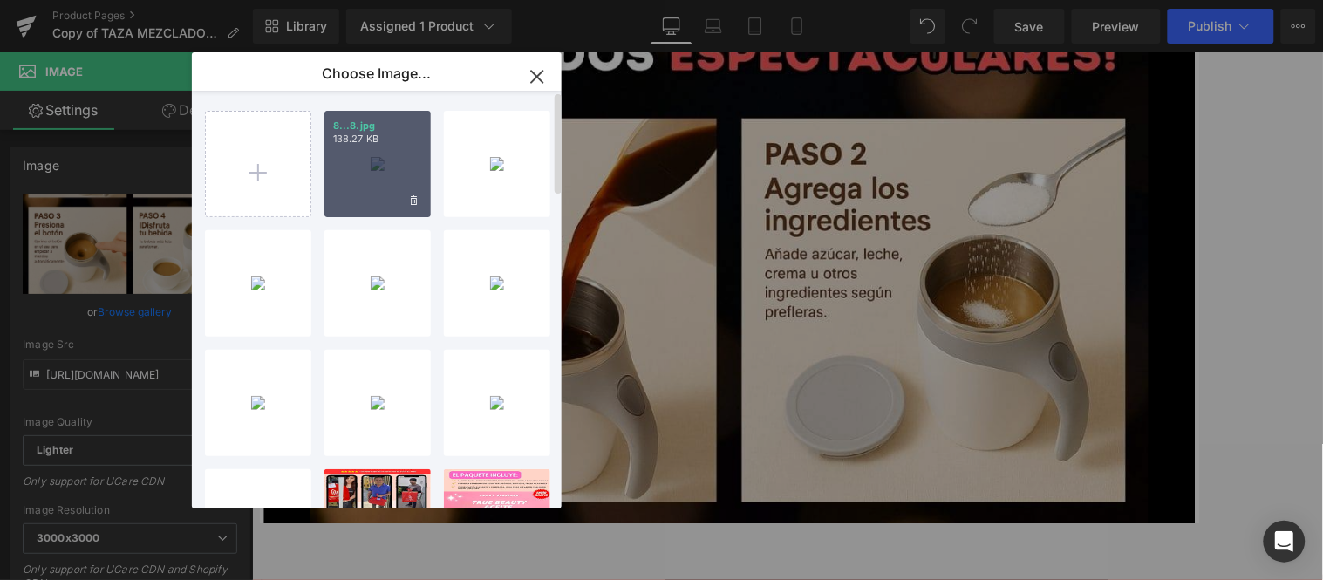
click at [349, 176] on div "8...8.jpg 138.27 KB" at bounding box center [377, 164] width 106 height 106
type input "[URL][DOMAIN_NAME]"
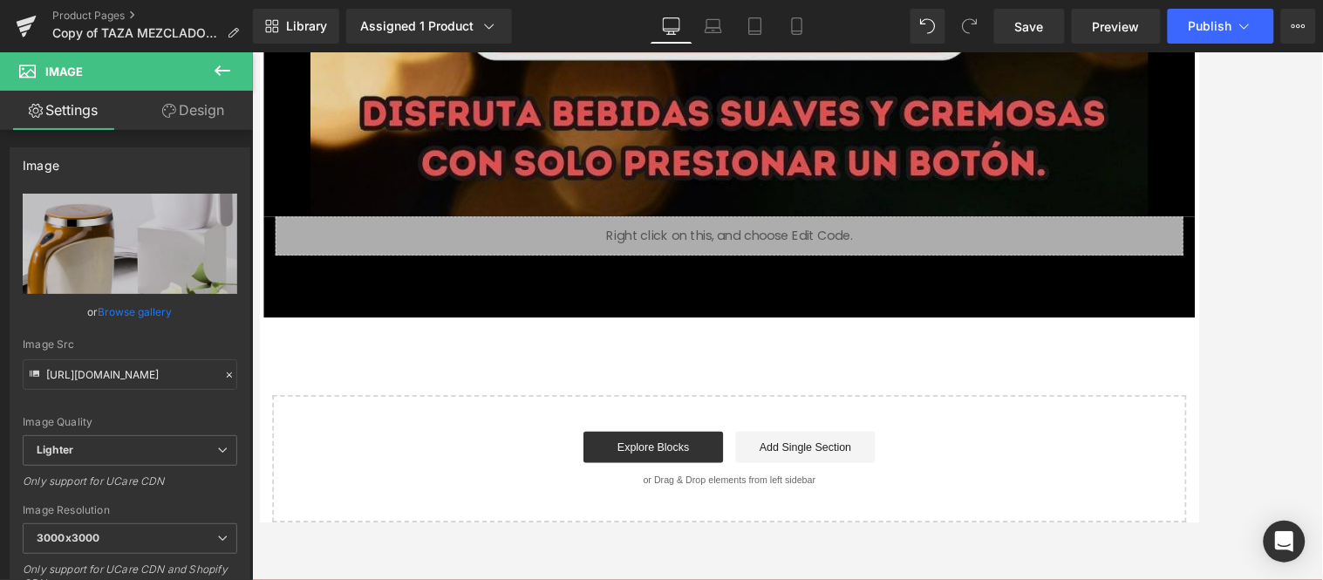
scroll to position [16168, 3]
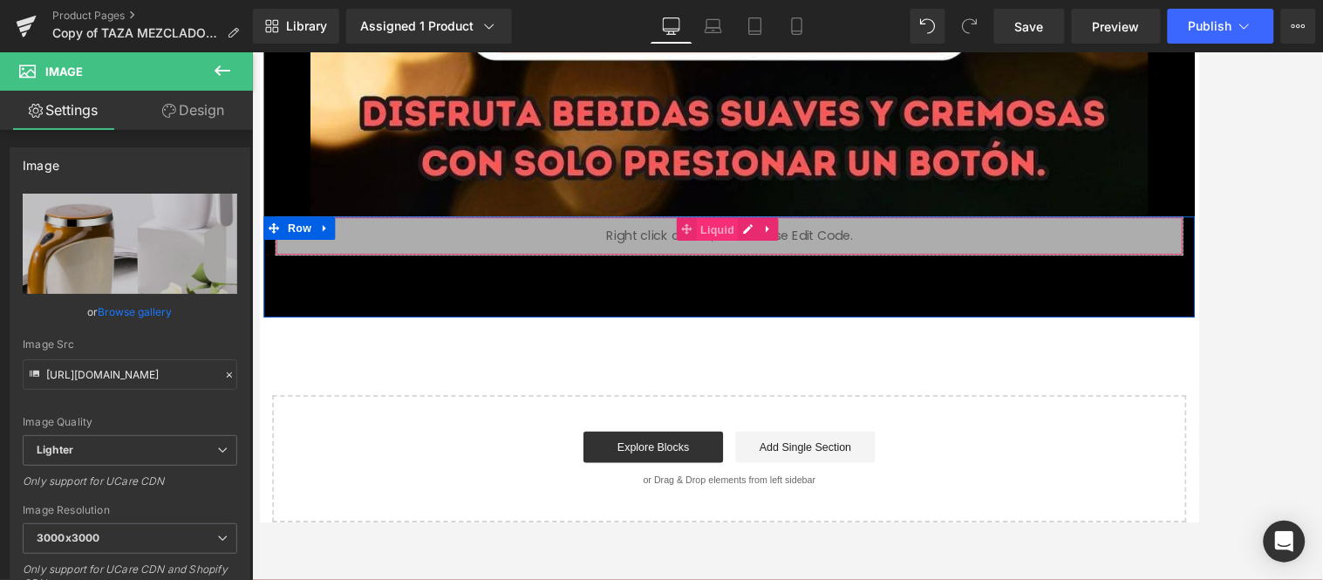
click at [764, 238] on span "Liquid" at bounding box center [773, 251] width 47 height 26
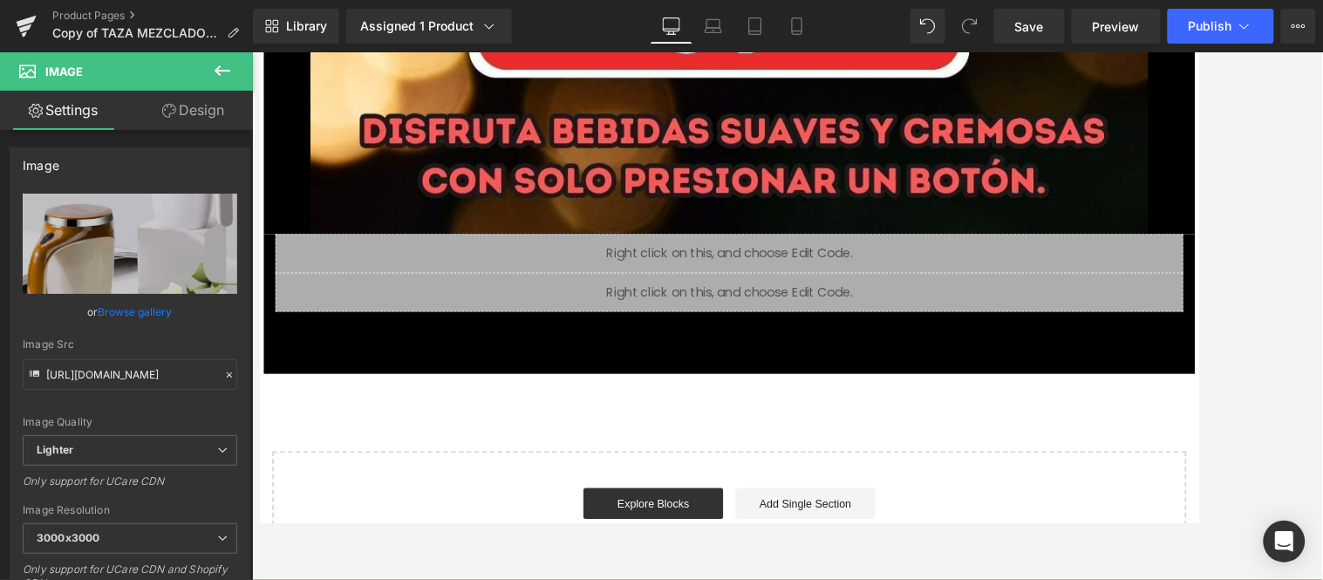
scroll to position [17859, 0]
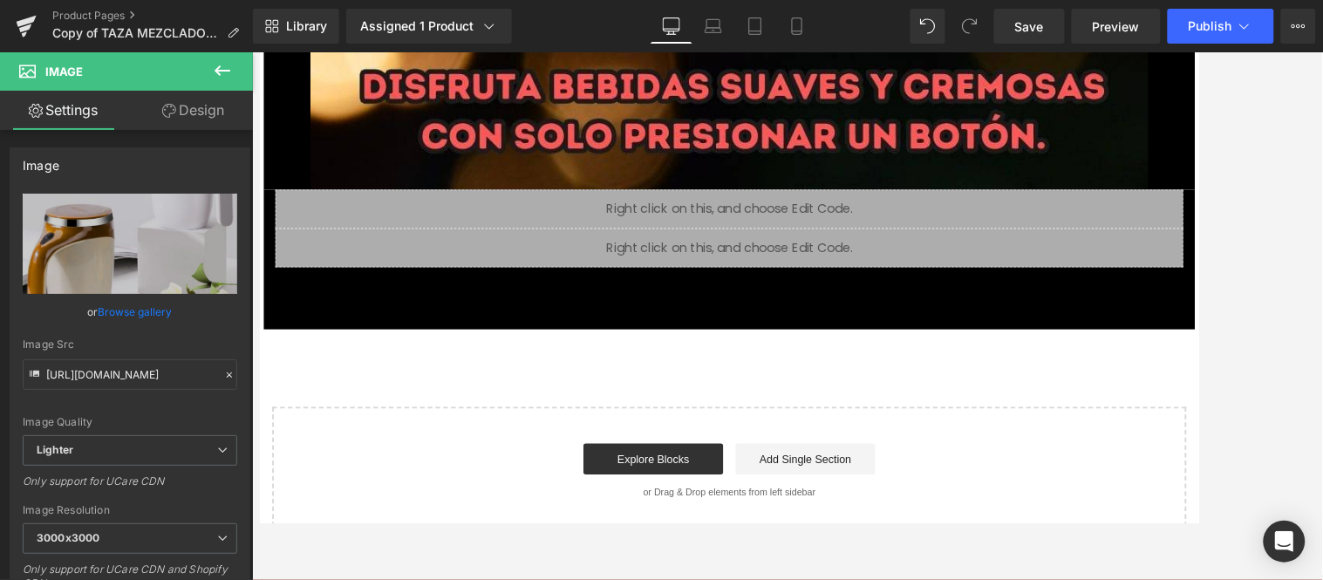
click at [752, 243] on div "Liquid" at bounding box center [786, 228] width 1020 height 44
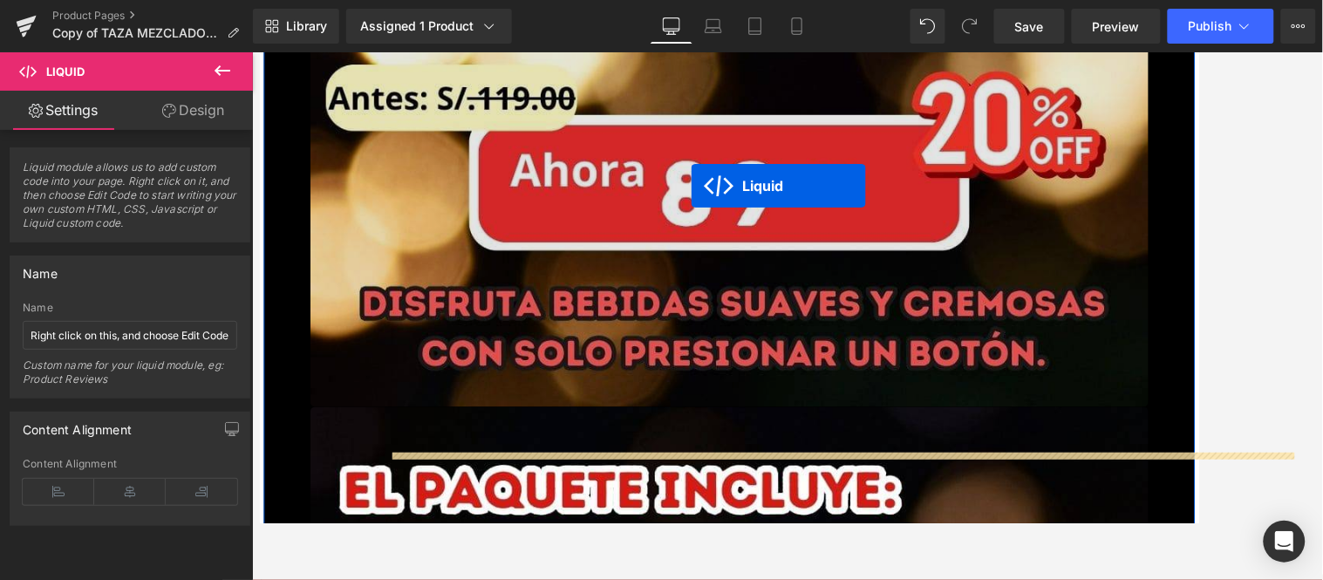
scroll to position [15889, 0]
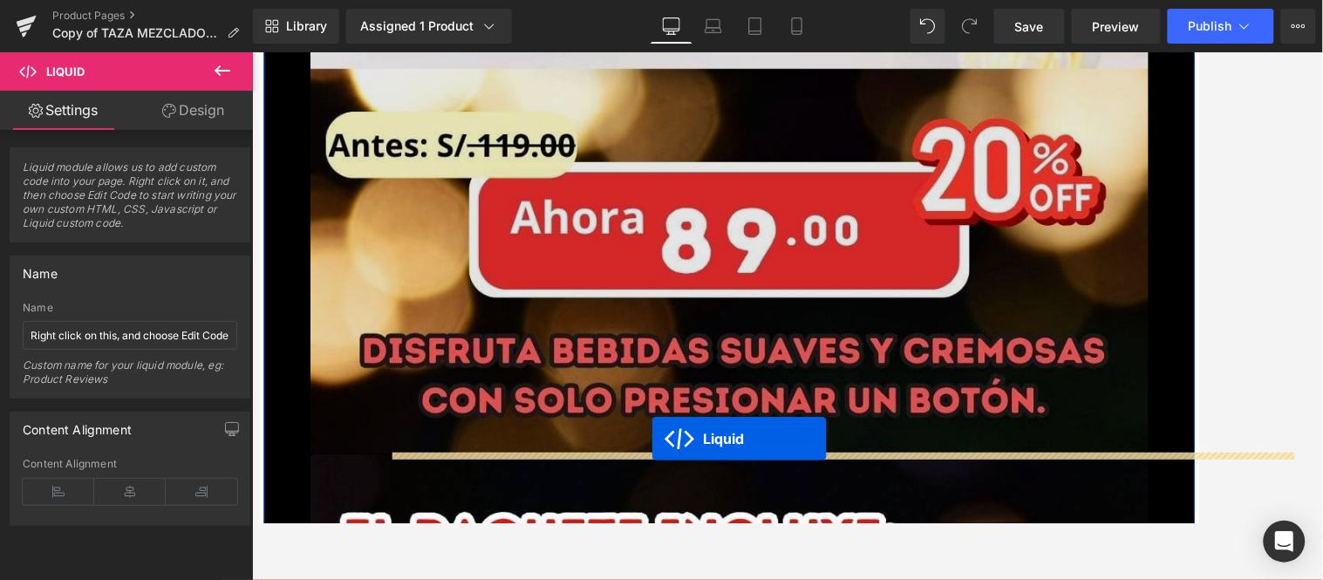
drag, startPoint x: 763, startPoint y: 214, endPoint x: 699, endPoint y: 486, distance: 278.5
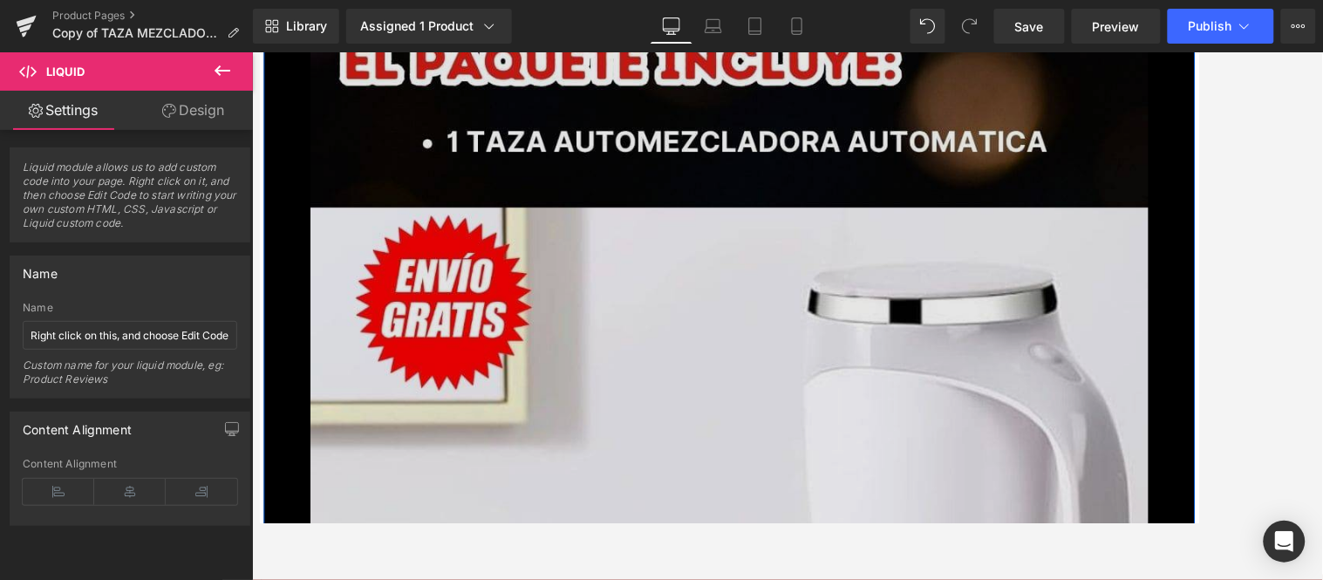
scroll to position [16471, 0]
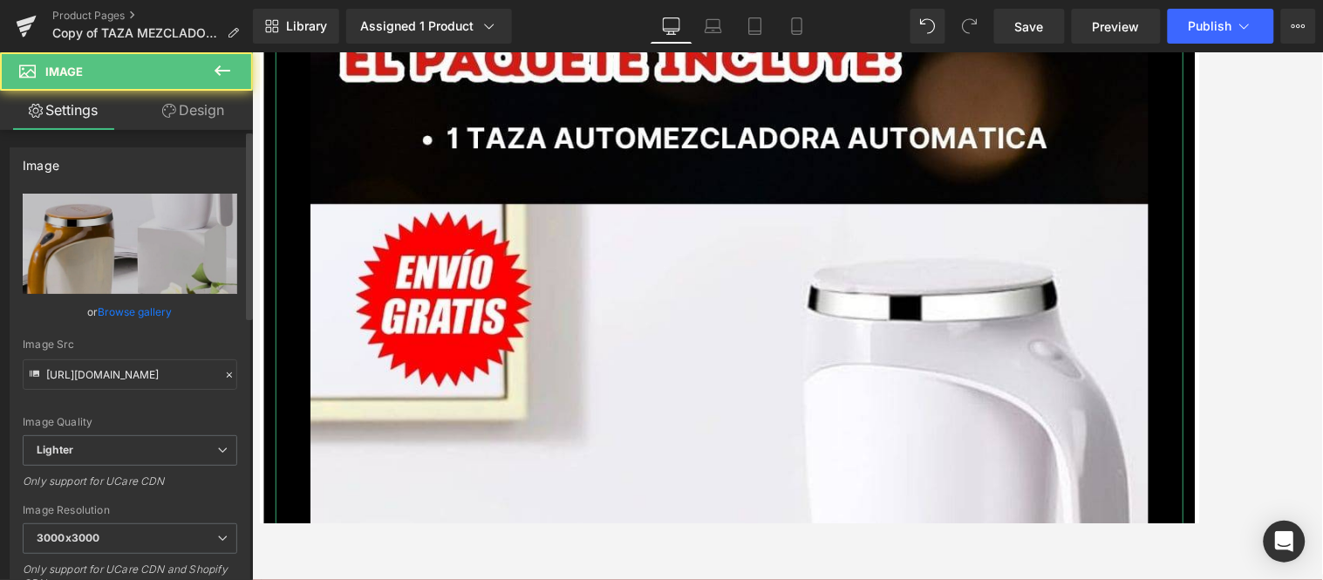
click at [141, 301] on link "Browse gallery" at bounding box center [136, 311] width 74 height 31
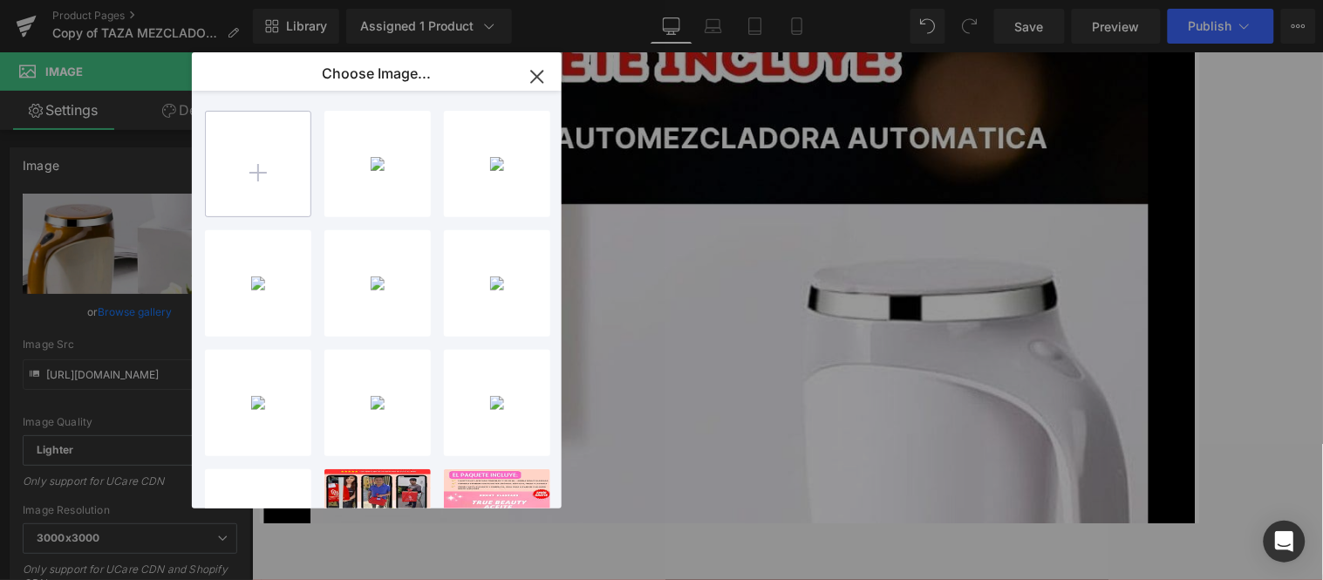
click at [216, 180] on input "file" at bounding box center [258, 164] width 105 height 105
type input "C:\fakepath\9.jpg"
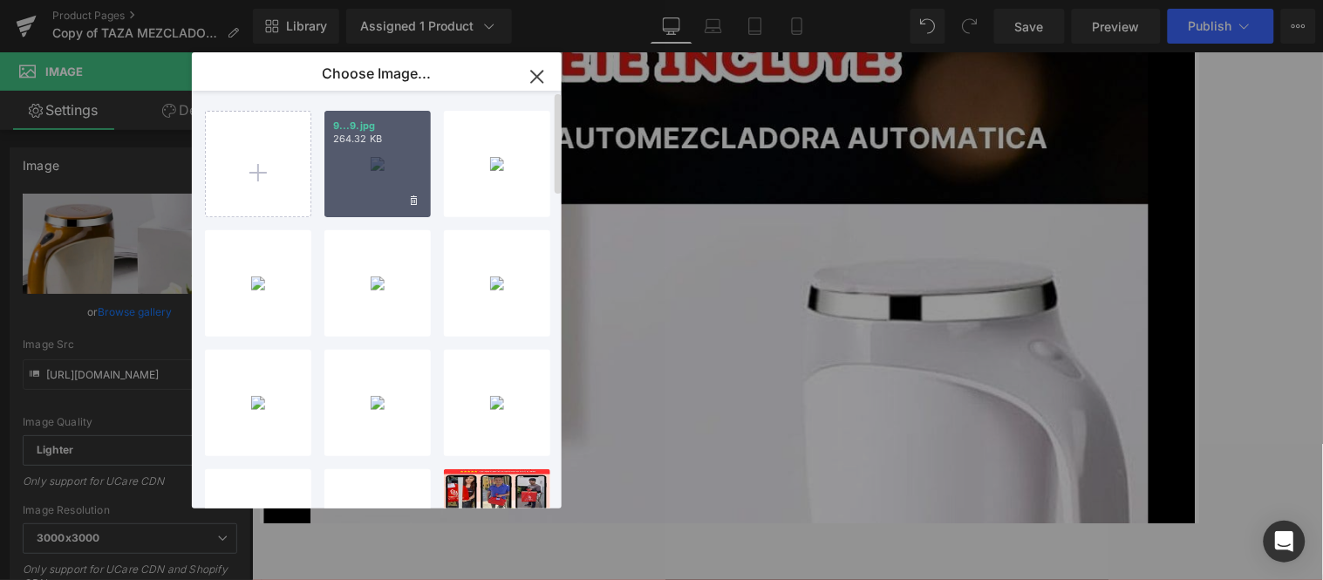
click at [401, 167] on div "9...9.jpg 264.32 KB" at bounding box center [377, 164] width 106 height 106
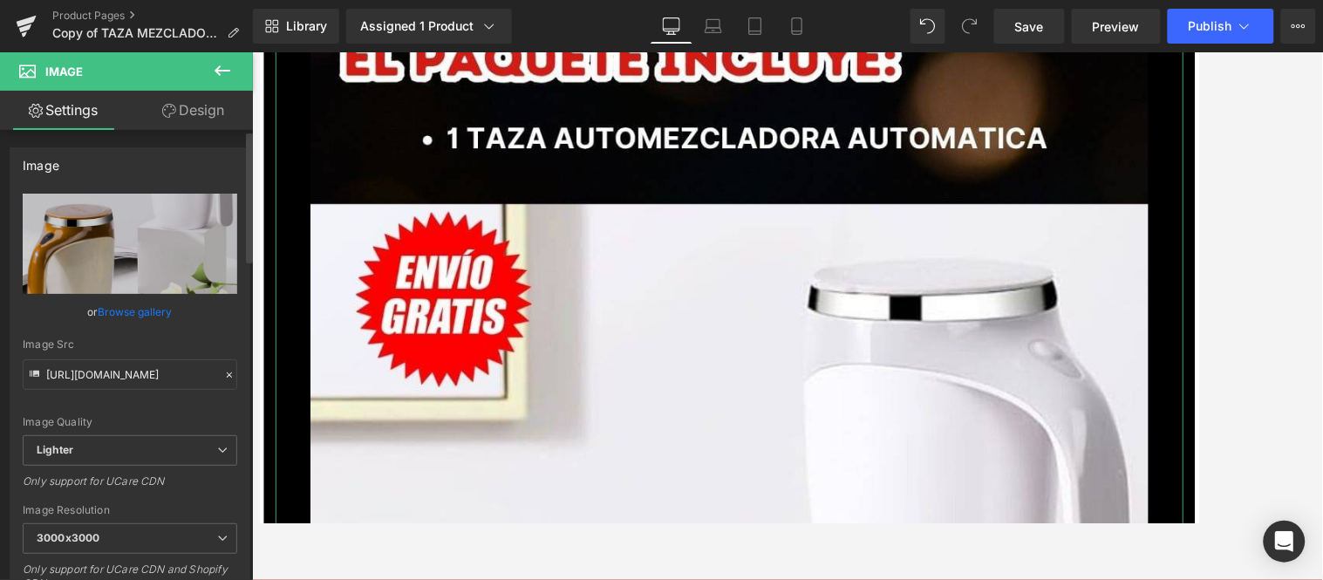
click at [163, 310] on link "Browse gallery" at bounding box center [136, 311] width 74 height 31
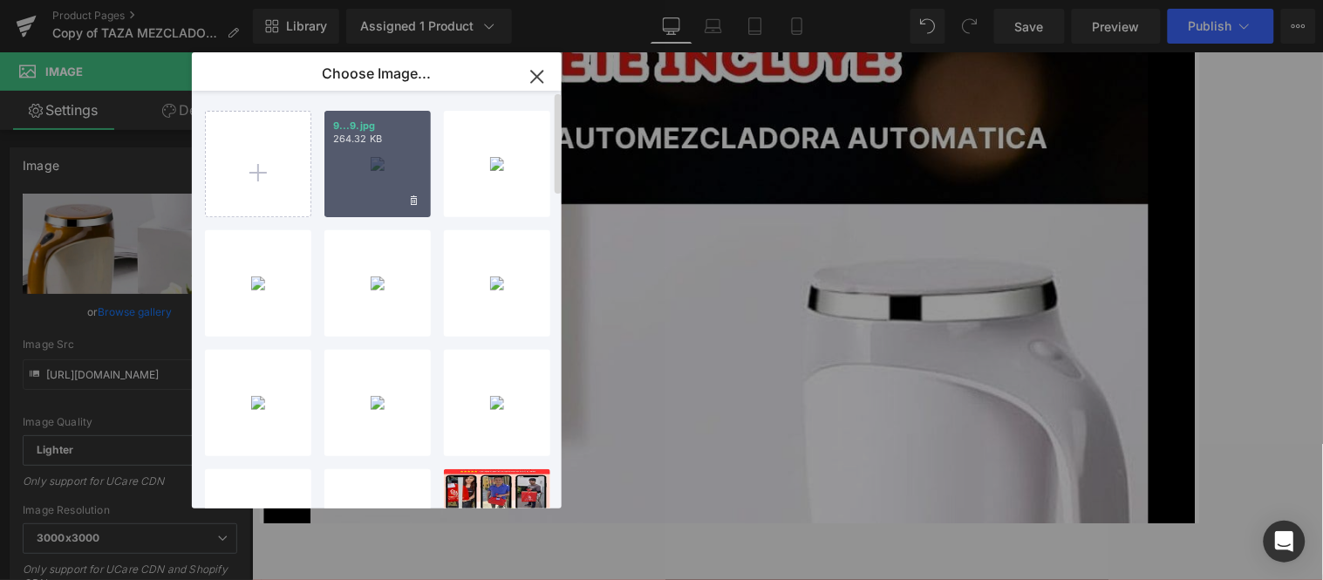
click at [380, 146] on div "9...9.jpg 264.32 KB" at bounding box center [377, 164] width 106 height 106
type input "[URL][DOMAIN_NAME]"
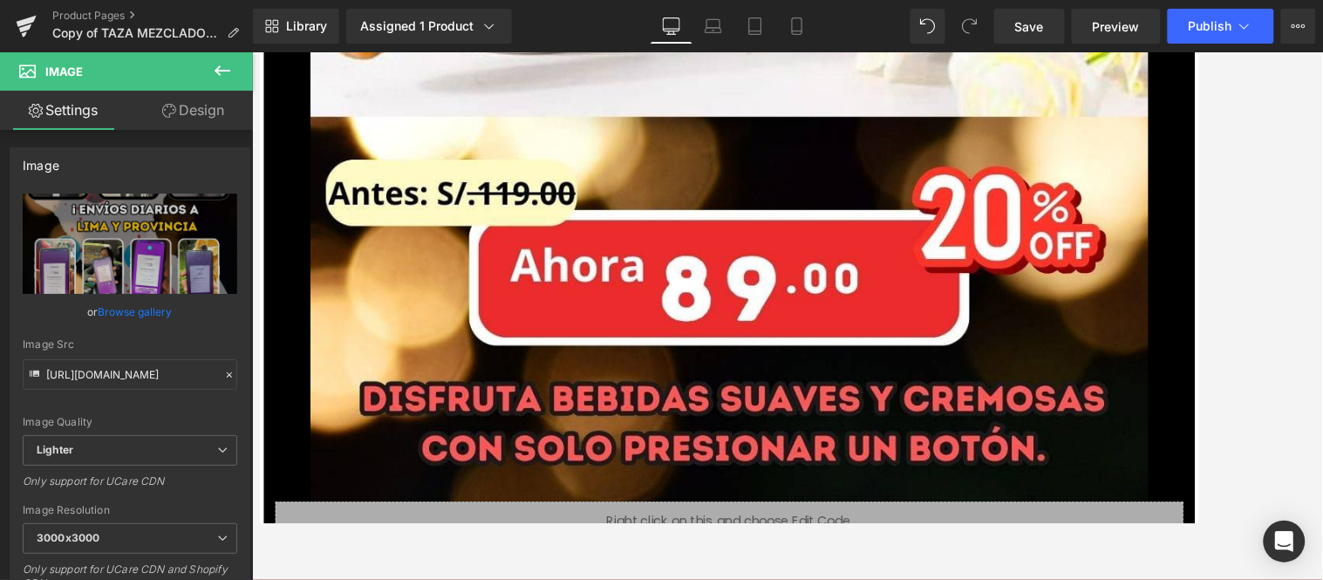
scroll to position [15852, 3]
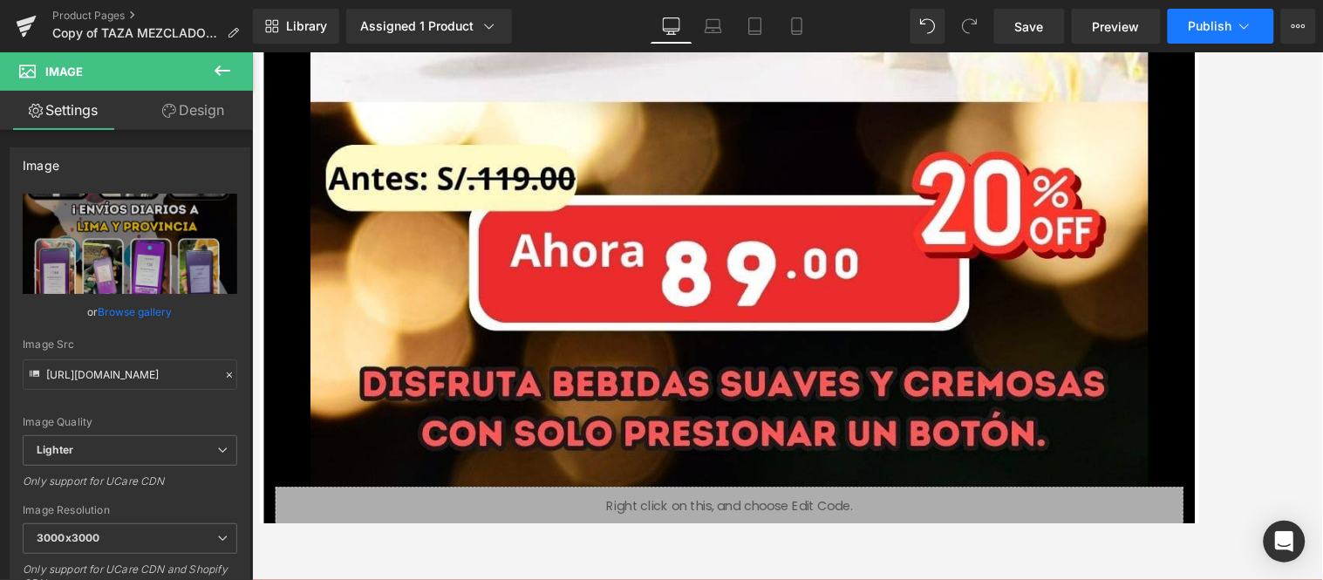
click at [1190, 23] on span "Publish" at bounding box center [1210, 26] width 44 height 14
click at [1190, 24] on icon at bounding box center [1243, 25] width 17 height 17
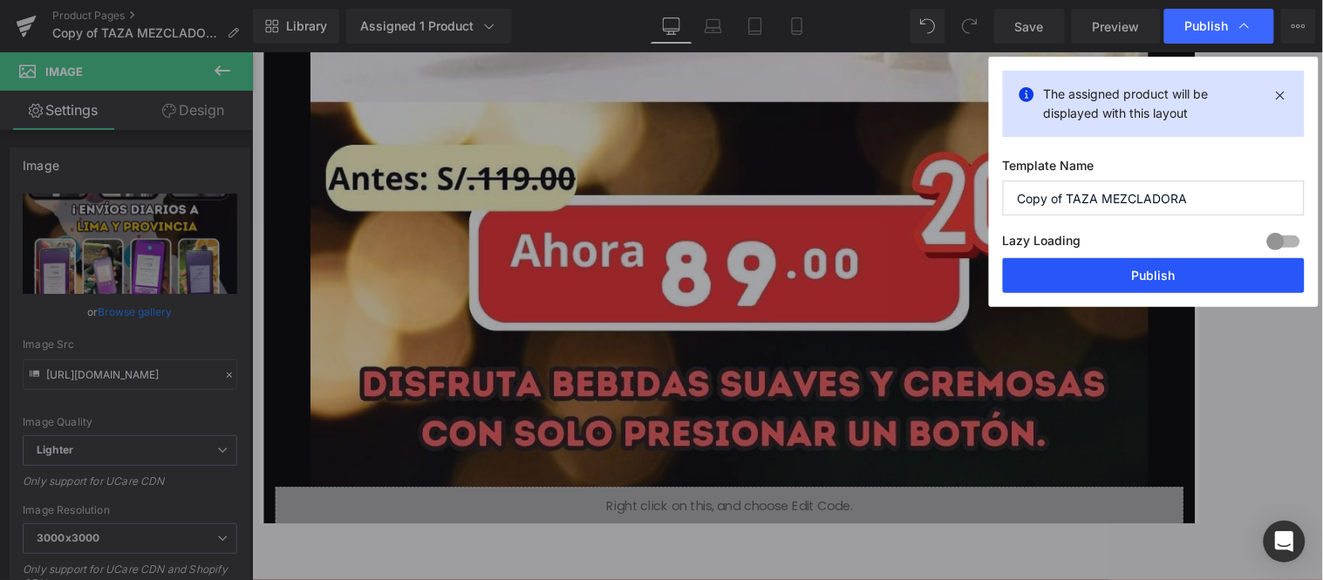
click at [1148, 275] on button "Publish" at bounding box center [1154, 275] width 302 height 35
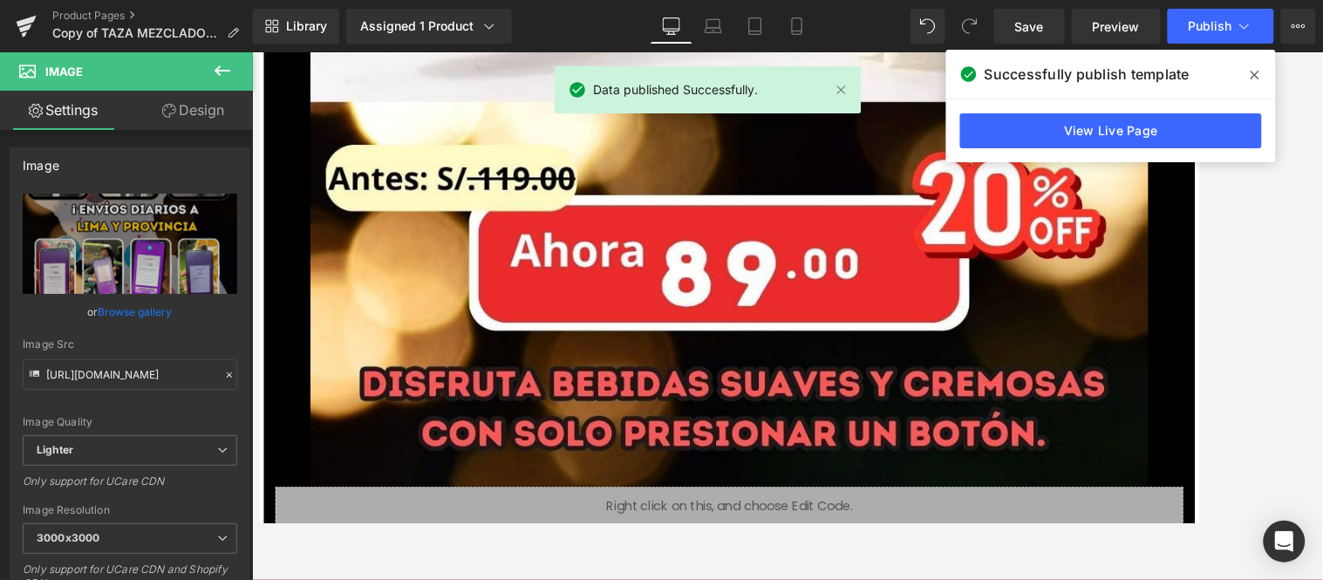
click at [1190, 73] on span at bounding box center [1255, 75] width 28 height 28
